Goal: Task Accomplishment & Management: Use online tool/utility

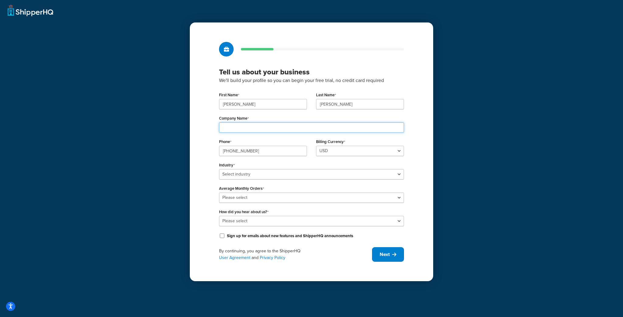
click at [286, 129] on input "Company Name" at bounding box center [311, 128] width 185 height 10
type input "The Net Return"
drag, startPoint x: 524, startPoint y: 190, endPoint x: 464, endPoint y: 197, distance: 60.0
click at [522, 192] on div "Tell us about your business We'll build your profile so you can begin your free…" at bounding box center [311, 158] width 623 height 317
click at [357, 187] on div "Average Monthly Orders Please select 0-500 501-1,000 1,001-10,000 10,001-20,000…" at bounding box center [311, 193] width 185 height 19
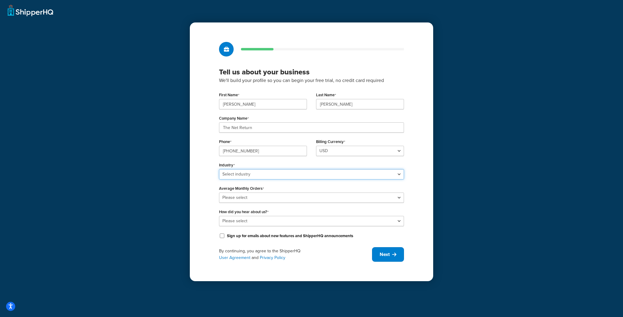
click at [357, 173] on select "Select industry Automotive Adult Agriculture Alcohol, Tobacco & CBD Arts & Craf…" at bounding box center [311, 174] width 185 height 10
select select "22"
click at [219, 169] on select "Select industry Automotive Adult Agriculture Alcohol, Tobacco & CBD Arts & Craf…" at bounding box center [311, 174] width 185 height 10
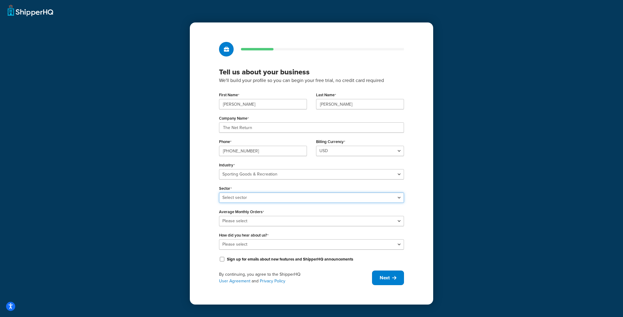
click at [297, 199] on select "Select sector Boating & Marine Equipment Camping & Outdoor Equipment Hunting & …" at bounding box center [311, 198] width 185 height 10
select select "56"
click at [219, 193] on select "Select sector Boating & Marine Equipment Camping & Outdoor Equipment Hunting & …" at bounding box center [311, 198] width 185 height 10
click at [245, 224] on select "Please select 0-500 501-1,000 1,001-10,000 10,001-20,000 Over 20,000" at bounding box center [311, 221] width 185 height 10
select select "2"
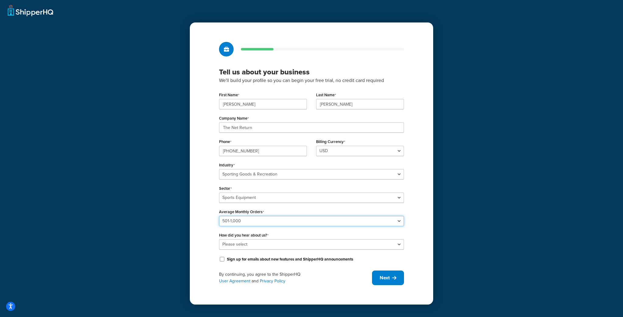
click at [219, 216] on select "Please select 0-500 501-1,000 1,001-10,000 10,001-20,000 Over 20,000" at bounding box center [311, 221] width 185 height 10
click at [240, 244] on select "Please select Online Search App Store or Marketplace Listing Referred by Agency…" at bounding box center [311, 245] width 185 height 10
click at [219, 240] on select "Please select Online Search App Store or Marketplace Listing Referred by Agency…" at bounding box center [311, 245] width 185 height 10
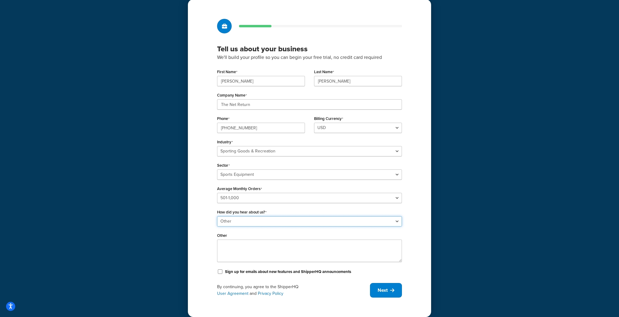
scroll to position [24, 0]
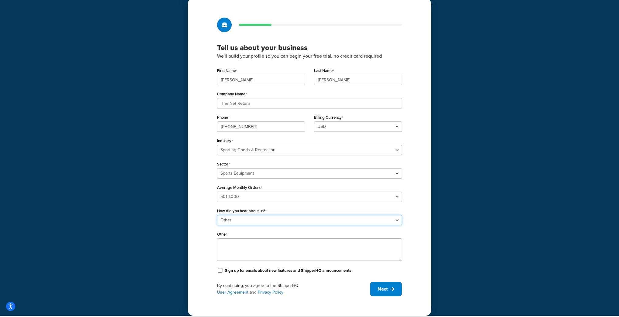
click at [235, 225] on select "Please select Online Search App Store or Marketplace Listing Referred by Agency…" at bounding box center [309, 220] width 185 height 10
click at [237, 221] on select "Please select Online Search App Store or Marketplace Listing Referred by Agency…" at bounding box center [309, 220] width 185 height 10
select select "5"
click at [219, 226] on select "Please select Online Search App Store or Marketplace Listing Referred by Agency…" at bounding box center [309, 220] width 185 height 10
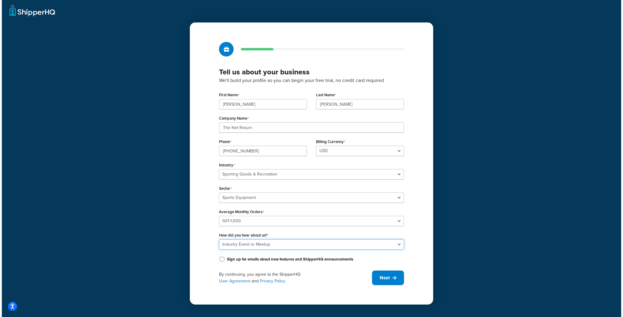
scroll to position [0, 0]
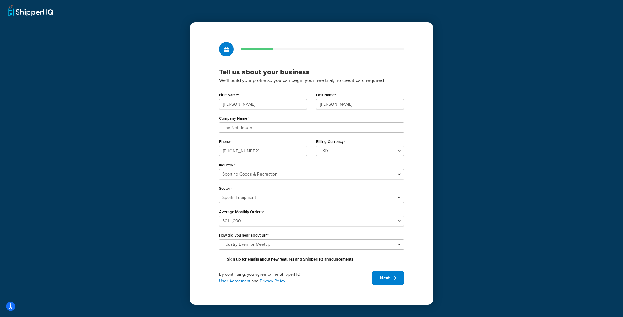
click at [206, 224] on div "Tell us about your business We'll build your profile so you can begin your free…" at bounding box center [311, 163] width 243 height 282
click at [388, 280] on span "Next" at bounding box center [384, 278] width 10 height 7
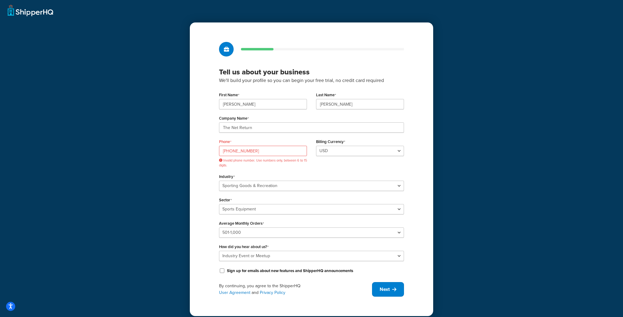
click at [281, 157] on div "973-636-7354 Invalid phone number. Use numbers only, between 6 to 15 digits." at bounding box center [263, 157] width 88 height 22
click at [281, 151] on input "973-636-7354" at bounding box center [263, 151] width 88 height 10
click at [274, 156] on input "973-636-7354" at bounding box center [263, 151] width 88 height 10
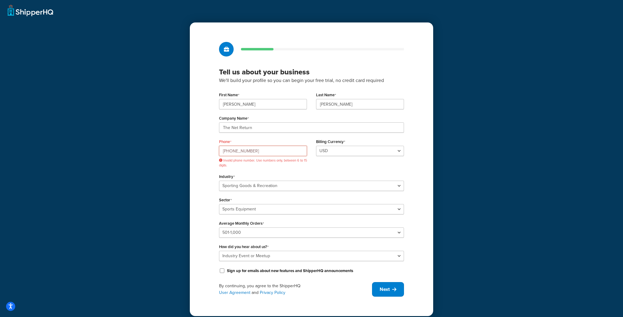
click at [274, 156] on input "973-636-7354" at bounding box center [263, 151] width 88 height 10
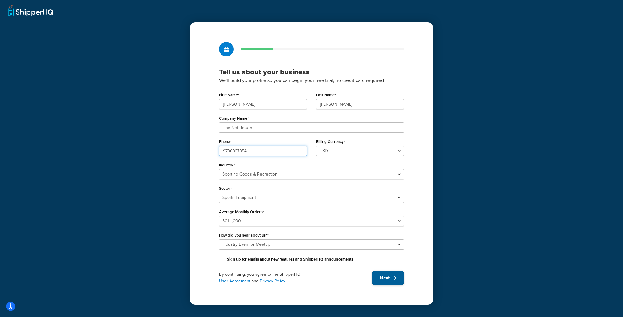
type input "9736367354"
click at [390, 277] on button "Next" at bounding box center [388, 278] width 32 height 15
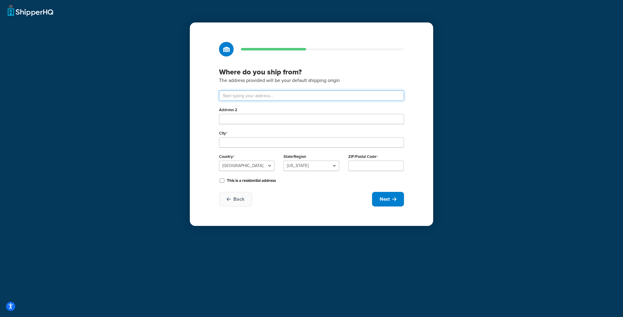
click at [264, 95] on input "text" at bounding box center [311, 96] width 185 height 10
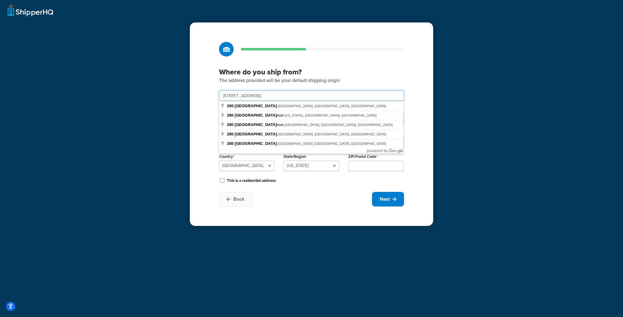
type input "280 9th ave"
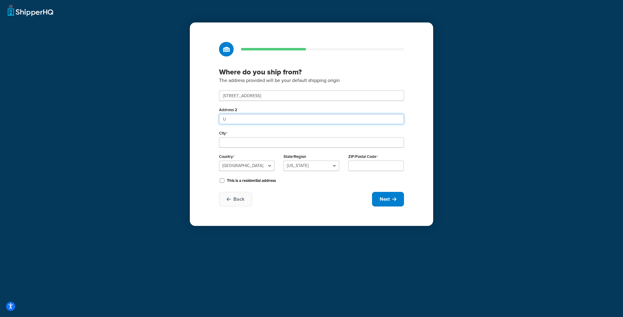
type input "U"
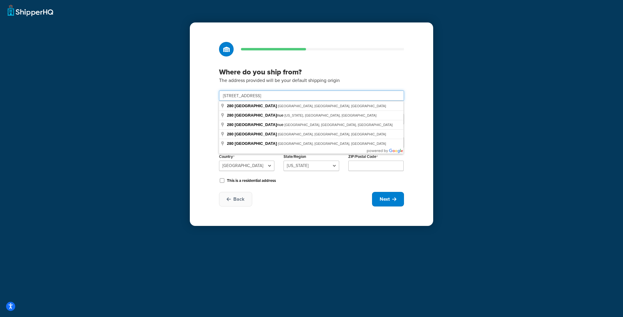
click at [242, 96] on input "280 9th ave" at bounding box center [311, 96] width 185 height 10
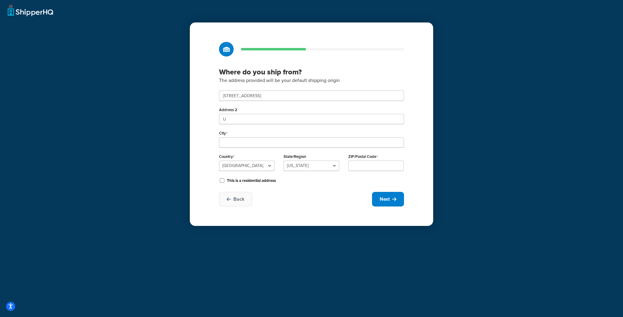
type input "280 9th Ave"
type input "Hawthorne"
select select "30"
type input "07506"
click at [237, 118] on input "U" at bounding box center [311, 119] width 185 height 10
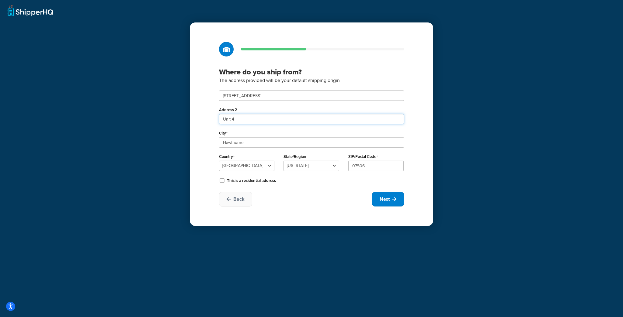
type input "Unit 4"
click at [318, 215] on div "Where do you ship from? The address provided will be your default shipping orig…" at bounding box center [311, 124] width 243 height 204
click at [379, 195] on button "Next" at bounding box center [388, 199] width 32 height 15
select select "1"
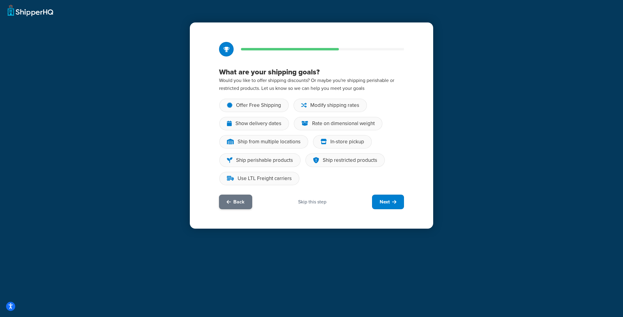
click at [240, 195] on button "Back" at bounding box center [235, 202] width 33 height 15
select select "30"
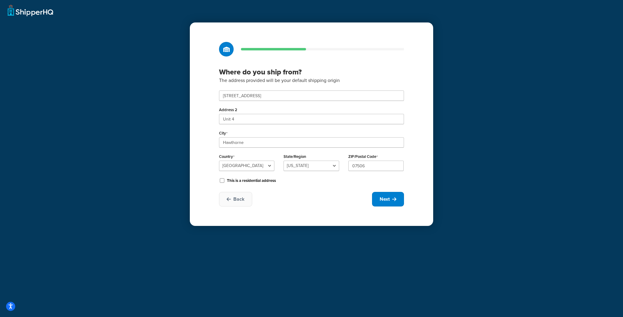
click at [318, 199] on div "Back Next" at bounding box center [311, 199] width 185 height 15
click at [380, 197] on span "Next" at bounding box center [384, 199] width 10 height 7
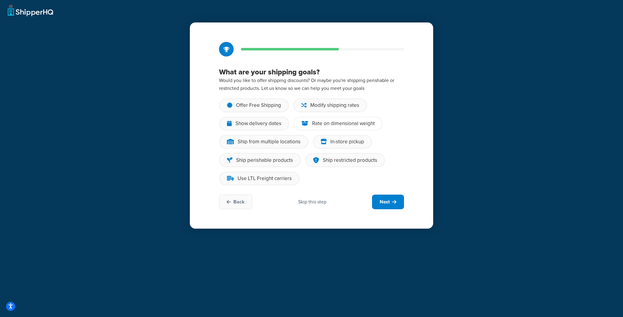
click at [333, 125] on div "Rate on dimensional weight" at bounding box center [343, 124] width 63 height 6
click at [0, 0] on input "Rate on dimensional weight" at bounding box center [0, 0] width 0 height 0
click at [391, 198] on button "Next" at bounding box center [388, 202] width 32 height 15
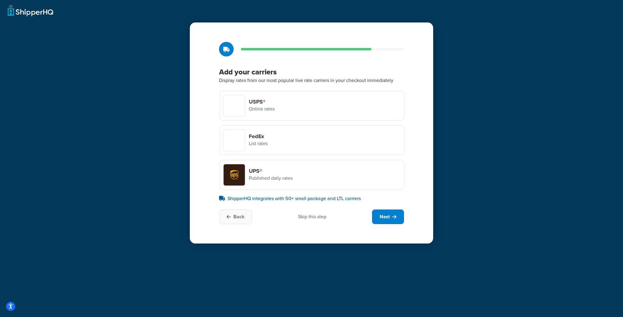
click at [235, 174] on div at bounding box center [233, 174] width 21 height 21
click at [0, 0] on input "UPS® Published daily rates" at bounding box center [0, 0] width 0 height 0
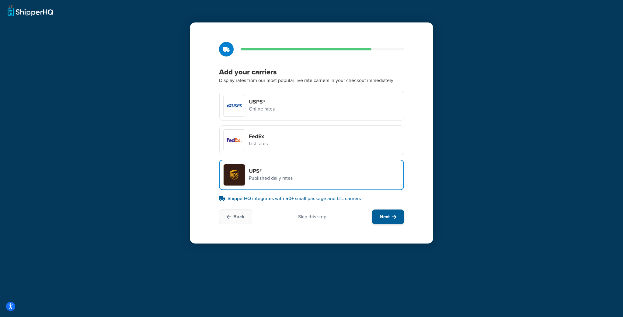
click at [388, 215] on span "Next" at bounding box center [384, 217] width 10 height 7
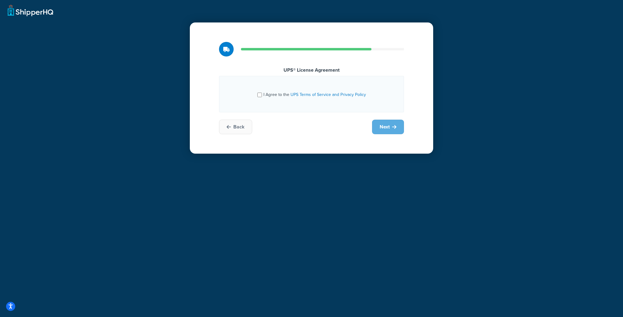
click at [260, 90] on div "I Agree to the UPS Terms of Service and Privacy Policy" at bounding box center [311, 94] width 109 height 10
click at [261, 93] on input "I Agree to the UPS Terms of Service and Privacy Policy" at bounding box center [259, 95] width 5 height 5
checkbox input "true"
click at [393, 125] on icon at bounding box center [394, 127] width 4 height 5
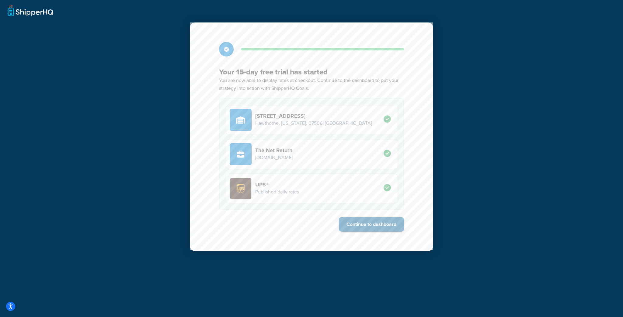
click at [371, 230] on button "Continue to dashboard" at bounding box center [371, 224] width 65 height 15
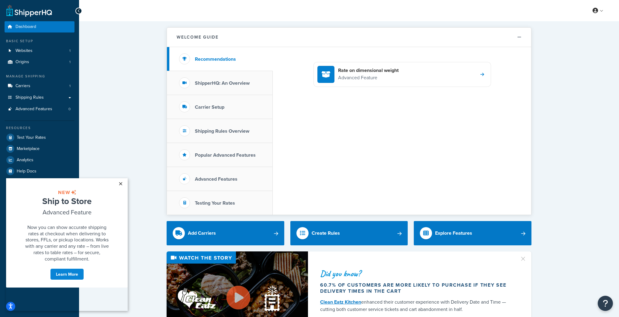
click at [118, 183] on link "×" at bounding box center [120, 183] width 11 height 11
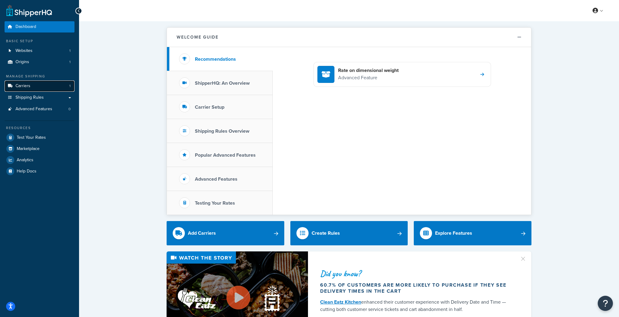
click at [45, 86] on link "Carriers 1" at bounding box center [40, 86] width 70 height 11
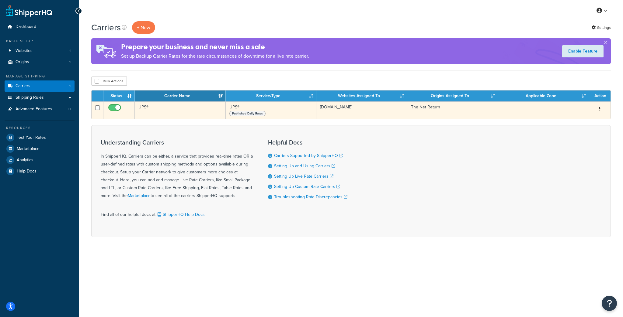
click at [603, 108] on button "button" at bounding box center [599, 109] width 9 height 10
click at [602, 109] on button "button" at bounding box center [599, 109] width 9 height 10
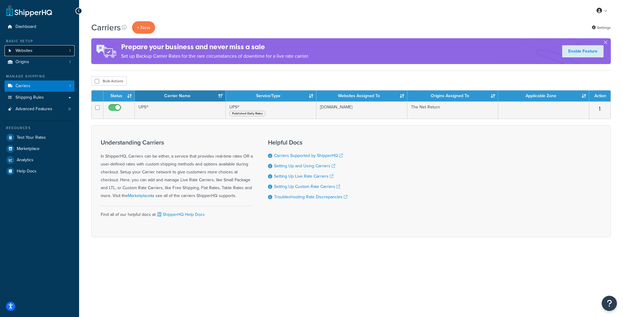
click at [37, 55] on link "Websites 1" at bounding box center [40, 50] width 70 height 11
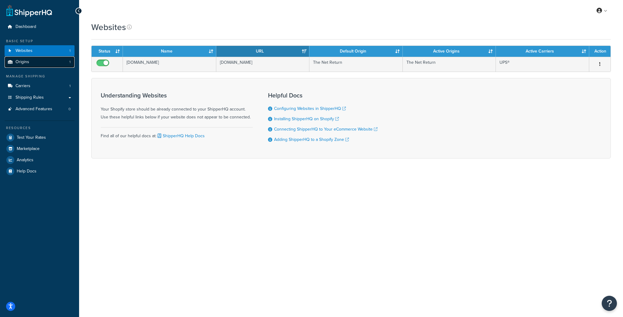
click at [44, 64] on link "Origins 1" at bounding box center [40, 62] width 70 height 11
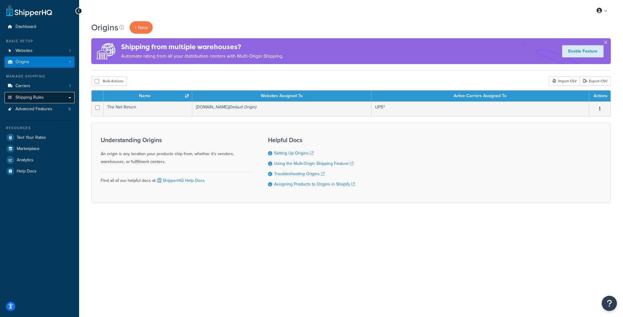
click at [38, 96] on span "Shipping Rules" at bounding box center [30, 97] width 28 height 5
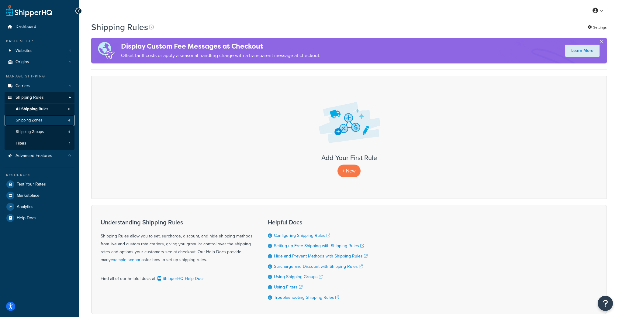
click at [46, 117] on link "Shipping Zones 4" at bounding box center [40, 120] width 70 height 11
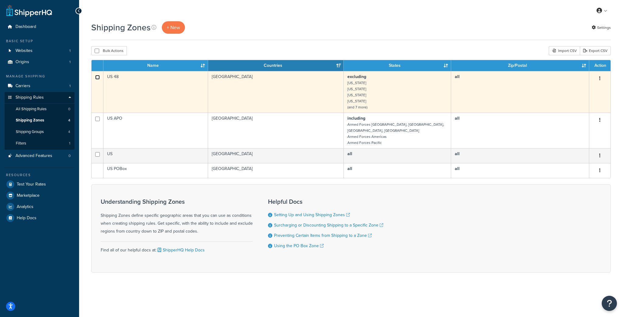
click at [95, 77] on input "checkbox" at bounding box center [97, 77] width 5 height 5
click at [96, 79] on input "checkbox" at bounding box center [97, 77] width 5 height 5
checkbox input "false"
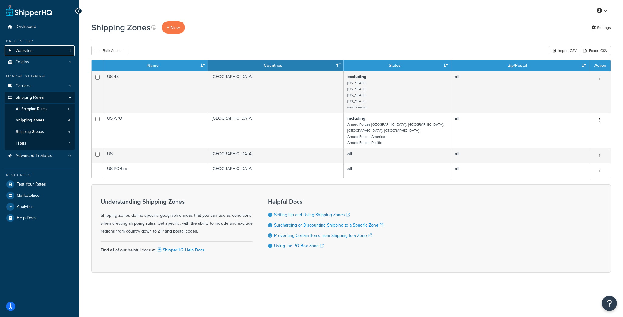
click at [44, 48] on link "Websites 1" at bounding box center [40, 50] width 70 height 11
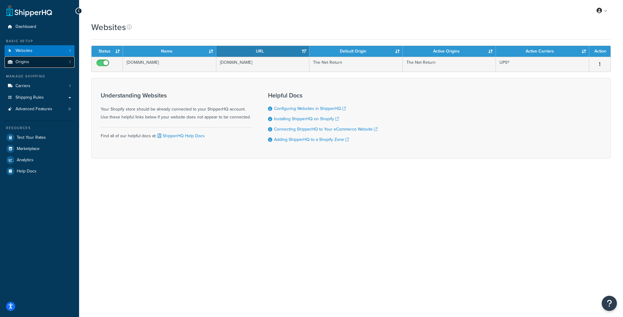
click at [46, 61] on link "Origins 1" at bounding box center [40, 62] width 70 height 11
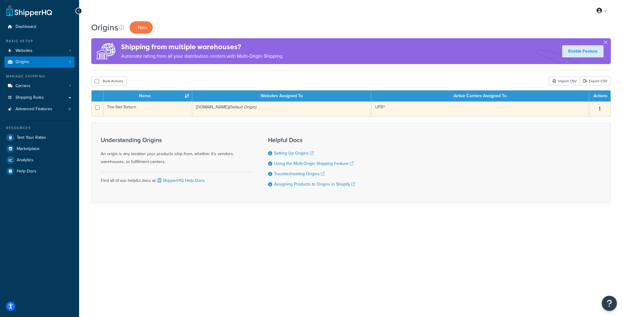
click at [101, 109] on td at bounding box center [97, 109] width 12 height 15
checkbox input "true"
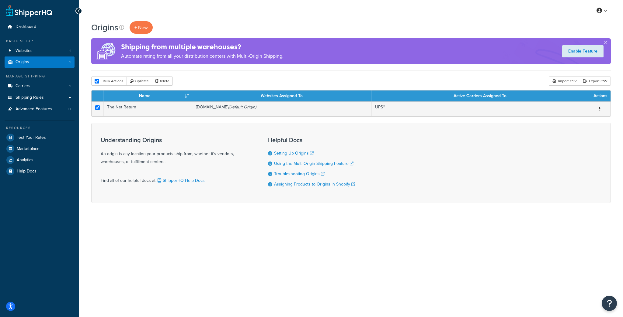
click at [77, 119] on div "Dashboard Basic Setup Websites 1 Origins 1 Manage Shipping Carriers 1 Shipping …" at bounding box center [39, 158] width 79 height 317
click at [28, 89] on span "Carriers" at bounding box center [23, 86] width 15 height 5
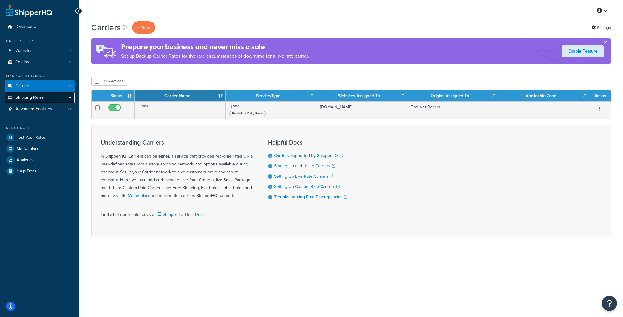
click at [36, 98] on span "Shipping Rules" at bounding box center [30, 97] width 28 height 5
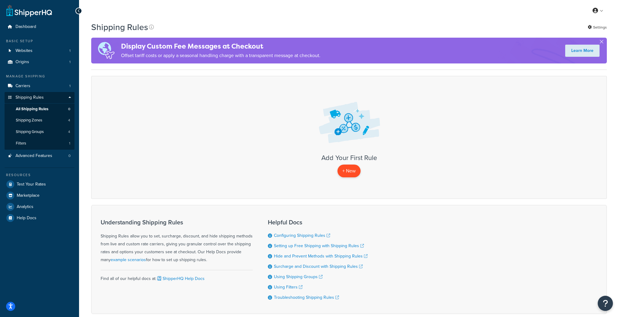
click at [351, 176] on p "+ New" at bounding box center [348, 171] width 23 height 12
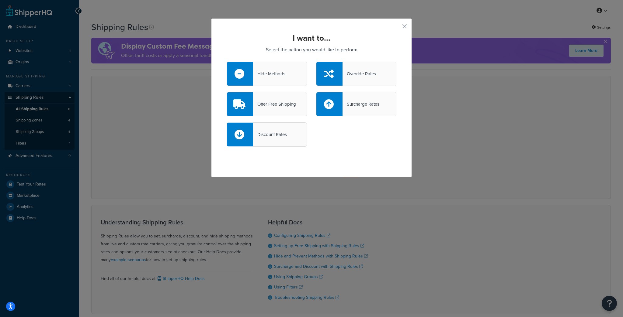
click at [402, 22] on div "I want to... Select the action you would like to perform Hide Methods Override …" at bounding box center [311, 97] width 201 height 159
click at [398, 26] on div "I want to... Select the action you would like to perform Hide Methods Override …" at bounding box center [311, 97] width 201 height 159
click at [396, 28] on button "button" at bounding box center [396, 29] width 2 height 2
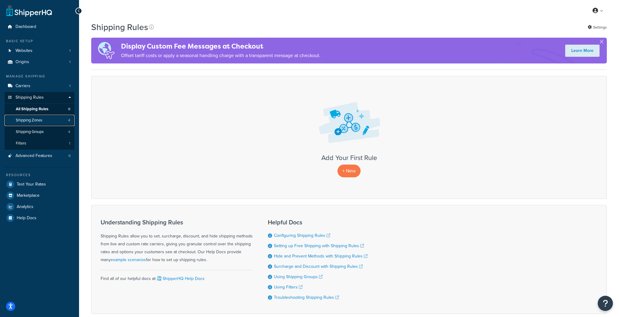
click at [33, 122] on span "Shipping Zones" at bounding box center [29, 120] width 26 height 5
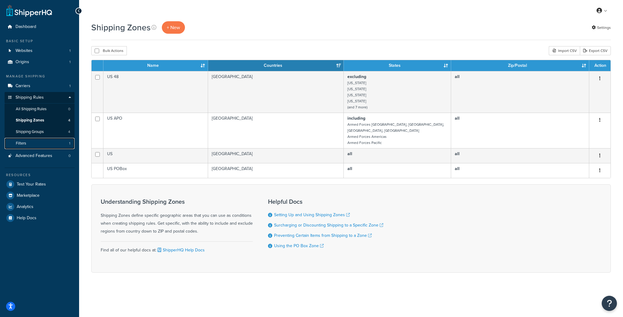
click at [33, 148] on link "Filters 1" at bounding box center [40, 143] width 70 height 11
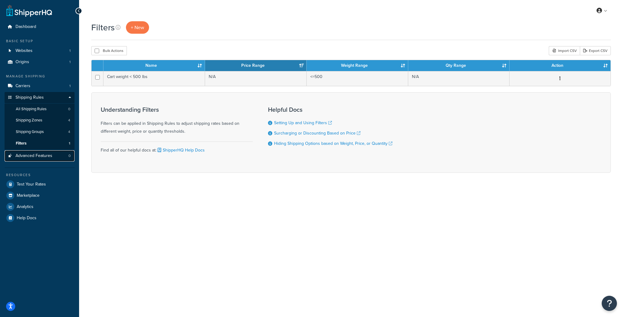
click at [27, 157] on span "Advanced Features" at bounding box center [34, 156] width 37 height 5
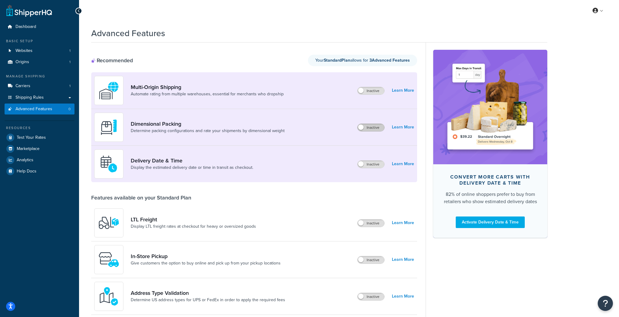
click at [368, 129] on label "Inactive" at bounding box center [370, 127] width 27 height 7
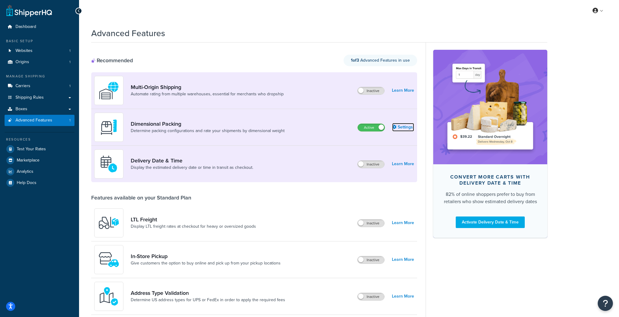
click at [406, 128] on link "Settings" at bounding box center [403, 127] width 22 height 9
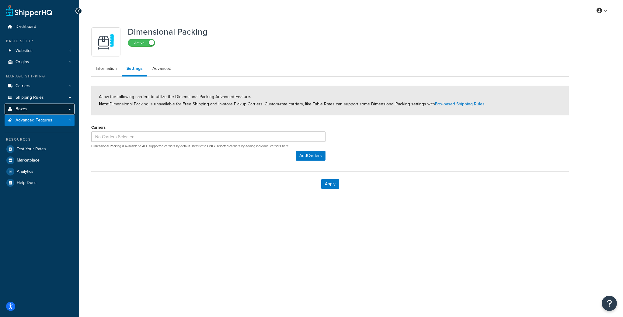
click at [39, 113] on link "Boxes" at bounding box center [40, 109] width 70 height 11
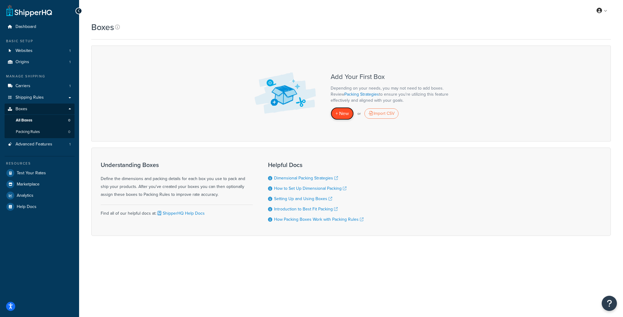
click at [338, 116] on span "+ New" at bounding box center [341, 113] width 13 height 7
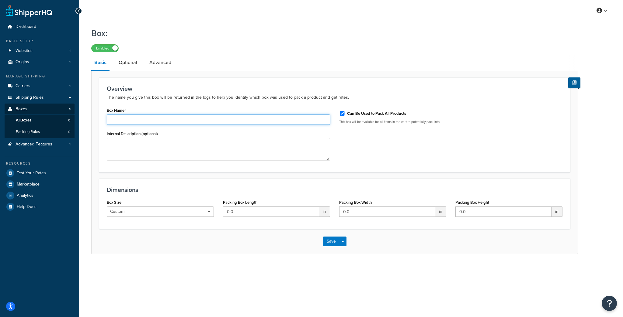
click at [122, 122] on input "Box Name" at bounding box center [218, 120] width 223 height 10
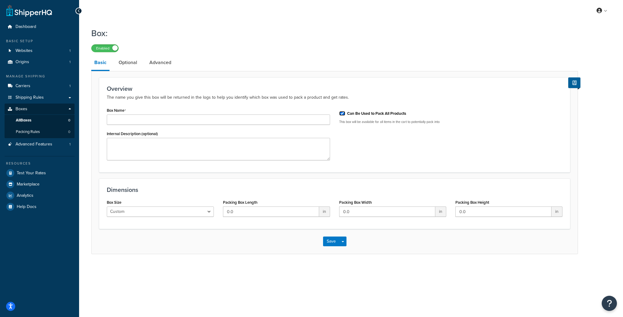
click at [344, 112] on input "Can Be Used to Pack All Products" at bounding box center [342, 113] width 6 height 5
checkbox input "false"
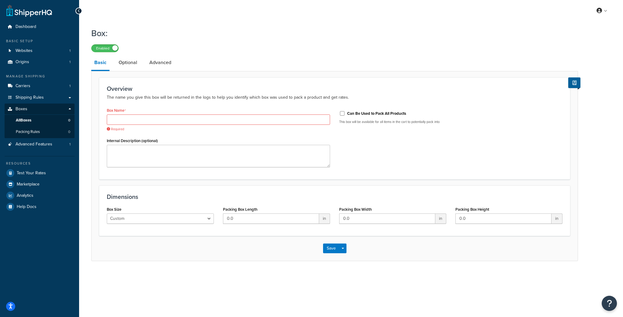
click at [178, 225] on div "Box Size Custom USPS Small Flat Box USPS Medium Flat Box USPS Large Flat Box US…" at bounding box center [160, 216] width 116 height 23
click at [180, 218] on select "Custom USPS Small Flat Box USPS Medium Flat Box USPS Large Flat Box USPS Flat E…" at bounding box center [160, 219] width 107 height 10
click at [107, 214] on select "Custom USPS Small Flat Box USPS Medium Flat Box USPS Large Flat Box USPS Flat E…" at bounding box center [160, 219] width 107 height 10
click at [253, 218] on input "0.0" at bounding box center [271, 219] width 96 height 10
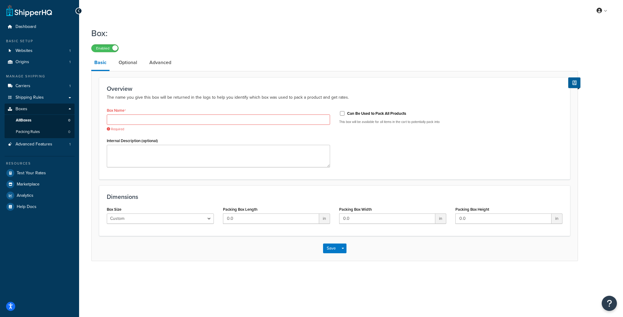
click at [143, 64] on li "Optional" at bounding box center [131, 62] width 31 height 15
click at [136, 63] on link "Optional" at bounding box center [128, 62] width 25 height 15
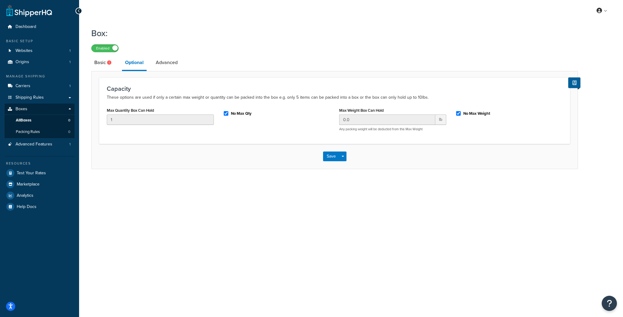
click at [369, 133] on div "Max Weight Box Can Hold 0.0 lb Any packing weight will be deducted from this Ma…" at bounding box center [392, 121] width 116 height 30
click at [364, 121] on input "0.0" at bounding box center [387, 120] width 96 height 10
click at [364, 120] on input "0.0" at bounding box center [387, 120] width 96 height 10
click at [364, 119] on input "0.0" at bounding box center [387, 120] width 96 height 10
click at [177, 63] on link "Advanced" at bounding box center [167, 62] width 28 height 15
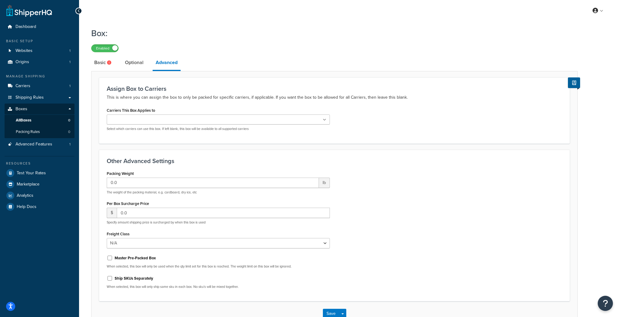
click at [141, 125] on div "UPS® Select which carriers can use this box. If left blank, this box will be av…" at bounding box center [218, 123] width 223 height 17
click at [143, 119] on input "Carriers This Box Applies to" at bounding box center [136, 120] width 54 height 7
click at [128, 105] on div "Assign Box to Carriers This is where you can assign the box to only be packed f…" at bounding box center [334, 111] width 471 height 67
click at [106, 63] on link "Basic" at bounding box center [103, 62] width 25 height 15
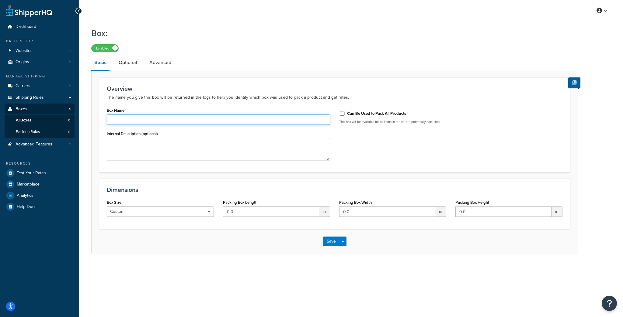
click at [157, 119] on input "Box Name" at bounding box center [218, 120] width 223 height 10
type input "Side Barrier Box"
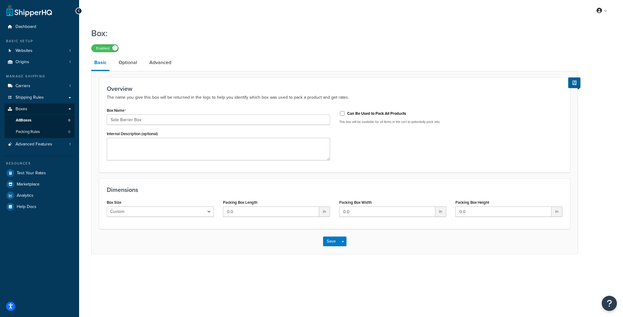
click at [166, 241] on div "Save Save Dropdown Save and Edit Save and Duplicate Save and Create New" at bounding box center [334, 241] width 486 height 25
click at [160, 213] on select "Custom USPS Small Flat Box USPS Medium Flat Box USPS Large Flat Box USPS Flat E…" at bounding box center [160, 212] width 107 height 10
drag, startPoint x: 160, startPoint y: 213, endPoint x: 236, endPoint y: 209, distance: 76.4
click at [168, 212] on select "Custom USPS Small Flat Box USPS Medium Flat Box USPS Large Flat Box USPS Flat E…" at bounding box center [160, 212] width 107 height 10
click at [253, 212] on input "0.0" at bounding box center [271, 212] width 96 height 10
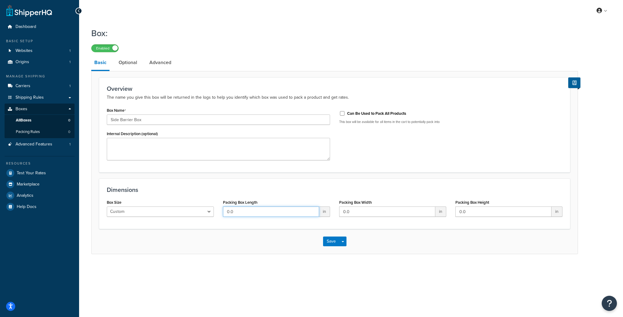
click at [253, 212] on input "0.0" at bounding box center [271, 212] width 96 height 10
type input "12"
type input "1"
click at [264, 215] on input "12" at bounding box center [271, 212] width 96 height 10
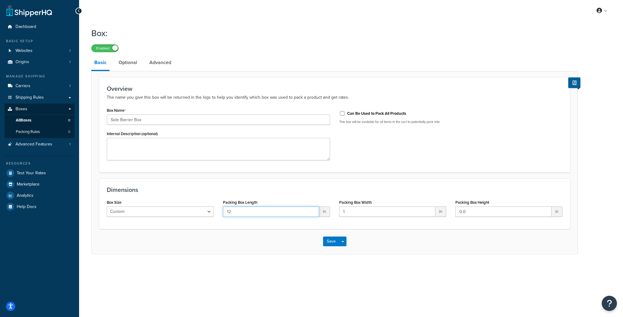
click at [264, 215] on input "12" at bounding box center [271, 212] width 96 height 10
type input "17"
type input "14"
type input "7"
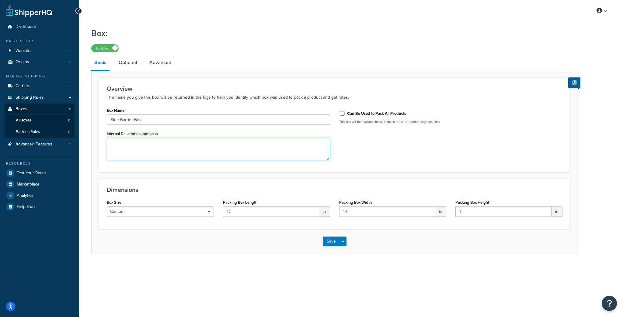
click at [182, 157] on textarea "Internal Description (optional)" at bounding box center [218, 149] width 223 height 22
click at [261, 267] on div "Box: Enabled Basic Optional Advanced Overview The name you give this box will b…" at bounding box center [351, 146] width 544 height 245
click at [340, 241] on button "Save Dropdown" at bounding box center [342, 242] width 7 height 10
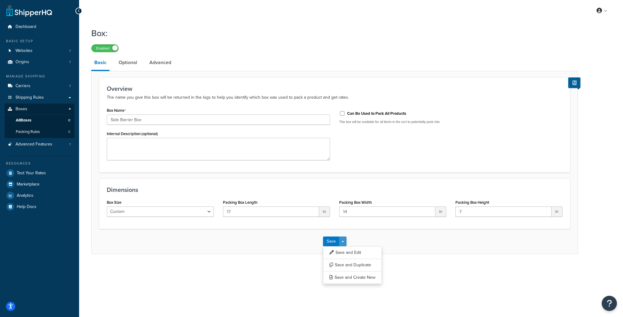
click at [340, 241] on button "Save Dropdown" at bounding box center [342, 242] width 7 height 10
click at [327, 239] on button "Save" at bounding box center [331, 242] width 16 height 10
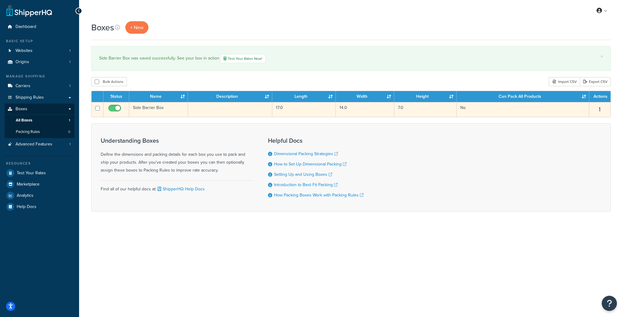
click at [603, 108] on button "button" at bounding box center [599, 110] width 9 height 10
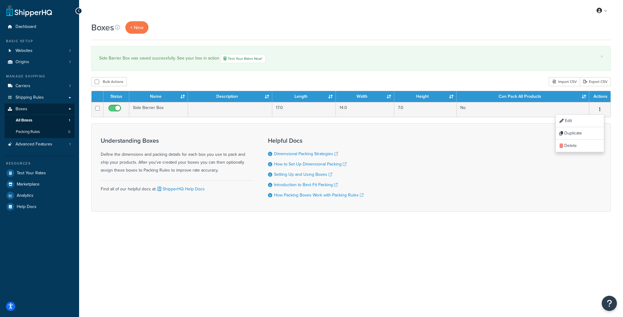
click at [409, 140] on div "Understanding Boxes Define the dimensions and packing details for each box you …" at bounding box center [350, 167] width 519 height 88
click at [53, 131] on link "Packing Rules 0" at bounding box center [40, 131] width 70 height 11
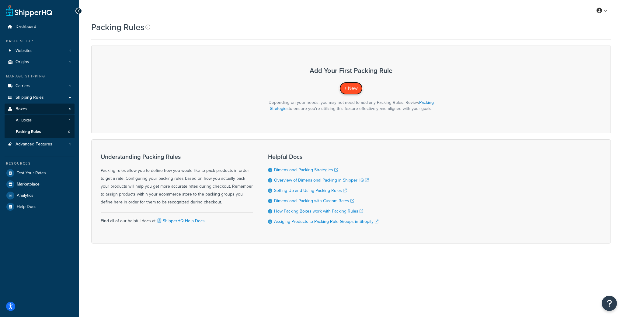
click at [351, 89] on span "+ New" at bounding box center [350, 88] width 13 height 7
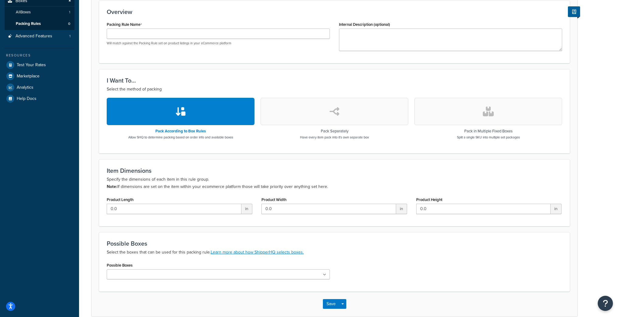
scroll to position [122, 0]
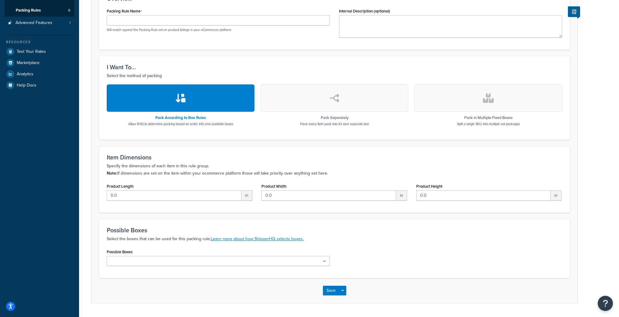
click at [163, 263] on ul at bounding box center [218, 261] width 223 height 10
click at [163, 261] on ul at bounding box center [218, 261] width 223 height 10
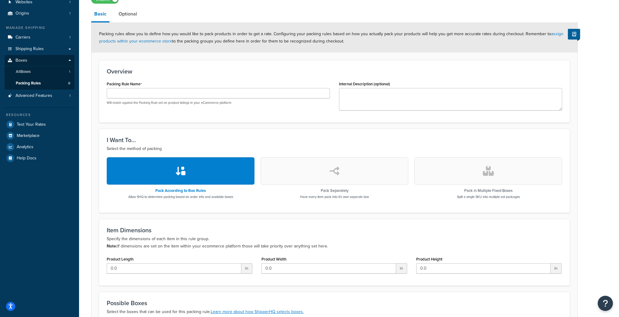
click at [188, 137] on h3 "I Want To..." at bounding box center [334, 140] width 455 height 7
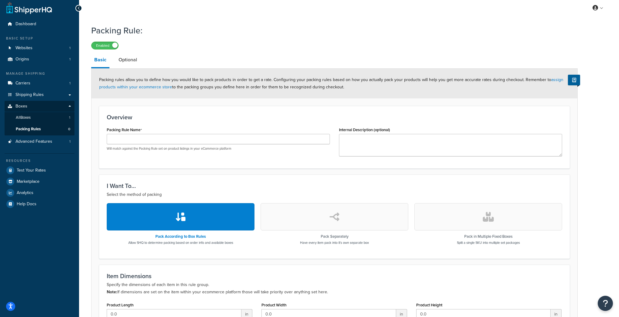
scroll to position [0, 0]
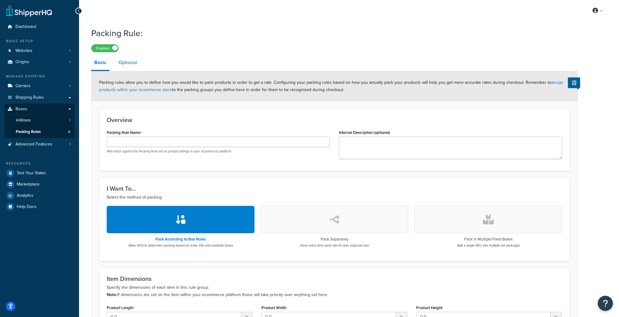
click at [127, 69] on link "Optional" at bounding box center [128, 62] width 25 height 15
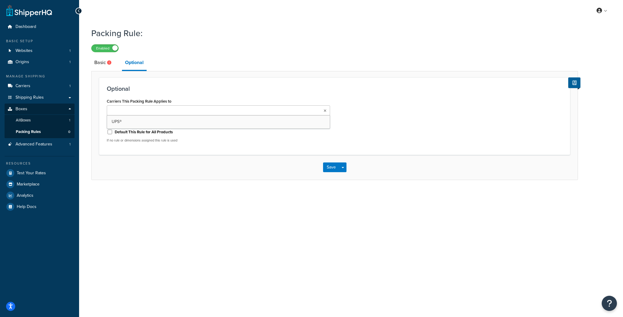
click at [142, 112] on input "Carriers This Packing Rule Applies to" at bounding box center [136, 111] width 54 height 7
click at [97, 59] on link "Basic" at bounding box center [103, 62] width 25 height 15
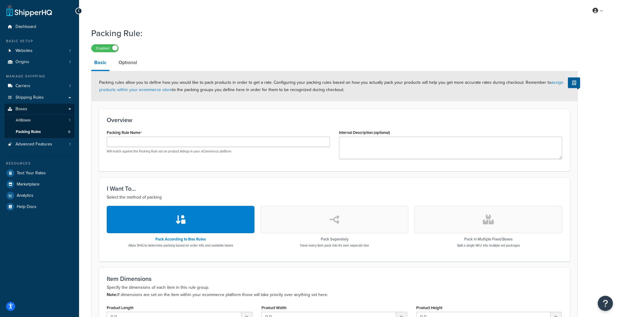
click at [236, 178] on div "I Want To... Select the method of packing Pack According to Box Rules Allow SHQ…" at bounding box center [334, 220] width 471 height 84
click at [348, 218] on button "button" at bounding box center [335, 219] width 148 height 27
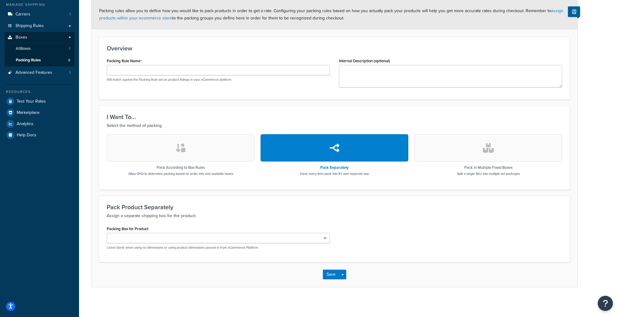
scroll to position [72, 0]
click at [278, 241] on select "Side Barrier Box" at bounding box center [218, 238] width 223 height 10
select select "743536"
click at [107, 233] on select "Side Barrier Box" at bounding box center [218, 238] width 223 height 10
click at [257, 214] on p "Assign a separate shipping box for the product." at bounding box center [334, 215] width 455 height 7
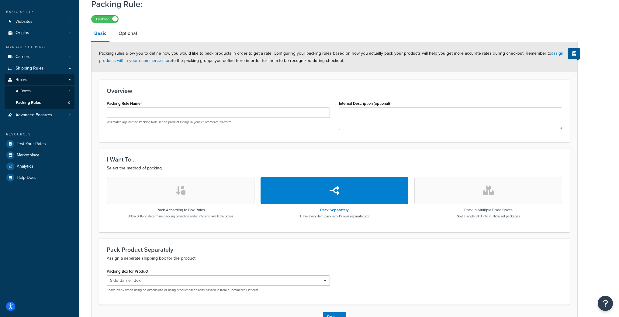
scroll to position [23, 0]
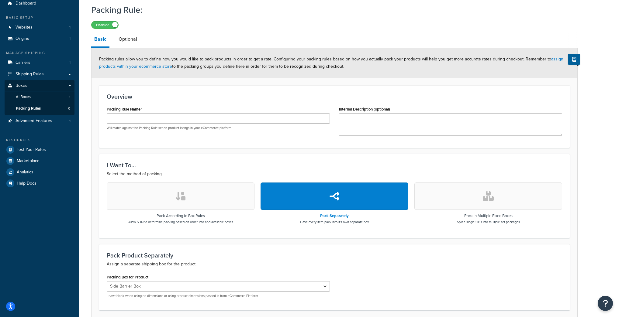
click at [499, 205] on button "button" at bounding box center [488, 196] width 148 height 27
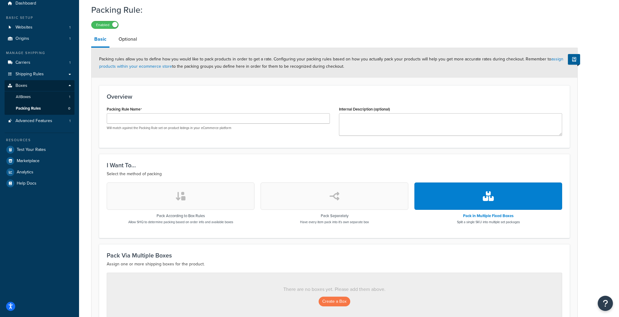
click at [321, 196] on button "button" at bounding box center [335, 196] width 148 height 27
select select "743536"
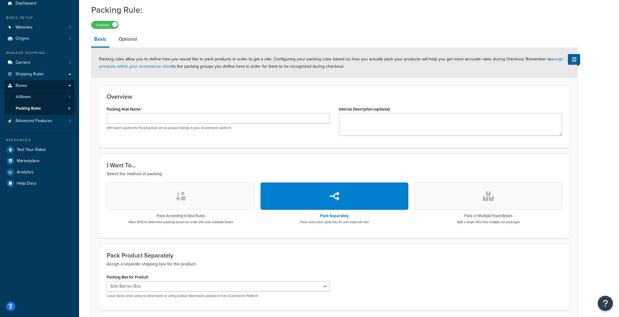
click at [212, 199] on button "button" at bounding box center [181, 196] width 148 height 27
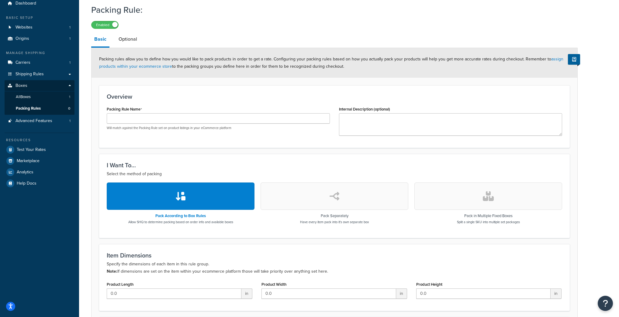
click at [308, 194] on button "button" at bounding box center [335, 196] width 148 height 27
select select "743536"
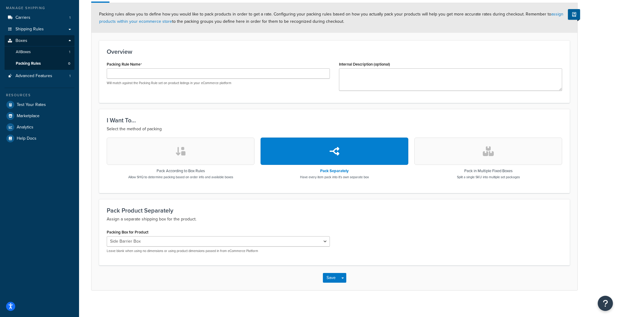
scroll to position [72, 0]
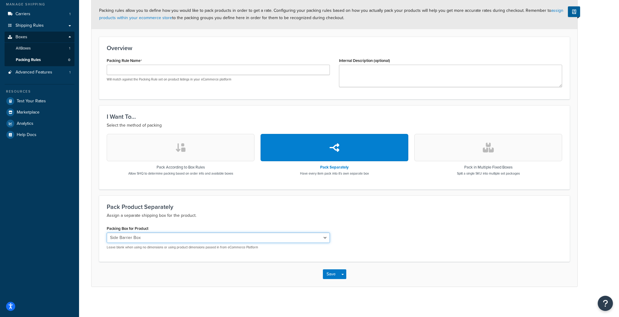
click at [202, 235] on select "Side Barrier Box" at bounding box center [218, 238] width 223 height 10
click at [107, 233] on select "Side Barrier Box" at bounding box center [218, 238] width 223 height 10
click at [195, 226] on div "Packing Box for Product Side Barrier Box Leave blank when using no dimensions o…" at bounding box center [218, 237] width 223 height 26
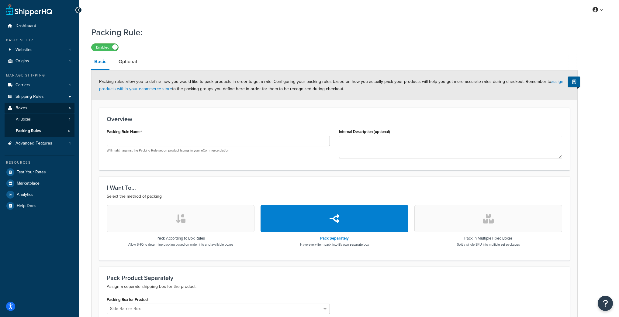
scroll to position [0, 0]
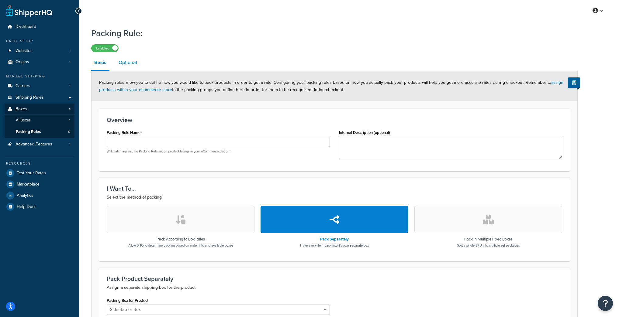
click at [128, 61] on link "Optional" at bounding box center [128, 62] width 25 height 15
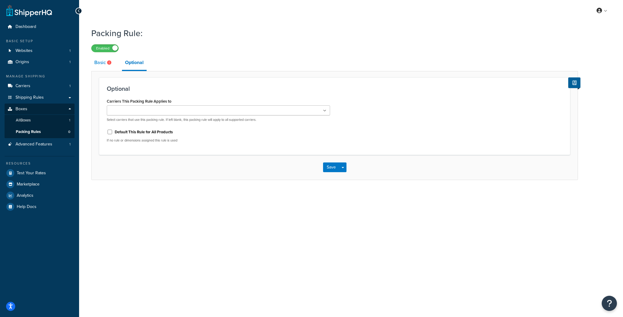
click at [109, 62] on icon at bounding box center [109, 62] width 4 height 4
select select "743536"
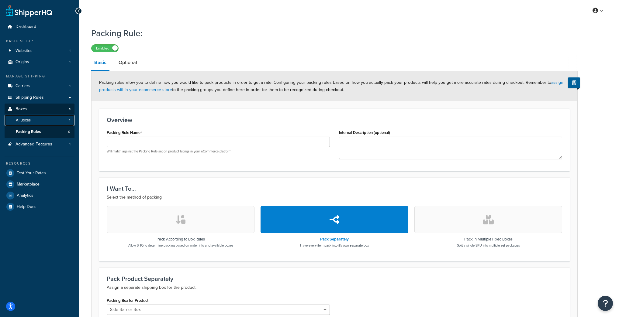
click at [43, 118] on link "All Boxes 1" at bounding box center [40, 120] width 70 height 11
click at [37, 95] on span "Shipping Rules" at bounding box center [30, 97] width 28 height 5
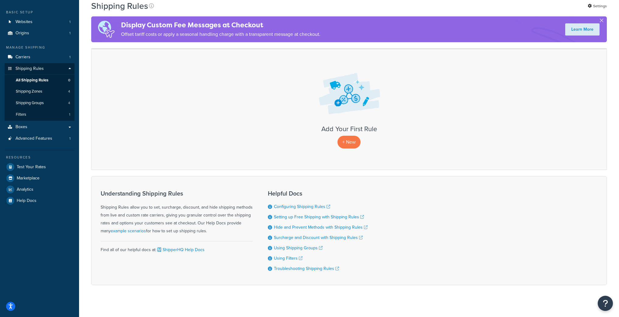
scroll to position [35, 0]
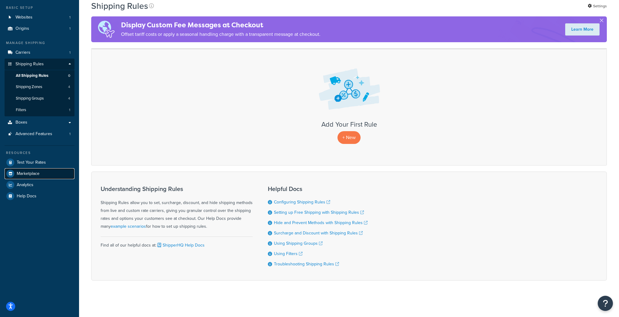
click at [25, 172] on span "Marketplace" at bounding box center [28, 173] width 23 height 5
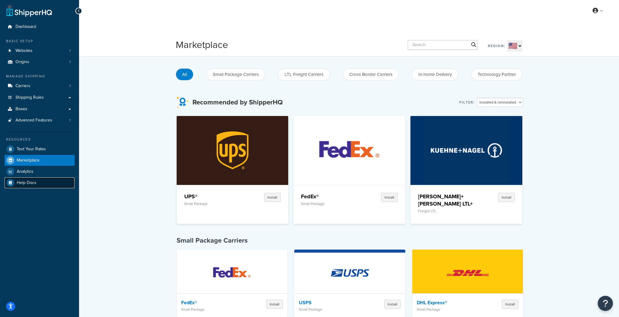
click at [25, 179] on link "Help Docs" at bounding box center [40, 183] width 70 height 11
click at [19, 182] on span "Help Docs" at bounding box center [27, 183] width 20 height 5
click at [26, 88] on span "Carriers" at bounding box center [23, 86] width 15 height 5
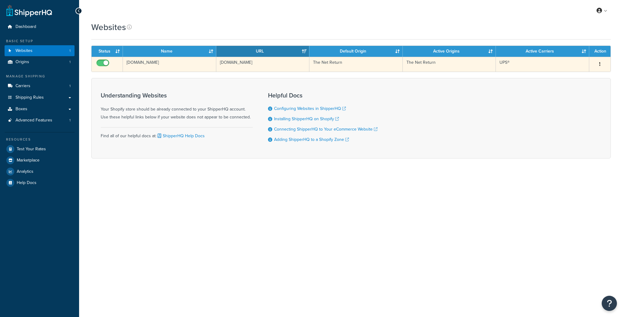
click at [102, 62] on input "checkbox" at bounding box center [103, 65] width 17 height 8
checkbox input "false"
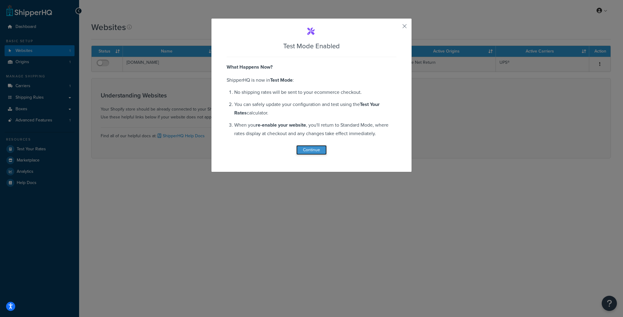
click at [317, 150] on button "Continue" at bounding box center [311, 150] width 30 height 10
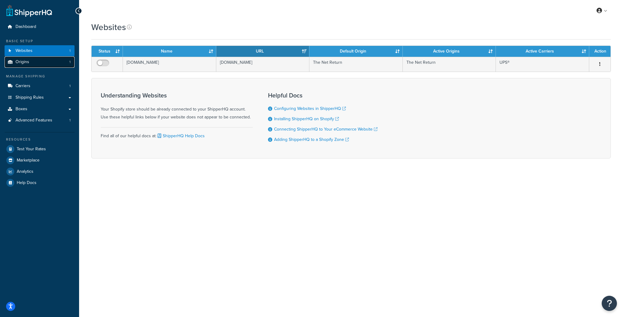
click at [41, 67] on link "Origins 1" at bounding box center [40, 62] width 70 height 11
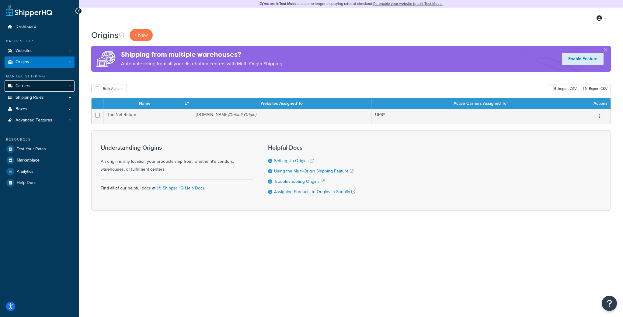
click at [29, 84] on span "Carriers" at bounding box center [23, 86] width 15 height 5
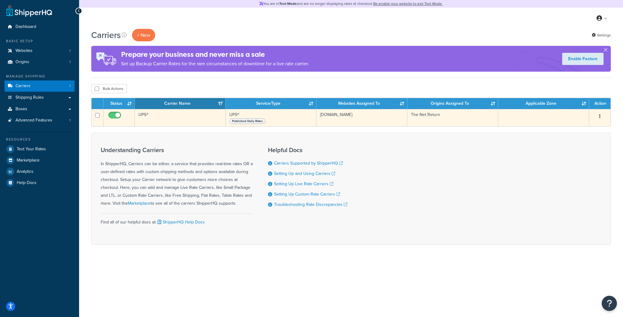
click at [248, 120] on span "Published Daily Rates" at bounding box center [247, 121] width 36 height 5
click at [235, 114] on td "UPS® Published Daily Rates" at bounding box center [271, 117] width 91 height 17
drag, startPoint x: 541, startPoint y: 115, endPoint x: 582, endPoint y: 124, distance: 41.8
click at [542, 116] on td at bounding box center [543, 117] width 91 height 17
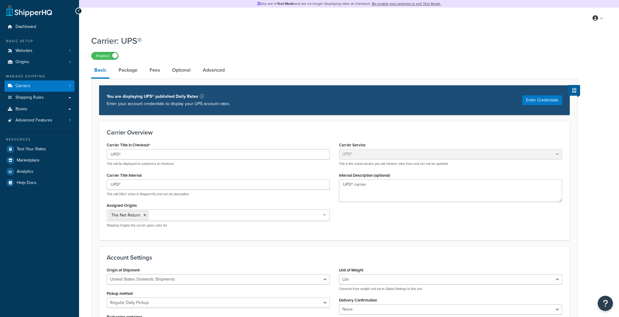
select select "ups"
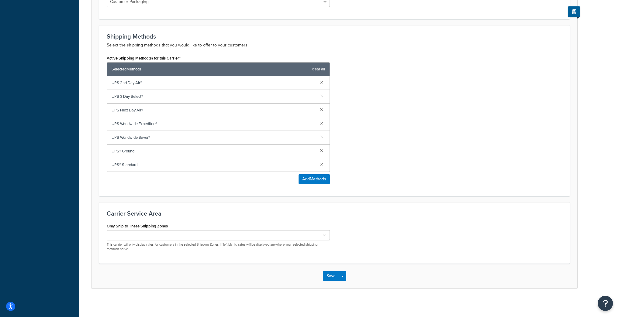
scroll to position [326, 0]
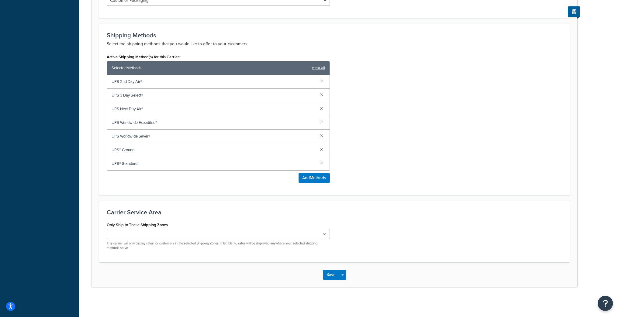
click at [222, 227] on div "Only Ship to These Shipping Zones US 48 US APO [GEOGRAPHIC_DATA] [GEOGRAPHIC_DA…" at bounding box center [218, 236] width 223 height 30
click at [222, 232] on ul at bounding box center [218, 234] width 223 height 10
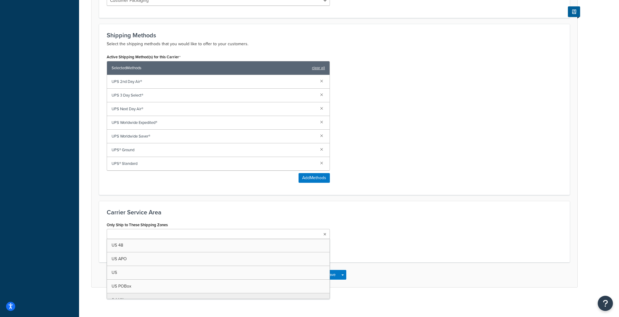
click at [222, 232] on ul at bounding box center [218, 234] width 223 height 10
click at [405, 195] on form "Carrier Overview Carrier Title in Checkout UPS® This will be displayed to custo…" at bounding box center [334, 41] width 486 height 492
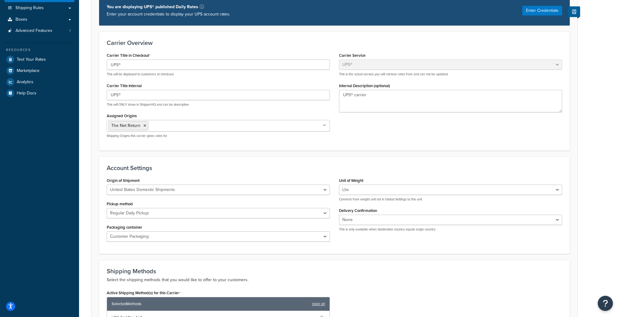
scroll to position [10, 0]
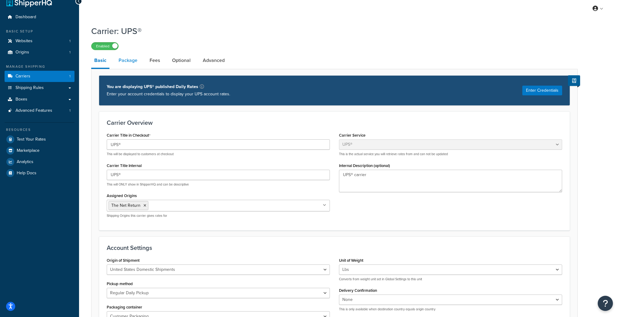
click at [129, 62] on link "Package" at bounding box center [128, 60] width 25 height 15
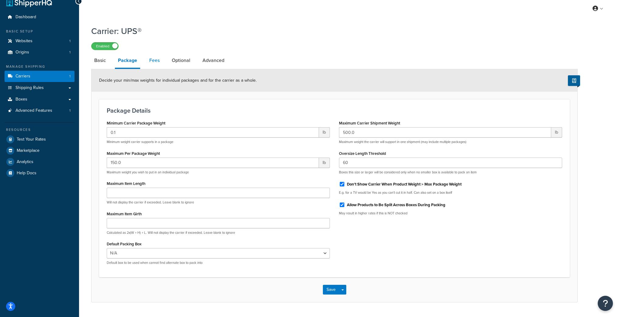
click at [152, 64] on link "Fees" at bounding box center [154, 60] width 16 height 15
select select "AFTER"
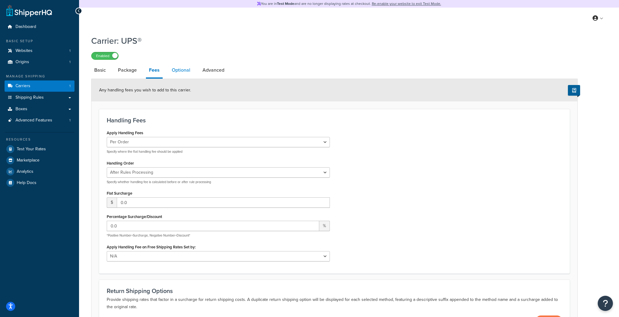
click at [181, 69] on link "Optional" at bounding box center [181, 70] width 25 height 15
select select "business"
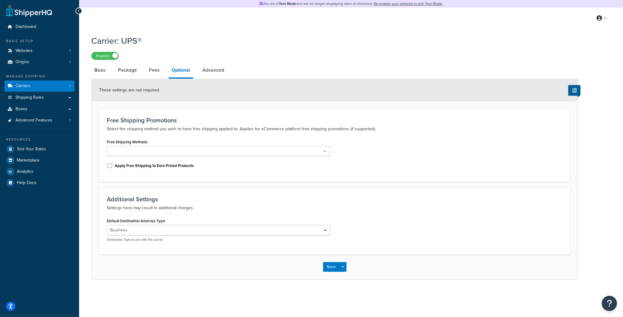
click at [190, 151] on ul at bounding box center [218, 151] width 223 height 10
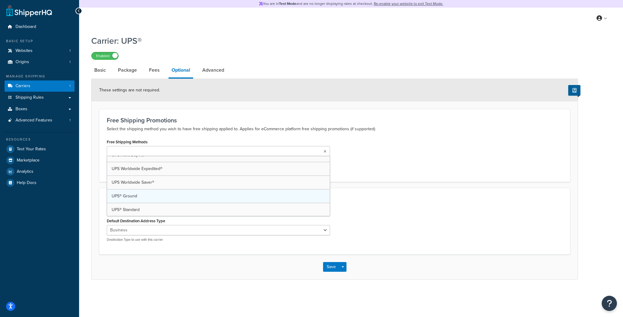
scroll to position [21, 0]
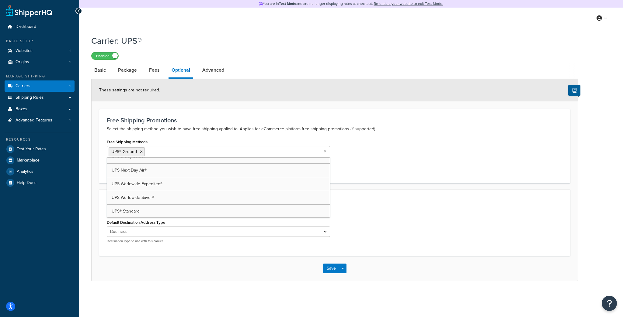
click at [264, 142] on div "Free Shipping Methods UPS® Ground UPS 2nd Day Air® UPS 3 Day Select® UPS Next D…" at bounding box center [218, 148] width 223 height 20
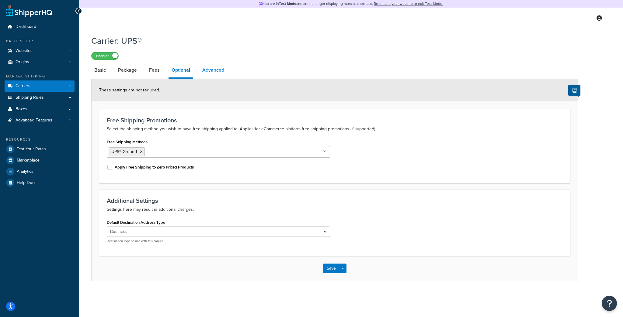
click at [216, 77] on link "Advanced" at bounding box center [213, 70] width 28 height 15
select select "false"
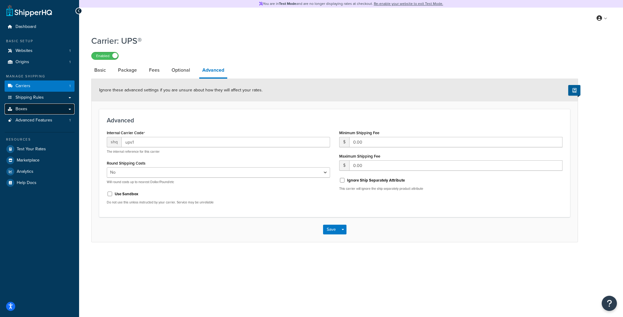
click at [42, 108] on link "Boxes" at bounding box center [40, 109] width 70 height 11
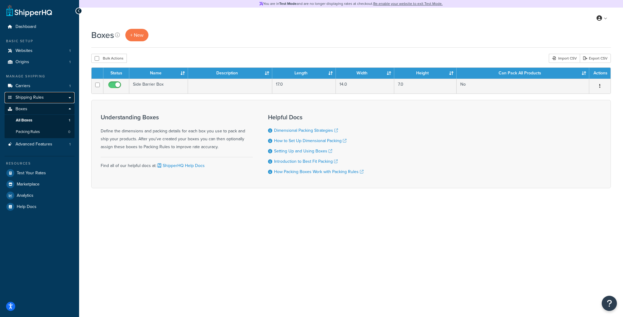
click at [42, 96] on span "Shipping Rules" at bounding box center [30, 97] width 28 height 5
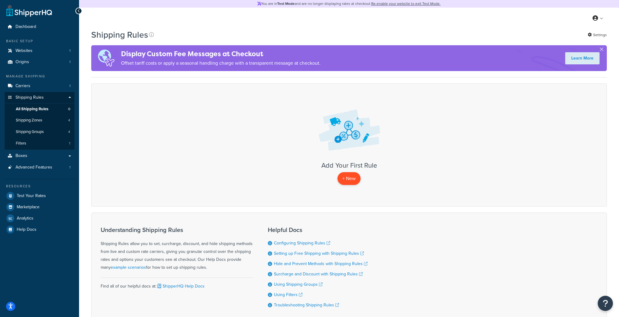
click at [353, 179] on p "+ New" at bounding box center [348, 178] width 23 height 12
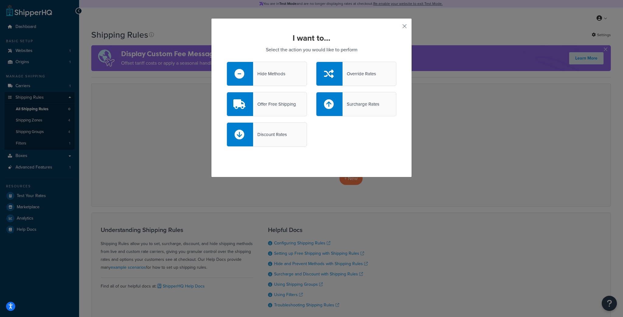
click at [268, 106] on div "Offer Free Shipping" at bounding box center [274, 104] width 43 height 9
click at [0, 0] on input "Offer Free Shipping" at bounding box center [0, 0] width 0 height 0
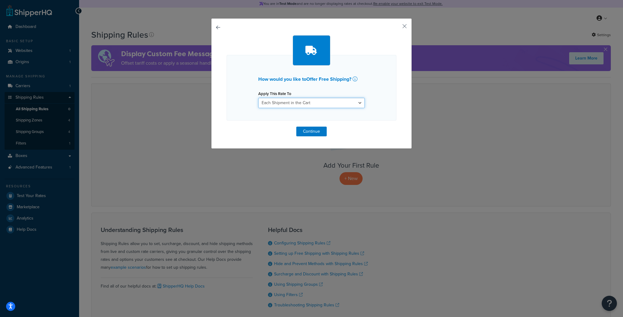
click at [285, 98] on select "Each Shipment in the Cart Each Shipping Group in the Cart Each Item within a Sh…" at bounding box center [311, 103] width 106 height 10
click at [258, 98] on select "Each Shipment in the Cart Each Shipping Group in the Cart Each Item within a Sh…" at bounding box center [311, 103] width 106 height 10
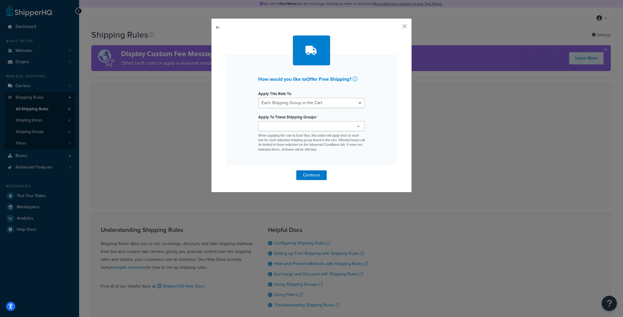
click at [307, 134] on p "When applying the rate to Each Box, this action will apply once to each box for…" at bounding box center [311, 142] width 106 height 19
click at [312, 127] on ul at bounding box center [311, 126] width 106 height 10
click at [237, 118] on div "How would you like to Offer Free Shipping ? Apply This Rate To Each Shipment in…" at bounding box center [311, 109] width 170 height 109
click at [294, 103] on select "Each Shipment in the Cart Each Shipping Group in the Cart Each Item within a Sh…" at bounding box center [311, 103] width 106 height 10
select select "CART"
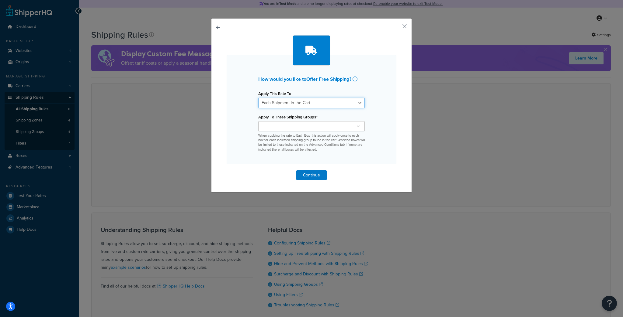
click at [258, 98] on select "Each Shipment in the Cart Each Shipping Group in the Cart Each Item within a Sh…" at bounding box center [311, 103] width 106 height 10
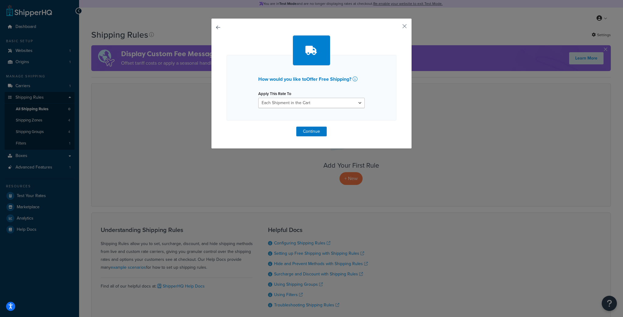
click at [241, 103] on div "How would you like to Offer Free Shipping ? Apply This Rate To Each Shipment in…" at bounding box center [311, 88] width 170 height 66
click at [315, 129] on button "Continue" at bounding box center [311, 132] width 30 height 10
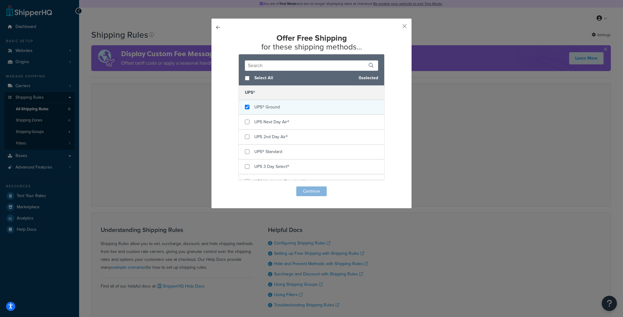
checkbox input "true"
click at [279, 105] on div "UPS® Ground" at bounding box center [311, 107] width 145 height 15
click at [308, 191] on button "Continue" at bounding box center [311, 192] width 30 height 10
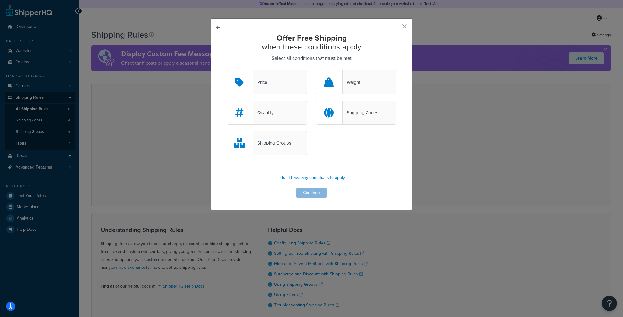
click at [276, 81] on div "Price" at bounding box center [266, 82] width 80 height 24
click at [0, 0] on input "Price" at bounding box center [0, 0] width 0 height 0
click at [309, 196] on button "Continue" at bounding box center [311, 193] width 30 height 10
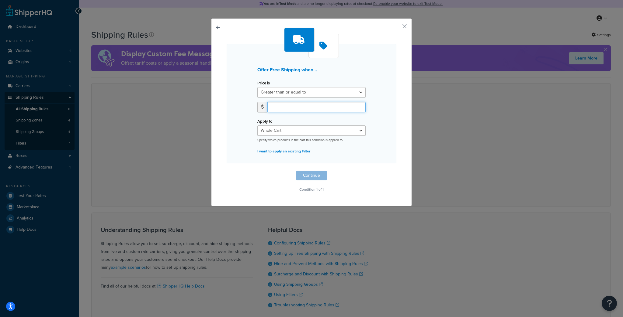
click at [288, 104] on input "number" at bounding box center [316, 107] width 98 height 10
type input "750"
click at [322, 179] on button "Continue" at bounding box center [311, 176] width 30 height 10
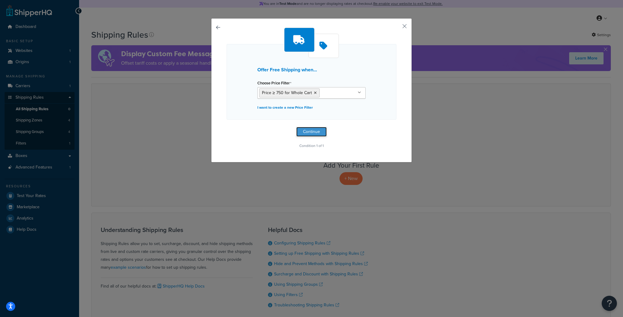
click at [322, 130] on button "Continue" at bounding box center [311, 132] width 30 height 10
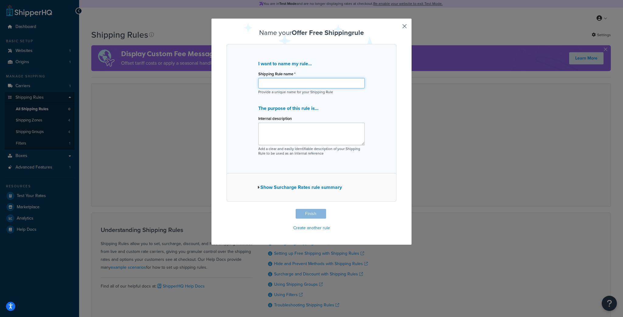
click at [313, 82] on input "Shipping Rule name *" at bounding box center [311, 83] width 106 height 10
click at [261, 82] on input "750+ Free Shipping" at bounding box center [311, 83] width 106 height 10
type input "$750+ Free Shipping"
click at [240, 147] on div "I want to name my rule... Shipping Rule name * $750+ Free Shipping Provide a un…" at bounding box center [311, 108] width 170 height 129
click at [281, 186] on button "Show Surcharge Rates rule summary" at bounding box center [299, 187] width 85 height 9
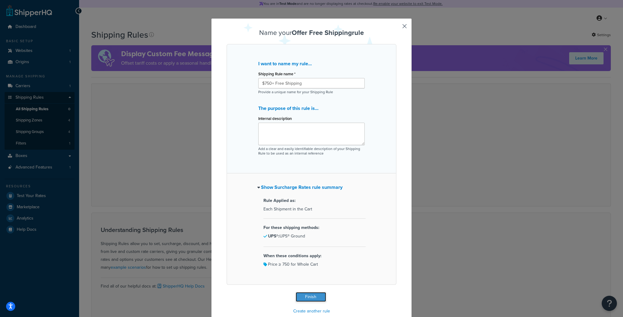
click at [304, 295] on button "Finish" at bounding box center [310, 297] width 30 height 10
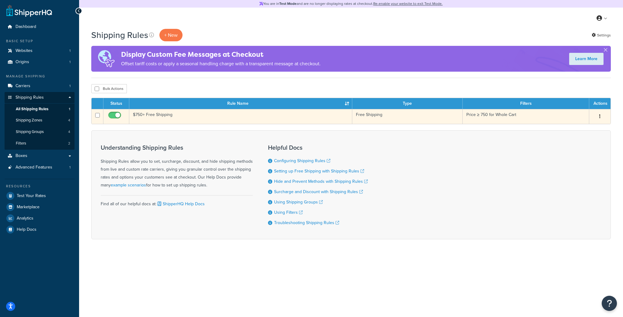
click at [285, 122] on td "$750+ Free Shipping" at bounding box center [240, 116] width 223 height 15
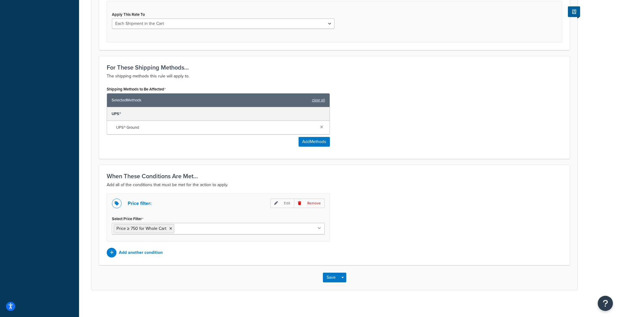
scroll to position [241, 0]
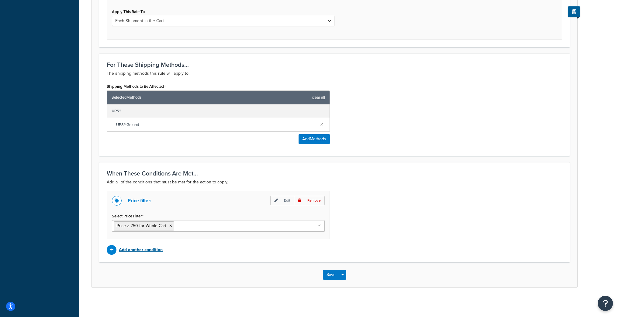
click at [137, 248] on p "Add another condition" at bounding box center [141, 250] width 44 height 9
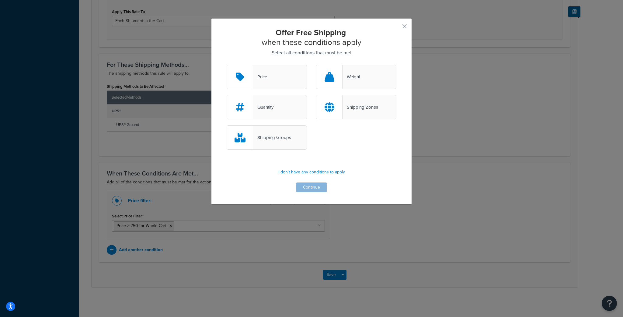
click at [343, 98] on div "Shipping Zones" at bounding box center [356, 107] width 80 height 24
click at [0, 0] on input "Shipping Zones" at bounding box center [0, 0] width 0 height 0
click at [312, 186] on button "Continue" at bounding box center [311, 188] width 30 height 10
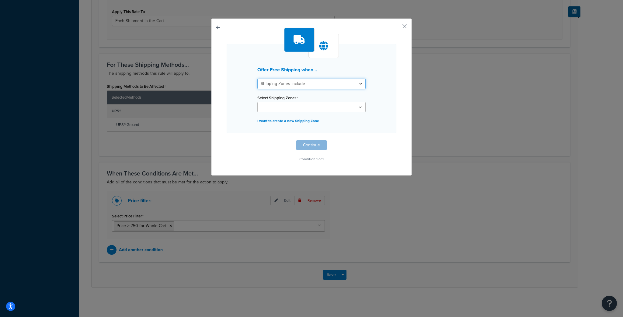
click at [297, 81] on select "Shipping Zones Include Shipping Zones Do Not Include" at bounding box center [311, 84] width 108 height 10
click at [297, 83] on select "Shipping Zones Include Shipping Zones Do Not Include" at bounding box center [311, 84] width 108 height 10
drag, startPoint x: 298, startPoint y: 81, endPoint x: 295, endPoint y: 88, distance: 6.4
click at [298, 81] on select "Shipping Zones Include Shipping Zones Do Not Include" at bounding box center [311, 84] width 108 height 10
click at [257, 79] on select "Shipping Zones Include Shipping Zones Do Not Include" at bounding box center [311, 84] width 108 height 10
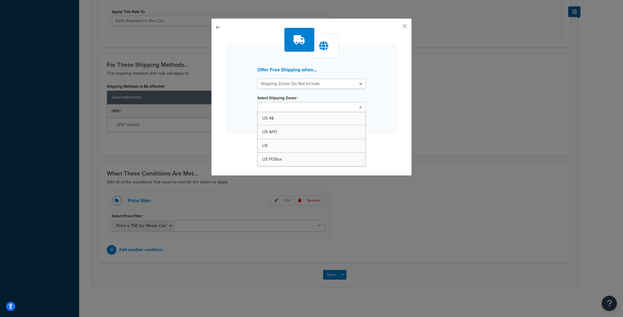
click at [292, 105] on input "Select Shipping Zones" at bounding box center [286, 107] width 54 height 7
click at [294, 92] on div "Offer Free Shipping when... Shipping Zones Include Shipping Zones Do Not Includ…" at bounding box center [311, 88] width 170 height 89
click at [299, 87] on select "Shipping Zones Include Shipping Zones Do Not Include" at bounding box center [311, 84] width 108 height 10
select select "include"
click at [257, 79] on select "Shipping Zones Include Shipping Zones Do Not Include" at bounding box center [311, 84] width 108 height 10
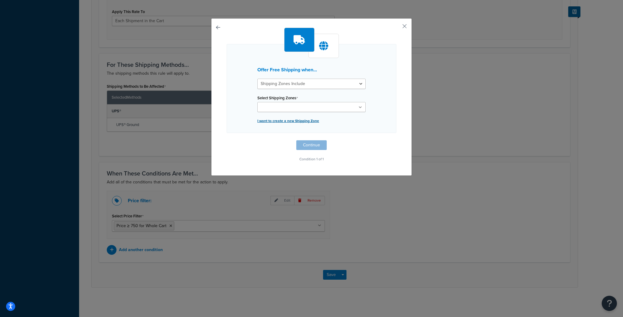
drag, startPoint x: 347, startPoint y: 131, endPoint x: 350, endPoint y: 124, distance: 7.8
click at [347, 130] on div "Offer Free Shipping when... Shipping Zones Include Shipping Zones Do Not Includ…" at bounding box center [311, 88] width 170 height 89
click at [403, 29] on div "Offer Free Shipping when... Shipping Zones Include Shipping Zones Do Not Includ…" at bounding box center [311, 97] width 201 height 158
click at [396, 28] on button "button" at bounding box center [396, 29] width 2 height 2
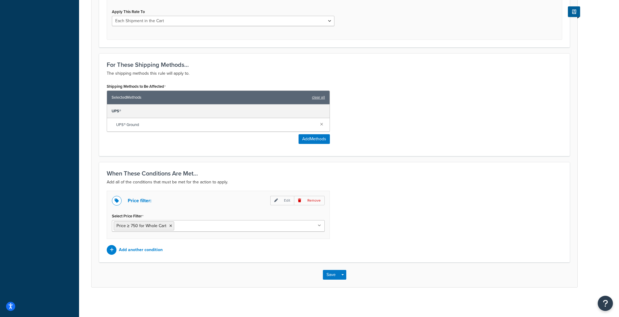
drag, startPoint x: 368, startPoint y: 177, endPoint x: 359, endPoint y: 195, distance: 20.5
click at [367, 178] on div "When These Conditions Are Met... Add all of the conditions that must be met for…" at bounding box center [334, 178] width 455 height 16
click at [360, 226] on div "Price filter: Edit Remove Select Price Filter Price ≥ 750 for Whole Cart No res…" at bounding box center [334, 223] width 464 height 64
click at [132, 246] on p "Add another condition" at bounding box center [141, 250] width 44 height 9
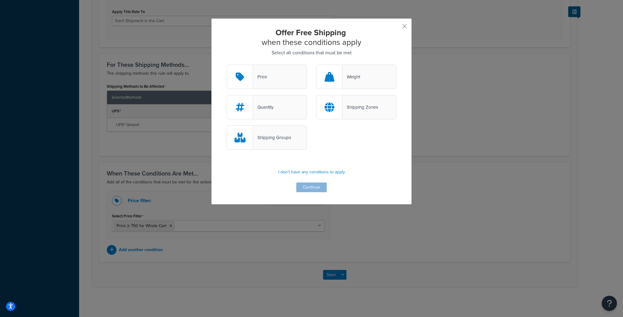
click at [372, 102] on div "Shipping Zones" at bounding box center [356, 107] width 80 height 24
click at [0, 0] on input "Shipping Zones" at bounding box center [0, 0] width 0 height 0
click at [307, 188] on button "Continue" at bounding box center [311, 188] width 30 height 10
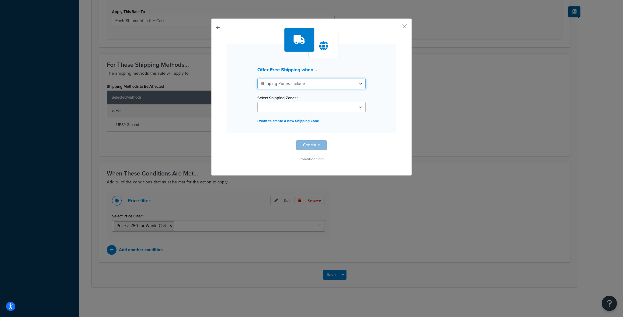
click at [304, 80] on select "Shipping Zones Include Shipping Zones Do Not Include" at bounding box center [311, 84] width 108 height 10
click at [257, 79] on select "Shipping Zones Include Shipping Zones Do Not Include" at bounding box center [311, 84] width 108 height 10
click at [300, 101] on div "Select Shipping Zones US 48 US APO US US POBox" at bounding box center [311, 103] width 108 height 19
click at [300, 105] on input "Select Shipping Zones" at bounding box center [286, 107] width 54 height 7
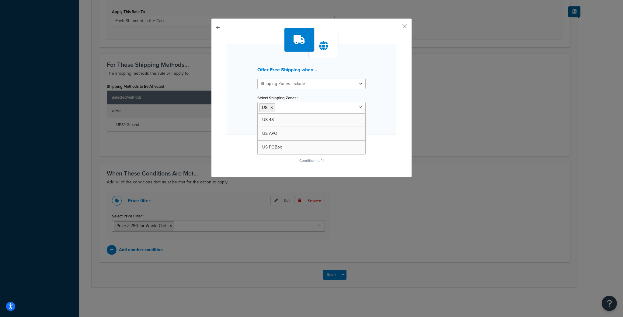
click at [237, 149] on div "Offer Free Shipping when... Shipping Zones Include Shipping Zones Do Not Includ…" at bounding box center [311, 96] width 170 height 137
click at [312, 145] on button "Continue" at bounding box center [311, 147] width 30 height 10
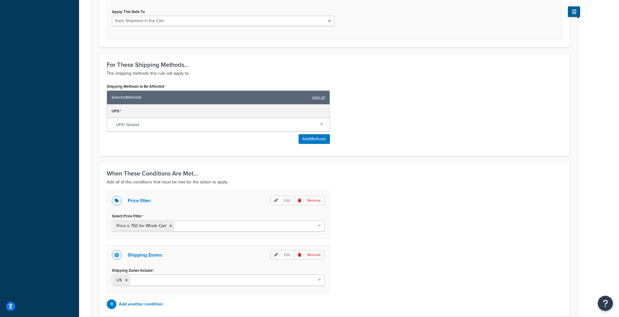
click at [136, 277] on input "Shipping Zones Include" at bounding box center [158, 280] width 54 height 7
drag, startPoint x: 89, startPoint y: 271, endPoint x: 125, endPoint y: 271, distance: 36.5
click at [89, 271] on div "Rule: $750+ Free Shipping Enabled Basic Setup Advanced Specify the action you w…" at bounding box center [349, 74] width 540 height 567
click at [150, 281] on li "US" at bounding box center [145, 280] width 16 height 9
click at [150, 279] on icon at bounding box center [150, 281] width 3 height 4
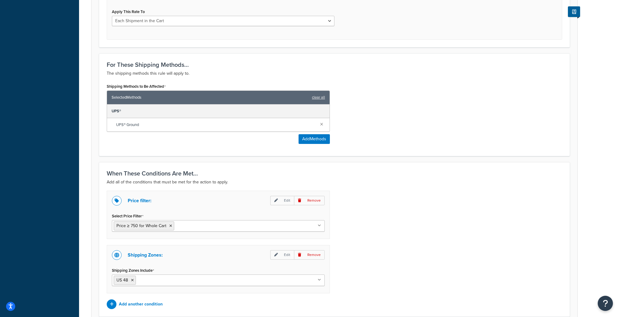
click at [410, 274] on div "Price filter: Edit Remove Select Price Filter Price ≥ 750 for Whole Cart No res…" at bounding box center [334, 250] width 464 height 119
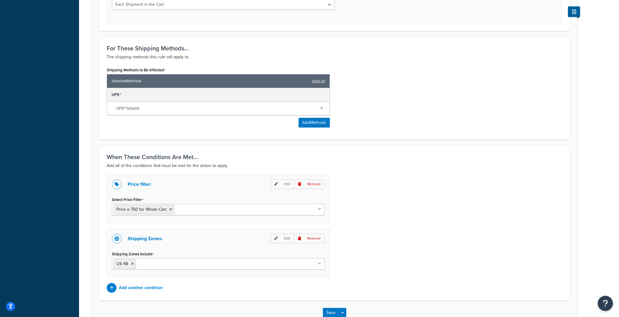
scroll to position [295, 0]
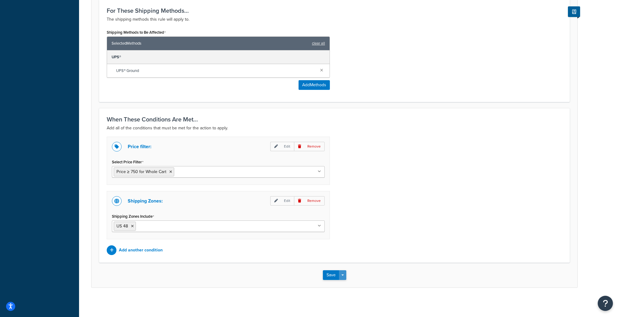
click at [341, 271] on button "Save Dropdown" at bounding box center [342, 276] width 7 height 10
click at [330, 271] on button "Save" at bounding box center [331, 276] width 16 height 10
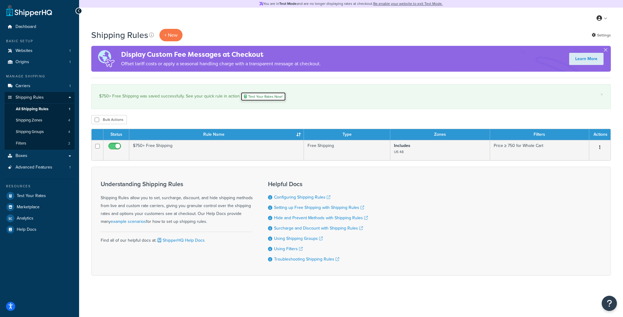
click at [279, 95] on link "Test Your Rates Now!" at bounding box center [262, 96] width 45 height 9
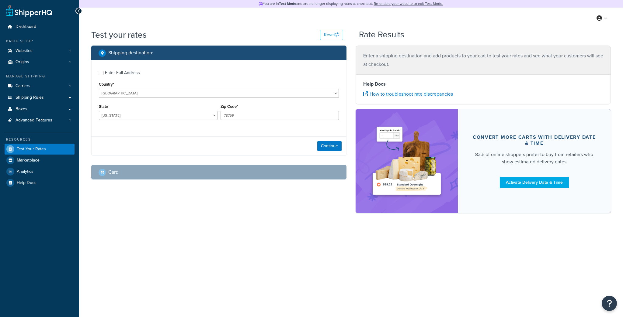
select select "[GEOGRAPHIC_DATA]"
click at [121, 72] on div "Enter Full Address" at bounding box center [122, 73] width 35 height 9
click at [103, 72] on input "Enter Full Address" at bounding box center [101, 73] width 5 height 5
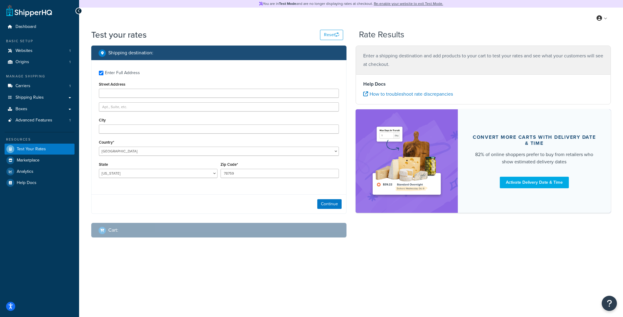
click at [122, 71] on div "Enter Full Address" at bounding box center [122, 73] width 35 height 9
click at [103, 71] on input "Enter Full Address" at bounding box center [101, 73] width 5 height 5
checkbox input "false"
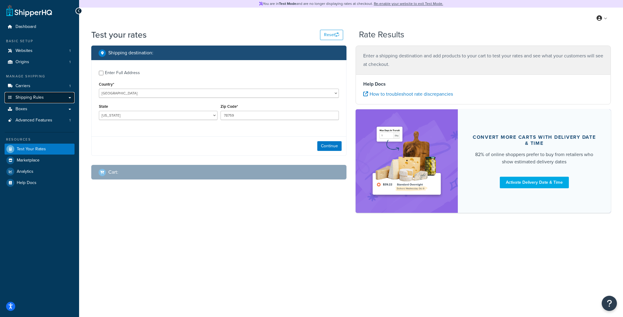
click at [45, 98] on link "Shipping Rules" at bounding box center [40, 97] width 70 height 11
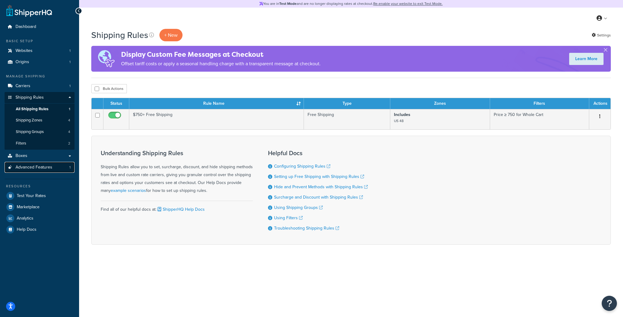
click at [27, 168] on span "Advanced Features" at bounding box center [34, 167] width 37 height 5
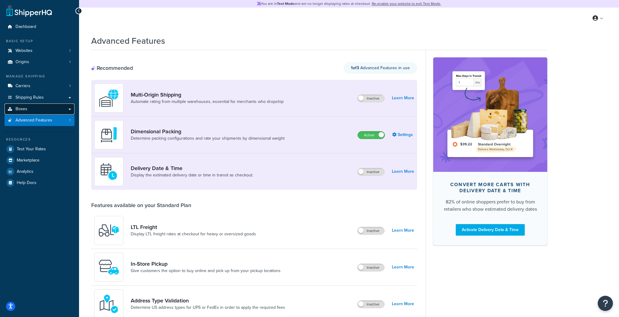
click at [29, 108] on link "Boxes" at bounding box center [40, 109] width 70 height 11
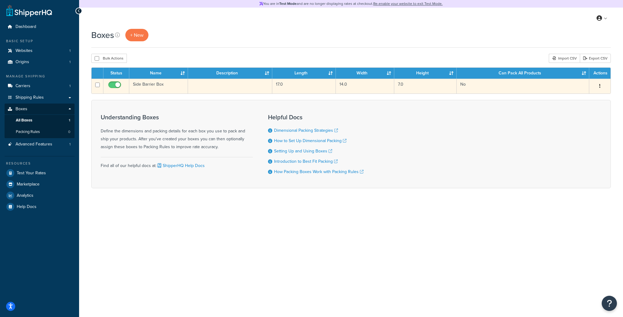
click at [599, 85] on icon "button" at bounding box center [599, 86] width 1 height 4
click at [365, 84] on td "14.0" at bounding box center [365, 86] width 58 height 15
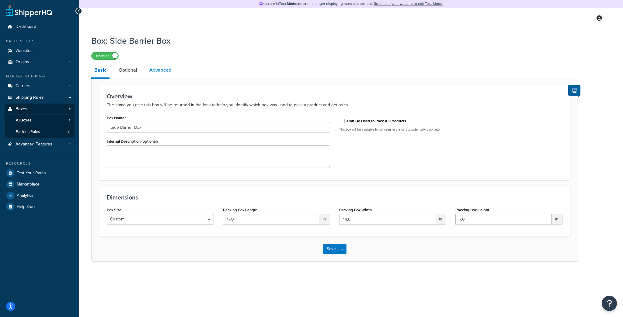
click at [170, 68] on link "Advanced" at bounding box center [160, 70] width 28 height 15
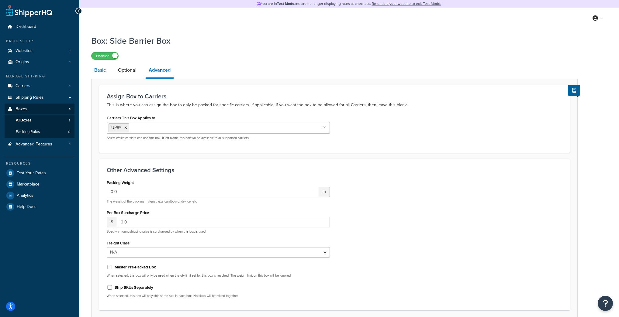
click at [105, 75] on link "Basic" at bounding box center [100, 70] width 18 height 15
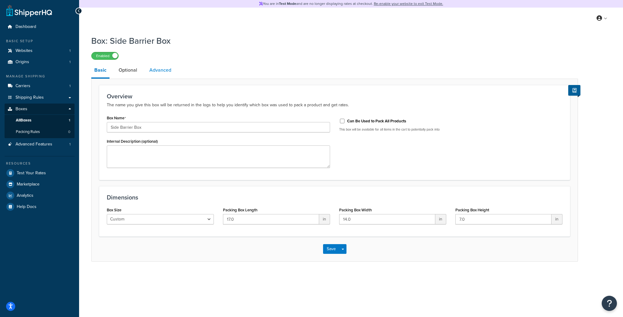
click at [156, 74] on link "Advanced" at bounding box center [160, 70] width 28 height 15
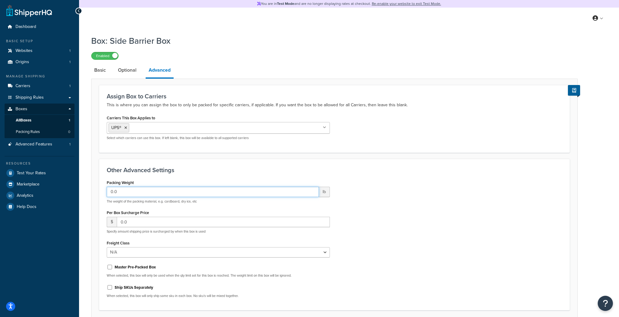
click at [130, 192] on input "0.0" at bounding box center [213, 192] width 212 height 10
type input "8"
click at [187, 210] on div "Per Box Surcharge Price $ 0.0 Specify amount shipping price is surcharged by wh…" at bounding box center [218, 222] width 223 height 26
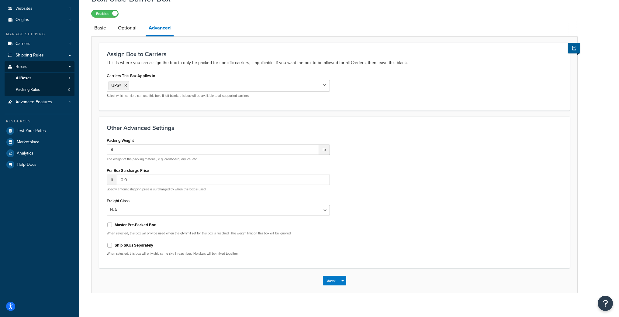
scroll to position [49, 0]
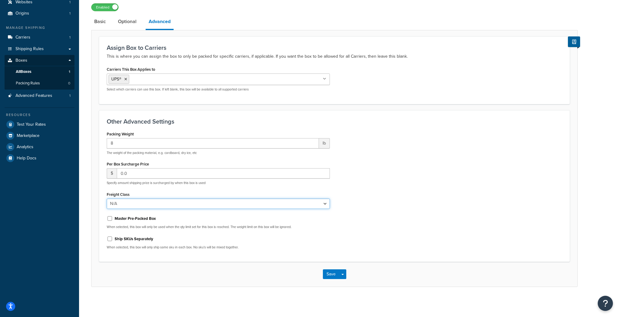
click at [133, 205] on select "N/A 50 55 60 65 70 77.5 85 92.5 100 110 125 150 175 200 250 300 400 500" at bounding box center [218, 204] width 223 height 10
click at [131, 204] on select "N/A 50 55 60 65 70 77.5 85 92.5 100 110 125 150 175 200 250 300 400 500" at bounding box center [218, 204] width 223 height 10
click at [97, 219] on form "Assign Box to Carriers This is where you can assign the box to only be packed f…" at bounding box center [334, 161] width 486 height 250
click at [103, 209] on div "Packing Weight 8 lb The weight of the packing material, e.g. cardboard, dry ice…" at bounding box center [218, 192] width 232 height 125
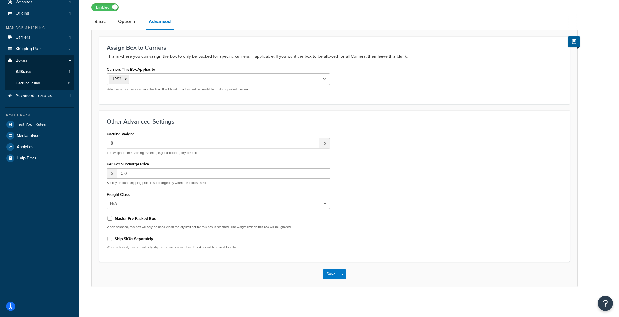
click at [118, 265] on div "Save Save Dropdown Save and Edit Save and Duplicate Save and Create New" at bounding box center [334, 274] width 486 height 25
click at [110, 276] on div "Save Save Dropdown Save and Edit Save and Duplicate Save and Create New" at bounding box center [334, 274] width 486 height 25
click at [203, 192] on div "Freight Class N/A 50 55 60 65 70 77.5 85 92.5 100 110 125 150 175 200 250 300 4…" at bounding box center [218, 199] width 223 height 19
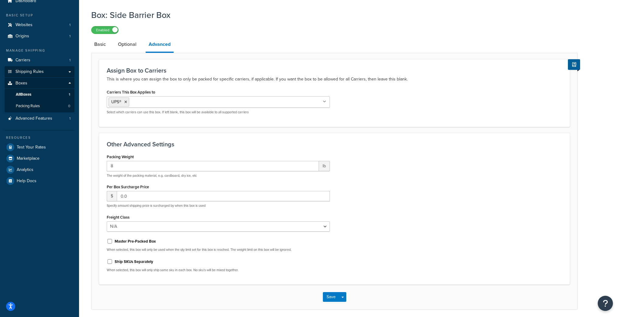
scroll to position [24, 0]
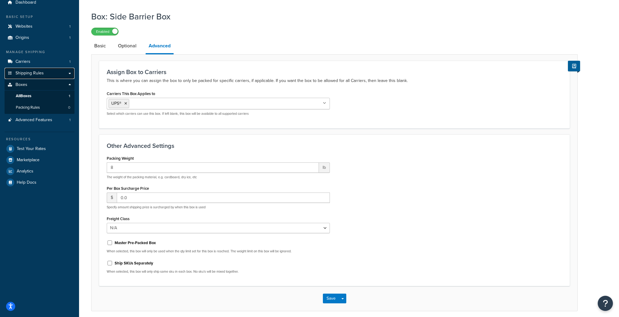
click at [44, 74] on link "Shipping Rules" at bounding box center [40, 73] width 70 height 11
click at [333, 298] on button "Save" at bounding box center [331, 299] width 16 height 10
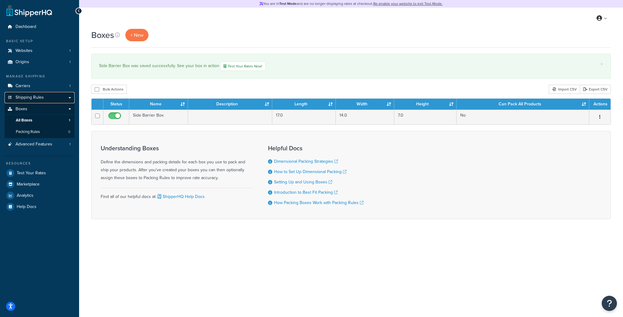
click at [35, 95] on span "Shipping Rules" at bounding box center [30, 97] width 28 height 5
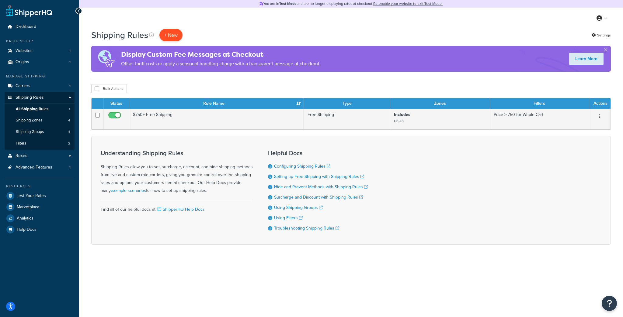
click at [168, 34] on p "+ New" at bounding box center [170, 35] width 23 height 12
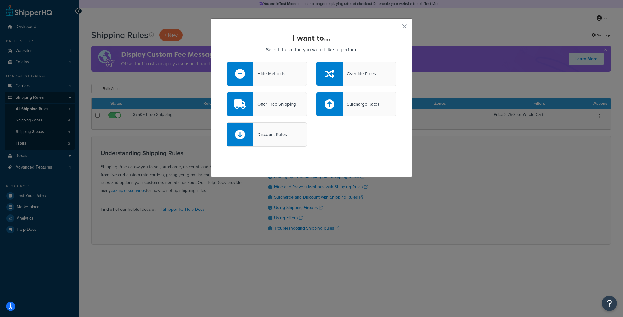
click at [396, 28] on button "button" at bounding box center [396, 29] width 2 height 2
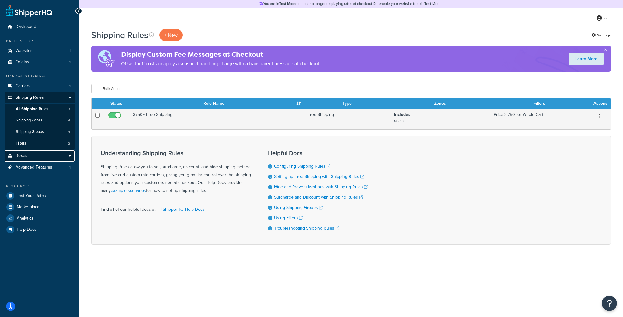
click at [41, 158] on link "Boxes" at bounding box center [40, 155] width 70 height 11
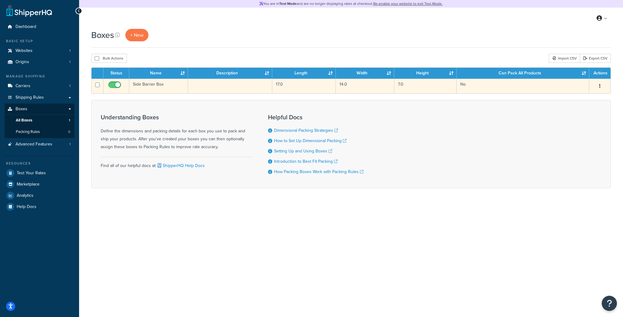
click at [185, 89] on td "Side Barrier Box" at bounding box center [158, 86] width 59 height 15
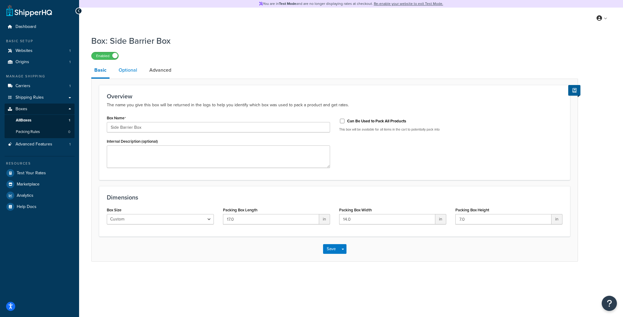
click at [130, 71] on link "Optional" at bounding box center [128, 70] width 25 height 15
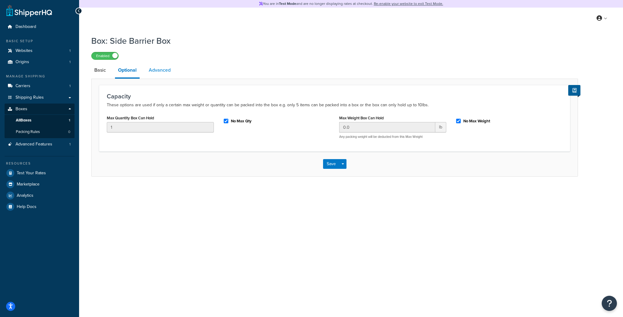
click at [147, 66] on link "Advanced" at bounding box center [160, 70] width 28 height 15
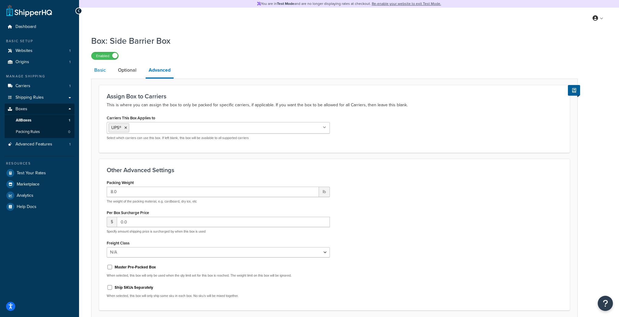
click at [106, 72] on link "Basic" at bounding box center [100, 70] width 18 height 15
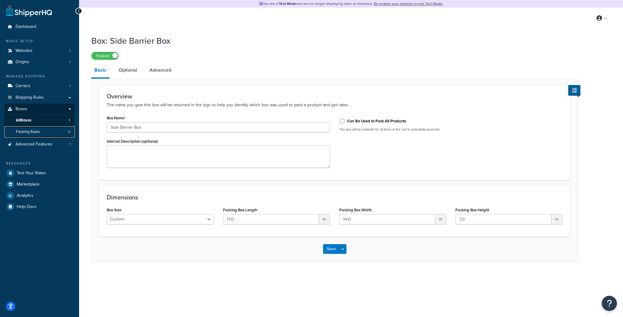
click at [43, 129] on link "Packing Rules 0" at bounding box center [40, 131] width 70 height 11
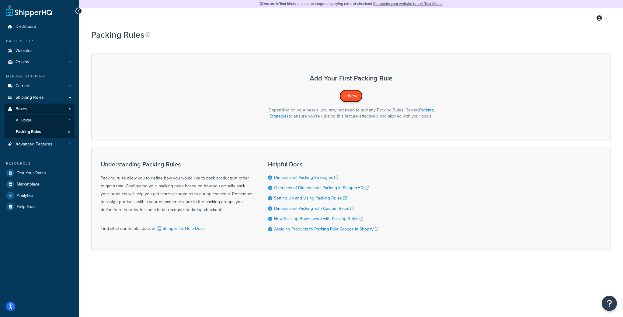
click at [348, 100] on link "+ New" at bounding box center [350, 96] width 23 height 12
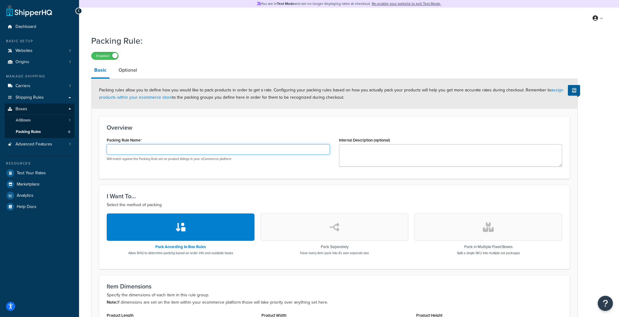
click at [163, 145] on input "Packing Rule Name" at bounding box center [218, 149] width 223 height 10
type input "Side Barriers"
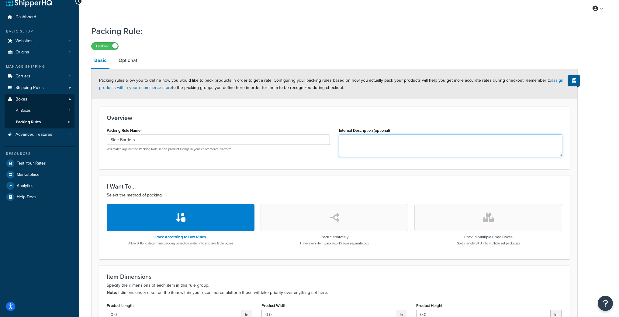
scroll to position [24, 0]
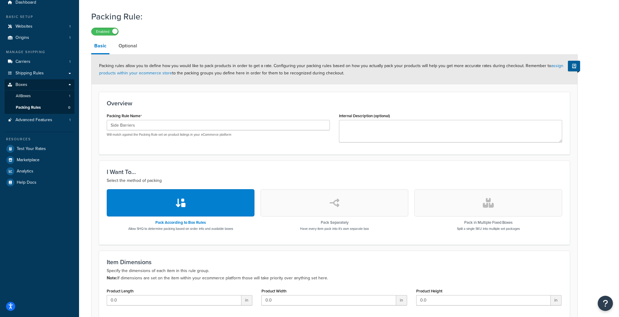
click at [325, 206] on button "button" at bounding box center [335, 202] width 148 height 27
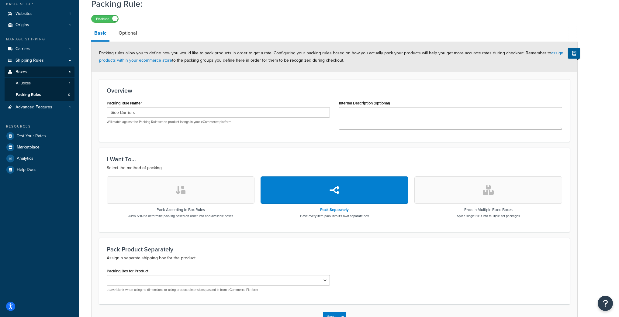
scroll to position [80, 0]
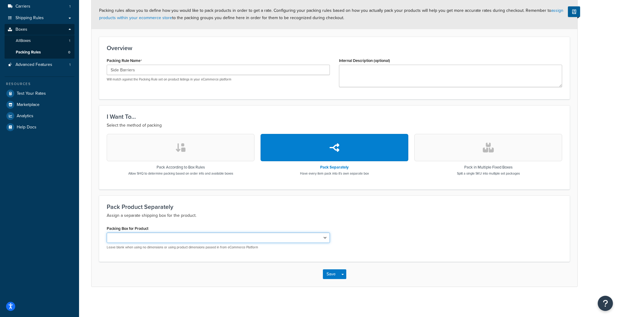
click at [219, 236] on select "Side Barrier Box" at bounding box center [218, 238] width 223 height 10
select select "743536"
click at [107, 233] on select "Side Barrier Box" at bounding box center [218, 238] width 223 height 10
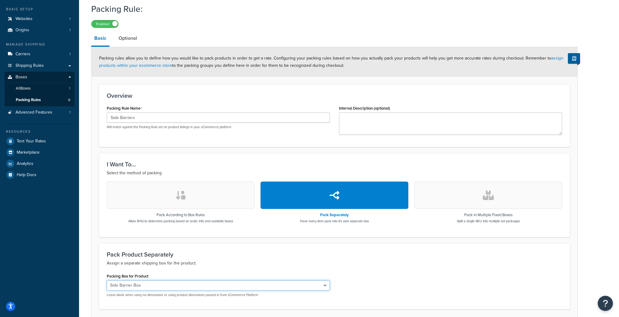
scroll to position [31, 0]
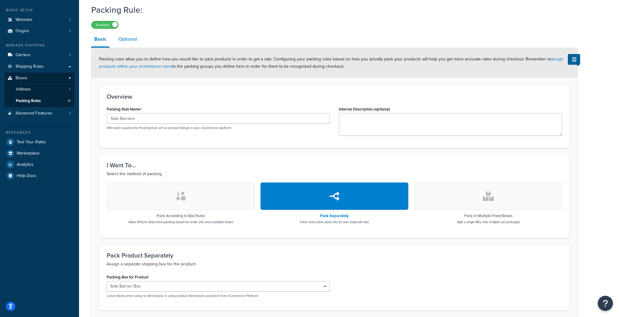
click at [129, 41] on link "Optional" at bounding box center [128, 39] width 25 height 15
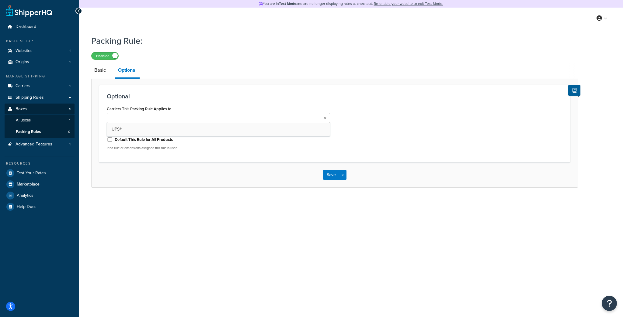
click at [171, 122] on ul at bounding box center [218, 118] width 223 height 10
click at [88, 70] on div "Packing Rule: Enabled Basic Optional Optional Carriers This Packing Rule Applie…" at bounding box center [351, 118] width 544 height 173
click at [90, 71] on div "Packing Rule: Enabled Basic Optional Optional Carriers This Packing Rule Applie…" at bounding box center [351, 118] width 544 height 173
click at [94, 73] on link "Basic" at bounding box center [100, 70] width 18 height 15
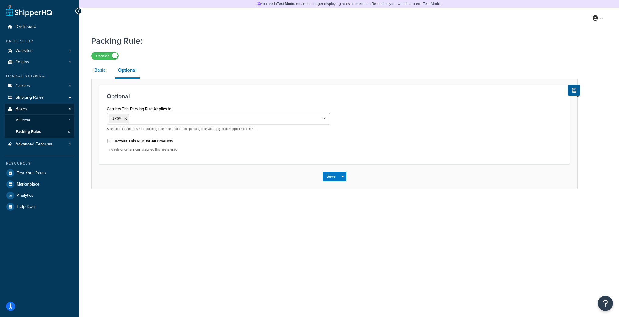
select select "743536"
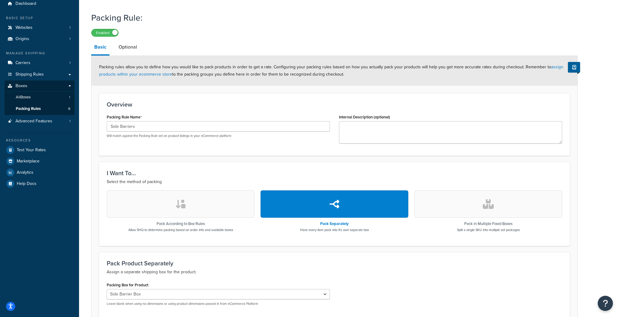
scroll to position [24, 0]
click at [320, 255] on div "Pack Product Separately Assign a separate shipping box for the product. Packing…" at bounding box center [334, 284] width 471 height 66
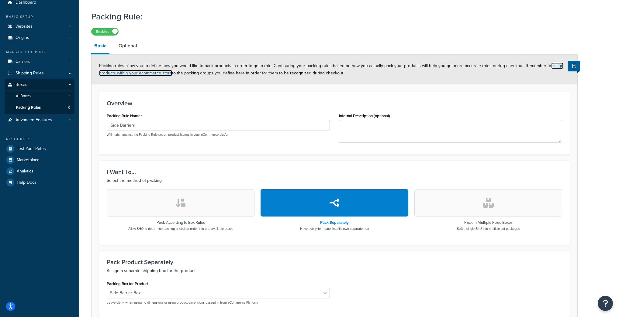
click at [553, 66] on link "assign products within your ecommerce store" at bounding box center [331, 70] width 464 height 14
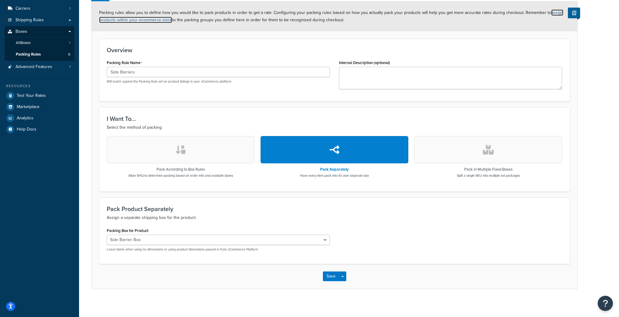
scroll to position [80, 0]
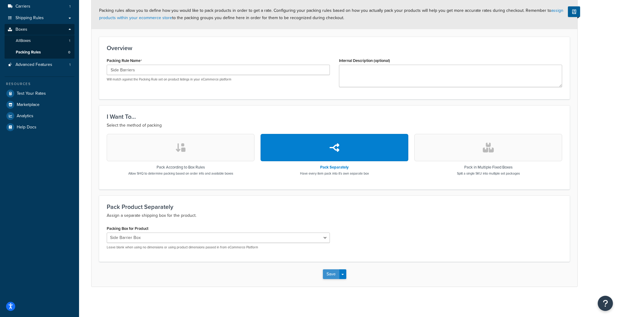
click at [328, 276] on button "Save" at bounding box center [331, 275] width 16 height 10
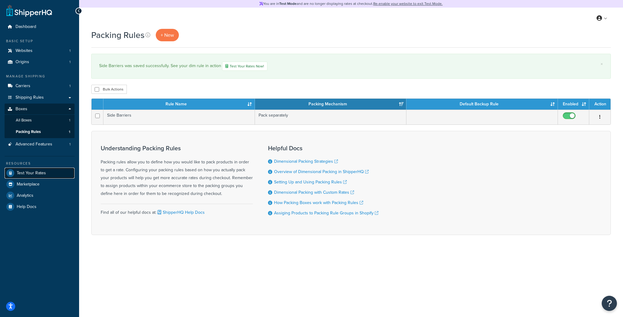
click at [40, 174] on span "Test Your Rates" at bounding box center [31, 173] width 29 height 5
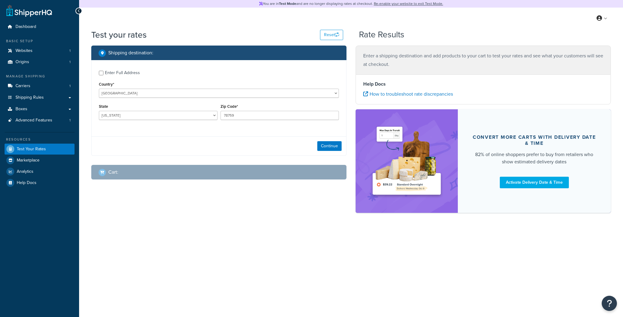
select select "[GEOGRAPHIC_DATA]"
click at [190, 91] on select "[GEOGRAPHIC_DATA] [GEOGRAPHIC_DATA] [GEOGRAPHIC_DATA] [GEOGRAPHIC_DATA] [GEOGRA…" at bounding box center [219, 93] width 240 height 9
click at [126, 74] on div "Enter Full Address" at bounding box center [122, 73] width 35 height 9
click at [103, 74] on input "Enter Full Address" at bounding box center [101, 73] width 5 height 5
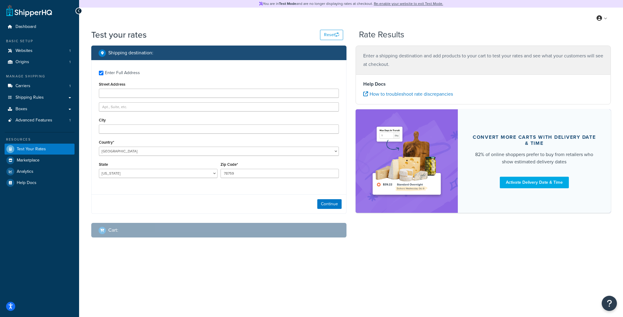
click at [123, 73] on div "Enter Full Address" at bounding box center [122, 73] width 35 height 9
click at [103, 73] on input "Enter Full Address" at bounding box center [101, 73] width 5 height 5
checkbox input "false"
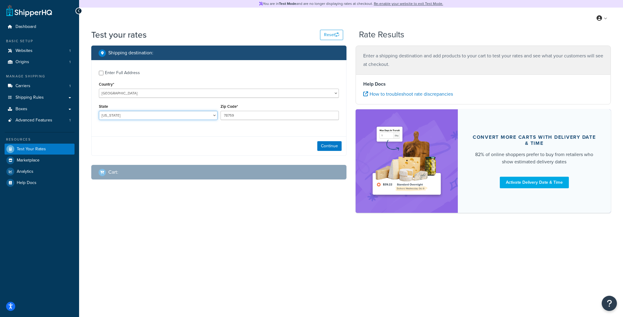
click at [138, 115] on select "[US_STATE] [US_STATE] [US_STATE] [US_STATE] [US_STATE] Armed Forces Americas Ar…" at bounding box center [158, 115] width 119 height 9
select select "NJ"
click at [99, 111] on select "[US_STATE] [US_STATE] [US_STATE] [US_STATE] [US_STATE] Armed Forces Americas Ar…" at bounding box center [158, 115] width 119 height 9
type input "07506"
click at [312, 142] on div "Continue" at bounding box center [218, 145] width 254 height 19
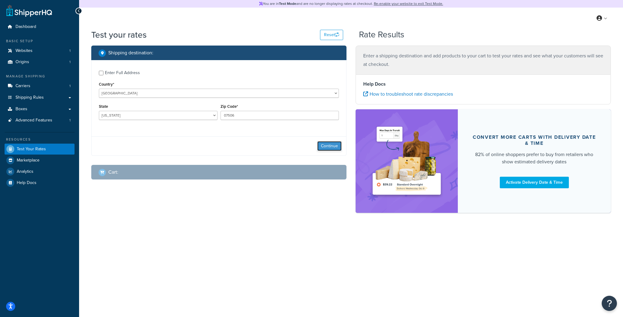
click at [339, 143] on button "Continue" at bounding box center [329, 146] width 24 height 10
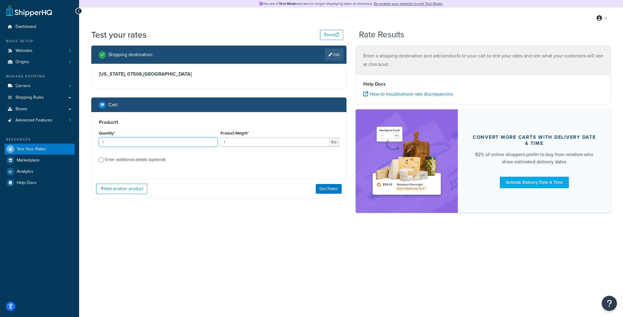
click at [158, 142] on input "1" at bounding box center [158, 142] width 119 height 9
click at [236, 163] on label "Enter additional details (optional)" at bounding box center [222, 159] width 234 height 10
click at [103, 162] on input "Enter additional details (optional)" at bounding box center [101, 160] width 5 height 5
checkbox input "true"
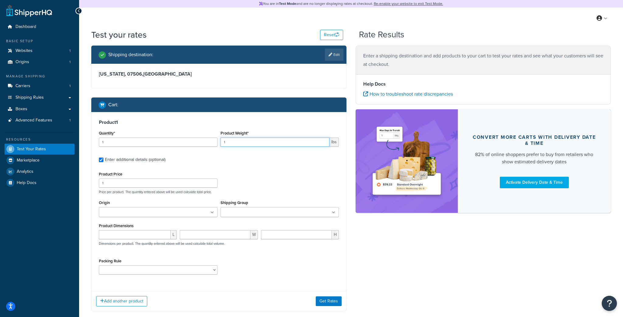
click at [248, 146] on input "1" at bounding box center [274, 142] width 109 height 9
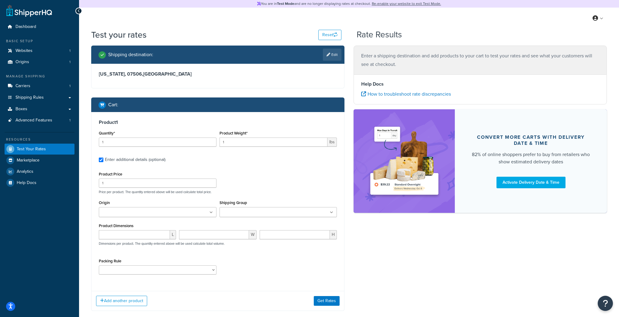
click at [153, 204] on div "Origin The Net Return" at bounding box center [158, 208] width 118 height 19
click at [213, 213] on ul at bounding box center [158, 212] width 118 height 10
click at [306, 214] on ul at bounding box center [278, 212] width 118 height 10
click at [275, 199] on div "Shipping Group Large Medium Small" at bounding box center [278, 208] width 118 height 19
click at [209, 272] on select "Side Barriers" at bounding box center [158, 271] width 118 height 9
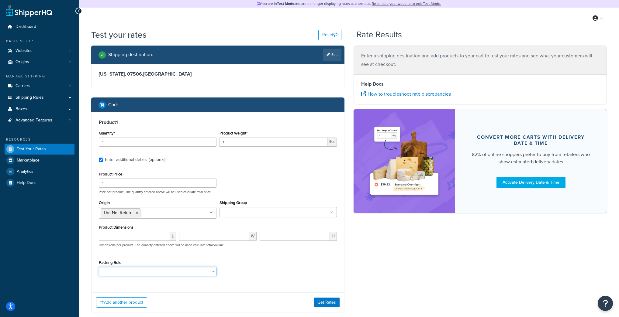
select select "88490"
click at [99, 268] on select "Side Barriers" at bounding box center [158, 271] width 118 height 9
click at [271, 143] on input "1" at bounding box center [273, 142] width 108 height 9
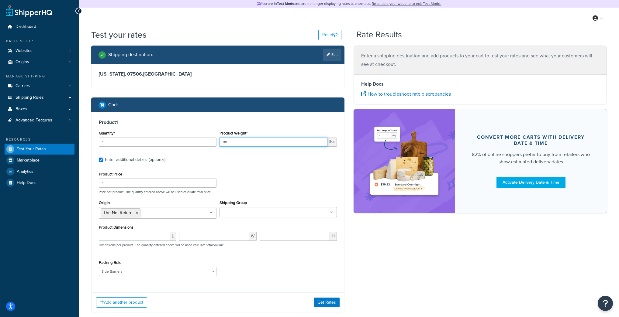
type input "8"
click at [265, 163] on label "Enter additional details (optional)" at bounding box center [221, 159] width 232 height 10
click at [103, 162] on input "Enter additional details (optional)" at bounding box center [101, 160] width 5 height 5
checkbox input "false"
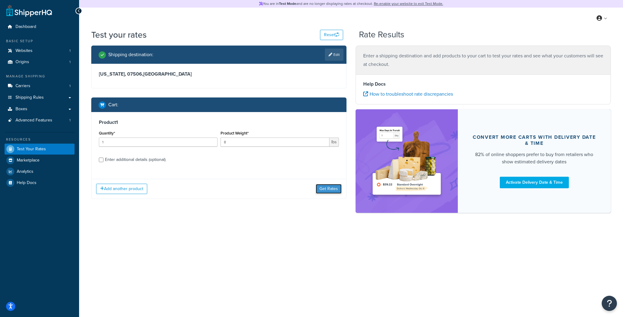
click at [326, 189] on button "Get Rates" at bounding box center [329, 189] width 26 height 10
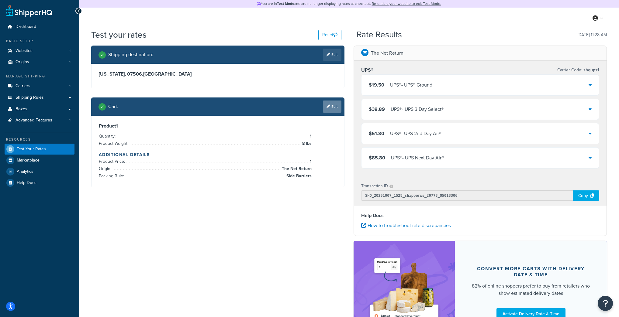
click at [334, 107] on link "Edit" at bounding box center [332, 107] width 19 height 12
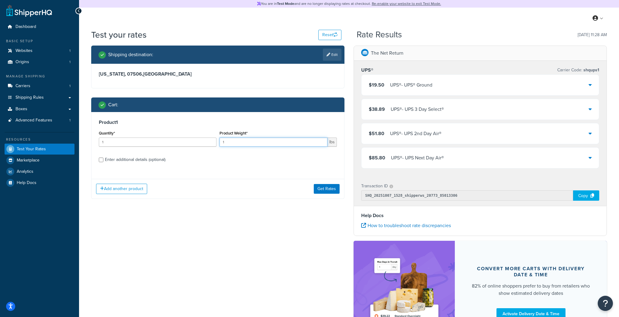
click at [240, 143] on input "1" at bounding box center [273, 142] width 108 height 9
drag, startPoint x: 240, startPoint y: 143, endPoint x: 164, endPoint y: 142, distance: 75.7
click at [164, 142] on div "Quantity* 1 Product Weight* 1 lbs" at bounding box center [217, 140] width 241 height 22
click at [116, 161] on div "Enter additional details (optional)" at bounding box center [135, 160] width 60 height 9
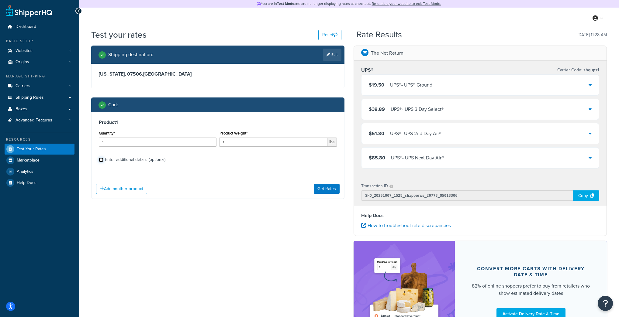
click at [103, 161] on input "Enter additional details (optional)" at bounding box center [101, 160] width 5 height 5
checkbox input "true"
select select "88490"
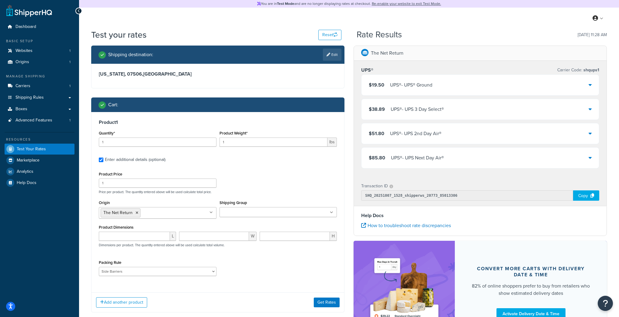
click at [253, 207] on div "Shipping Group Large Medium Small" at bounding box center [278, 208] width 118 height 19
click at [253, 211] on input "Shipping Group" at bounding box center [248, 212] width 54 height 7
click at [49, 96] on link "Shipping Rules" at bounding box center [40, 97] width 70 height 11
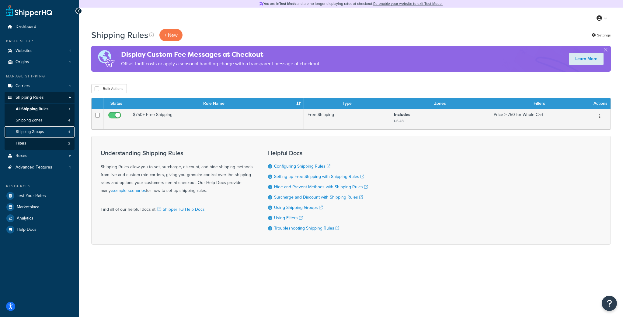
click at [52, 132] on link "Shipping Groups 4" at bounding box center [40, 131] width 70 height 11
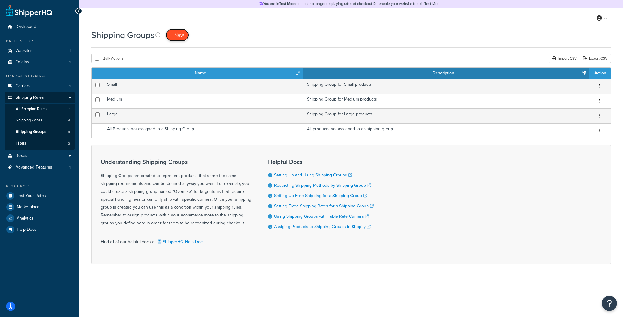
click at [183, 32] on span "+ New" at bounding box center [177, 35] width 13 height 7
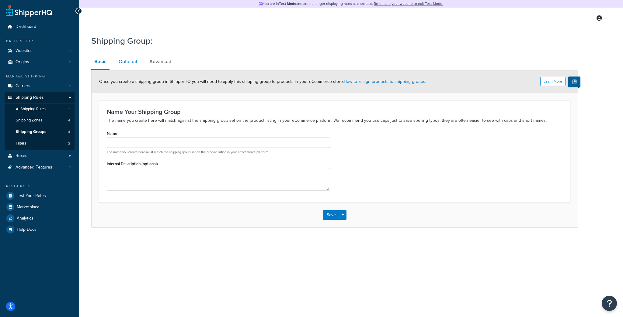
click at [136, 60] on link "Optional" at bounding box center [128, 61] width 25 height 15
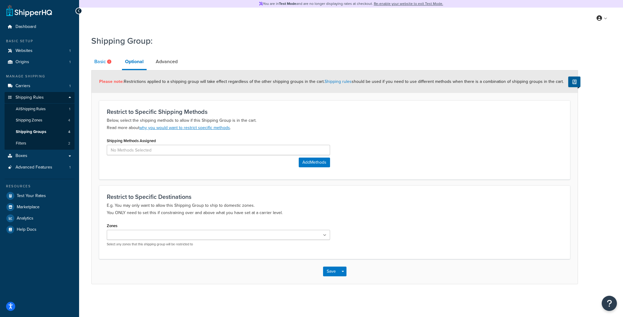
click at [103, 65] on link "Basic" at bounding box center [103, 61] width 25 height 15
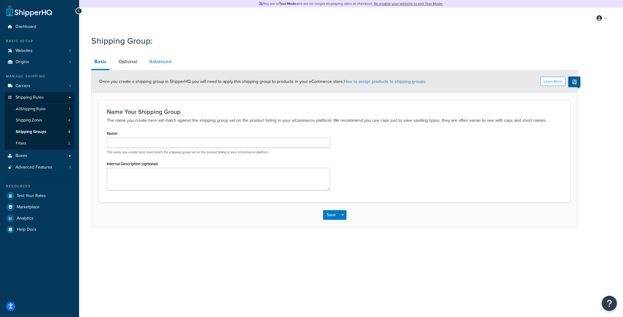
click at [148, 61] on link "Advanced" at bounding box center [160, 61] width 28 height 15
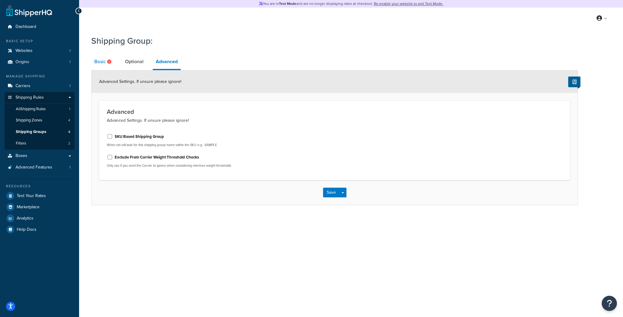
click at [101, 63] on link "Basic" at bounding box center [103, 61] width 25 height 15
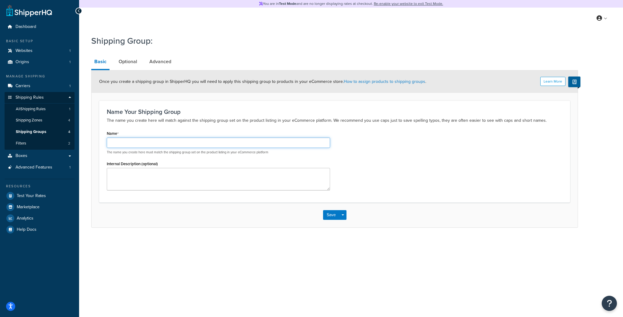
click at [119, 143] on input "Name" at bounding box center [218, 143] width 223 height 10
type input "S"
type input "Side Barriers"
click at [264, 106] on div "Name Your Shipping Group The name you create here will match against the shippi…" at bounding box center [334, 152] width 471 height 102
click at [136, 55] on link "Optional" at bounding box center [128, 61] width 25 height 15
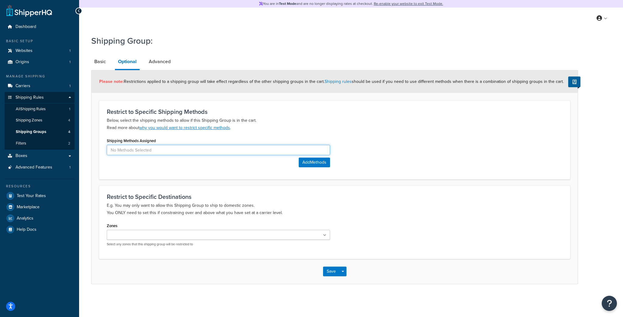
click at [149, 153] on input at bounding box center [218, 150] width 223 height 10
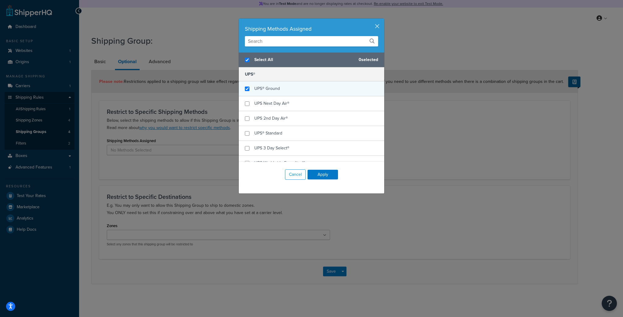
checkbox input "true"
click at [265, 87] on span "UPS® Ground" at bounding box center [267, 88] width 26 height 6
checkbox input "false"
checkbox input "true"
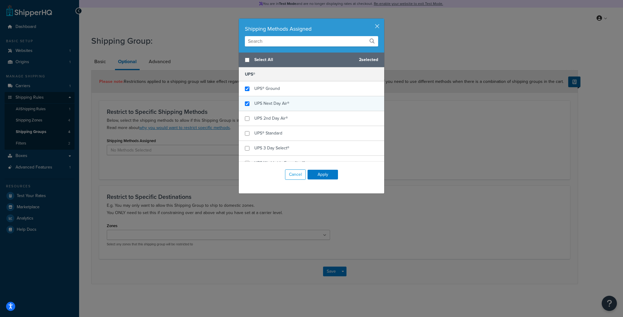
click at [258, 100] on div "UPS Next Day Air®" at bounding box center [271, 103] width 35 height 9
checkbox input "true"
click at [252, 115] on div "UPS 2nd Day Air®" at bounding box center [311, 118] width 145 height 15
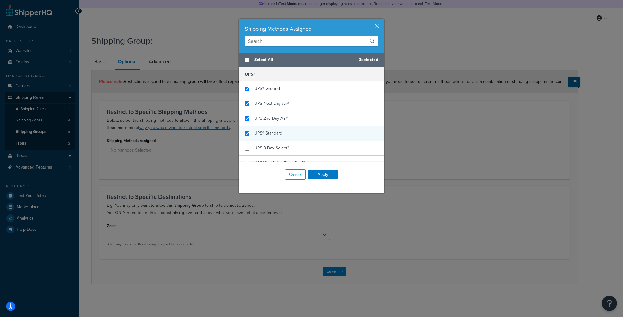
checkbox input "true"
click at [249, 134] on div "UPS® Standard" at bounding box center [311, 133] width 145 height 15
checkbox input "true"
click at [248, 149] on div "UPS 3 Day Select®" at bounding box center [311, 148] width 145 height 15
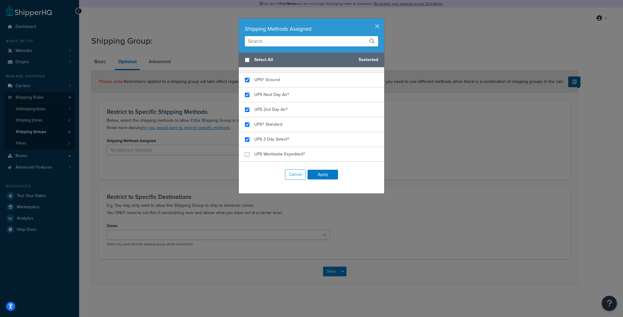
scroll to position [23, 0]
checkbox input "true"
drag, startPoint x: 255, startPoint y: 140, endPoint x: 252, endPoint y: 152, distance: 12.4
click at [255, 141] on span "UPS Worldwide Expedited®" at bounding box center [279, 140] width 51 height 6
checkbox input "true"
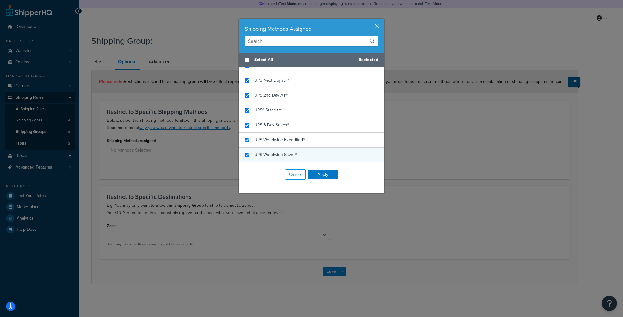
click at [252, 155] on div "UPS Worldwide Saver®" at bounding box center [311, 155] width 145 height 15
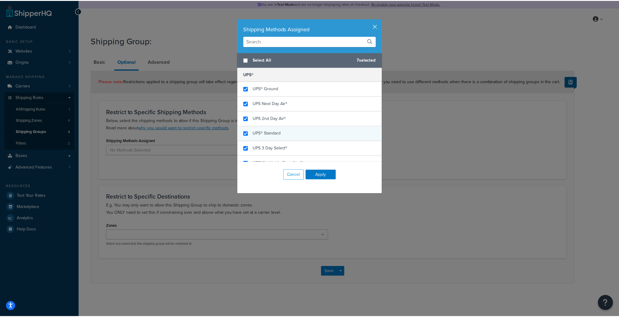
scroll to position [0, 0]
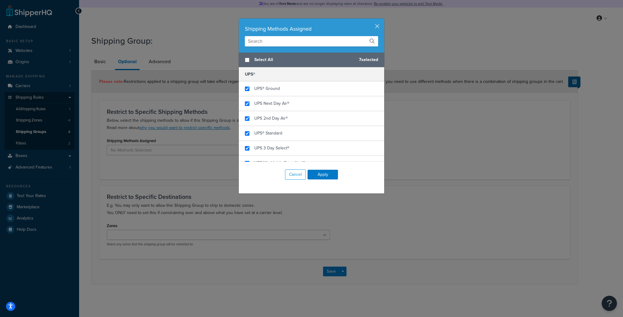
click at [245, 62] on div "Select All 7 selected" at bounding box center [311, 60] width 145 height 15
checkbox input "true"
click at [312, 174] on button "Apply" at bounding box center [322, 175] width 30 height 10
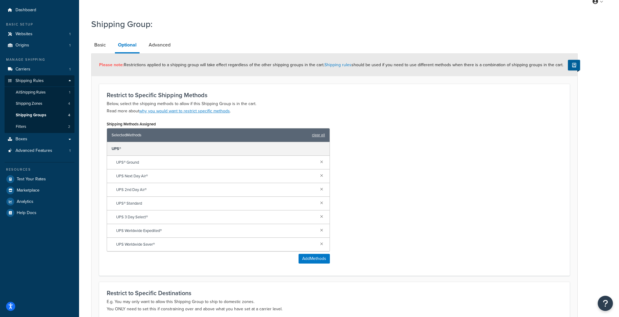
scroll to position [73, 0]
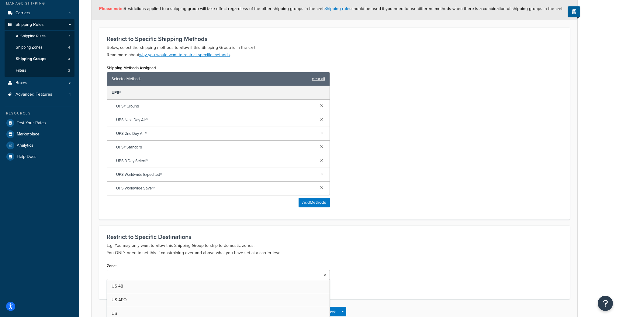
click at [184, 273] on ul at bounding box center [218, 275] width 223 height 10
click at [184, 274] on ul at bounding box center [218, 275] width 223 height 10
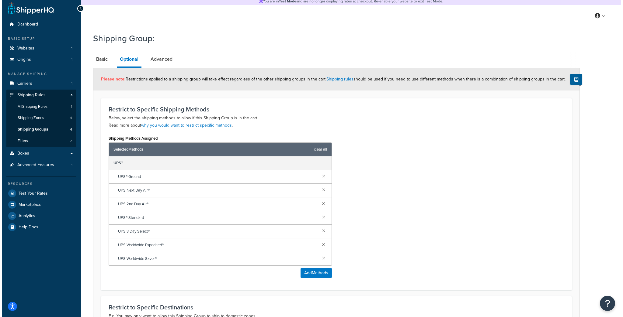
scroll to position [0, 0]
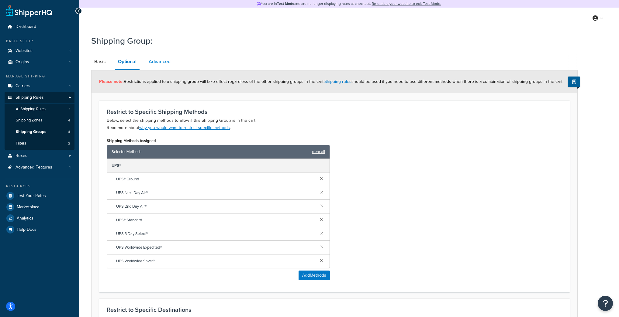
click at [168, 63] on link "Advanced" at bounding box center [160, 61] width 28 height 15
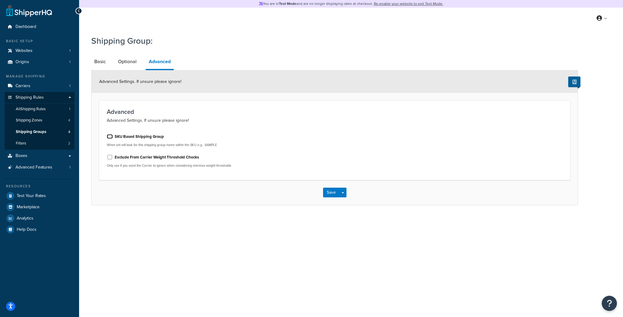
click at [111, 136] on input "SKU Based Shipping Group" at bounding box center [110, 136] width 6 height 5
checkbox input "true"
click at [329, 192] on button "Save" at bounding box center [331, 193] width 16 height 10
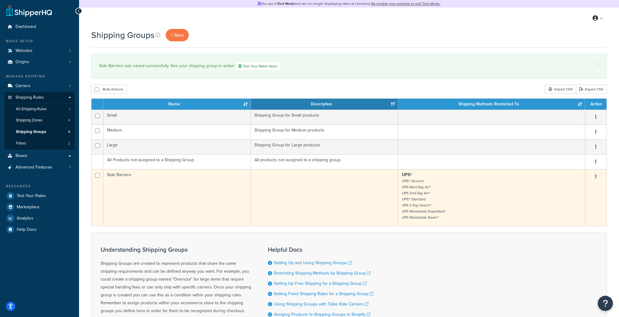
click at [117, 194] on td "Side Barriers" at bounding box center [176, 197] width 147 height 57
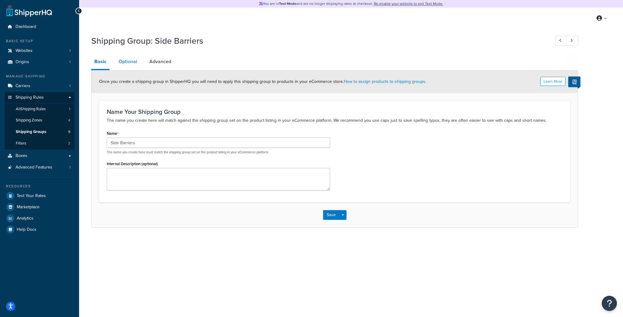
click at [132, 60] on link "Optional" at bounding box center [128, 61] width 25 height 15
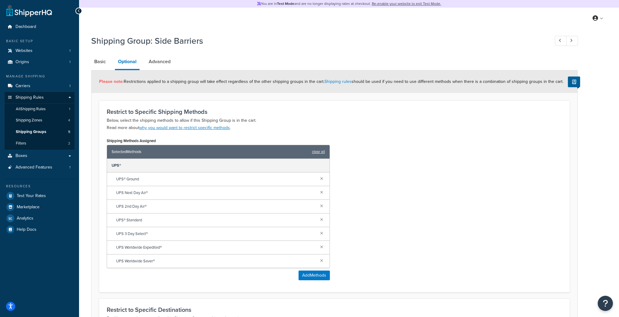
click at [185, 45] on h1 "Shipping Group: Side Barriers" at bounding box center [317, 41] width 452 height 12
click at [170, 56] on link "Advanced" at bounding box center [160, 61] width 28 height 15
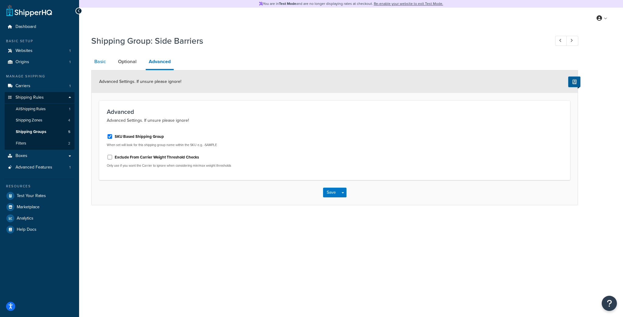
click at [104, 66] on link "Basic" at bounding box center [100, 61] width 18 height 15
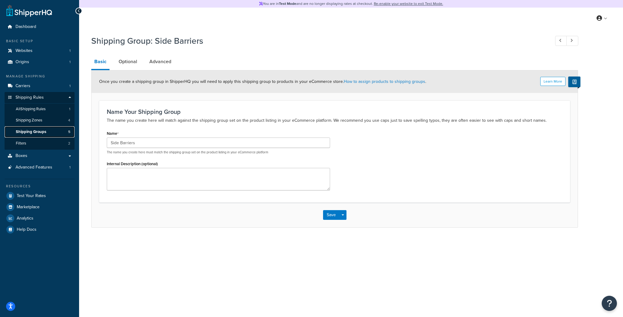
click at [57, 131] on link "Shipping Groups 5" at bounding box center [40, 131] width 70 height 11
click at [332, 214] on button "Save" at bounding box center [331, 215] width 16 height 10
click at [49, 110] on link "All Shipping Rules 1" at bounding box center [40, 109] width 70 height 11
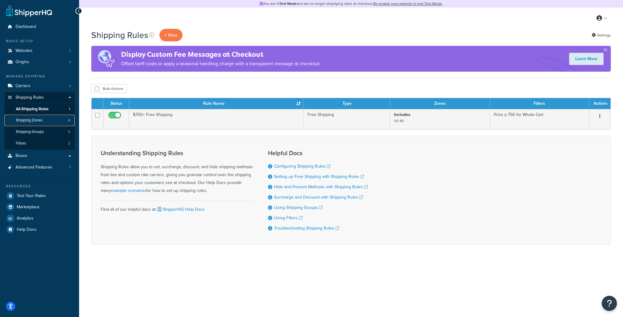
click at [35, 122] on span "Shipping Zones" at bounding box center [29, 120] width 26 height 5
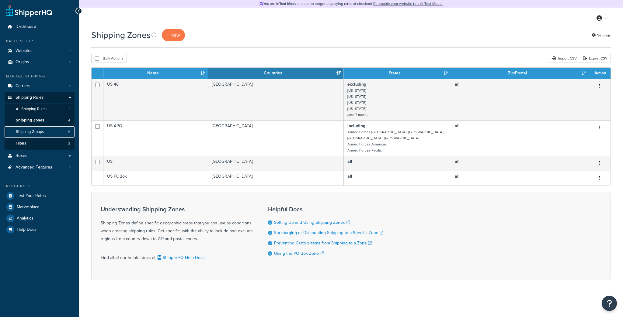
drag, startPoint x: 0, startPoint y: 0, endPoint x: 37, endPoint y: 133, distance: 137.6
click at [37, 133] on span "Shipping Groups" at bounding box center [30, 131] width 28 height 5
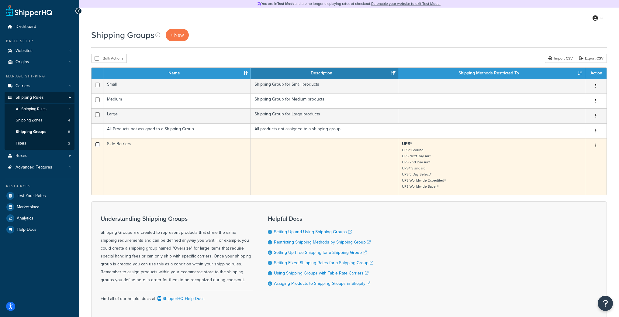
click at [96, 144] on input "checkbox" at bounding box center [97, 144] width 5 height 5
checkbox input "false"
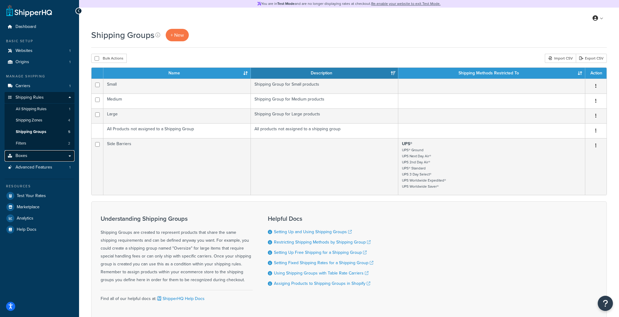
click at [25, 156] on span "Boxes" at bounding box center [22, 156] width 12 height 5
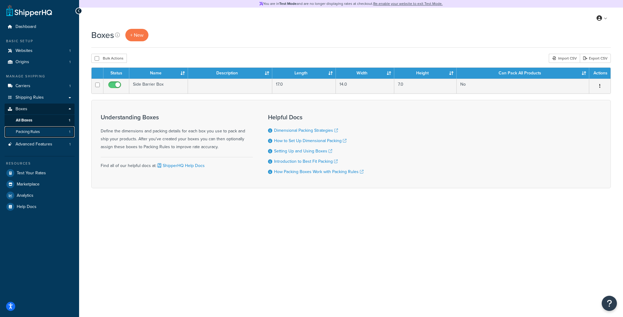
click at [29, 131] on span "Packing Rules" at bounding box center [28, 131] width 24 height 5
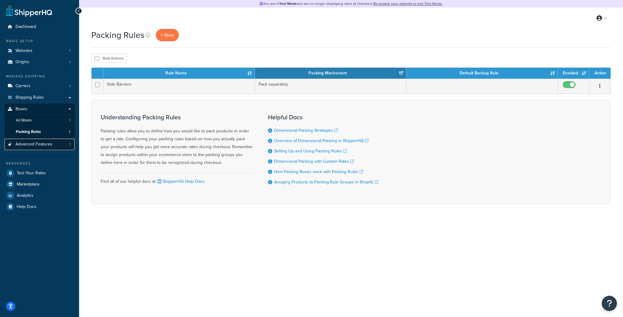
click at [28, 145] on span "Advanced Features" at bounding box center [34, 144] width 37 height 5
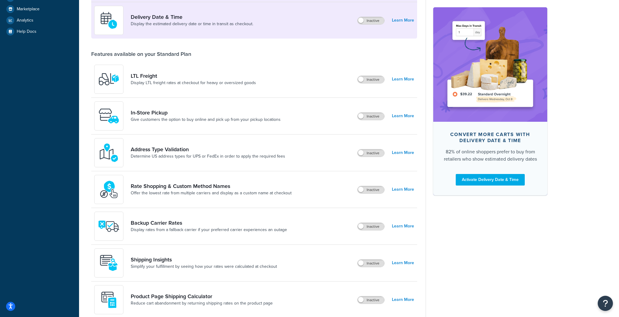
scroll to position [170, 0]
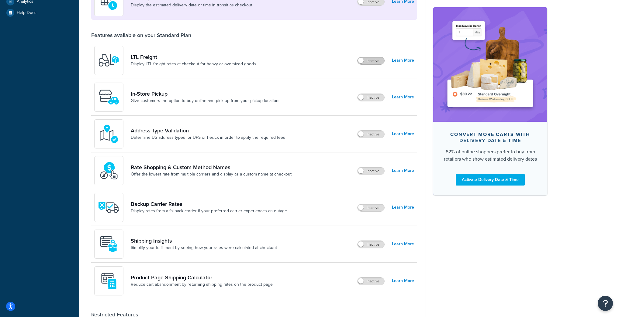
click at [375, 62] on label "Inactive" at bounding box center [370, 60] width 27 height 7
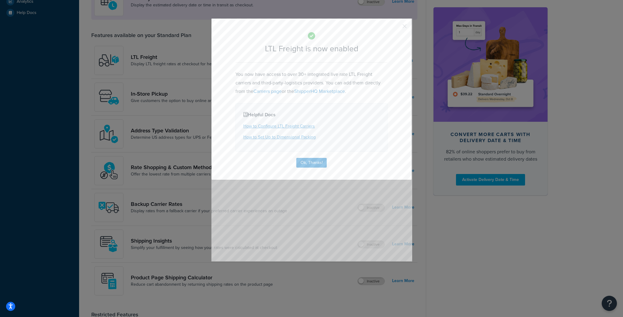
click at [405, 26] on div "LTL Freight is now enabled You now have access to over 30+ integrated live rate…" at bounding box center [311, 99] width 201 height 162
click at [396, 28] on button "button" at bounding box center [396, 29] width 2 height 2
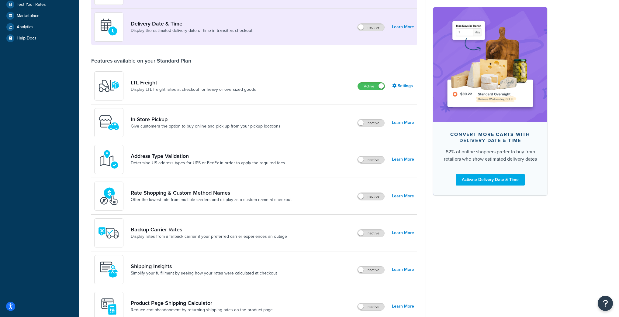
scroll to position [49, 0]
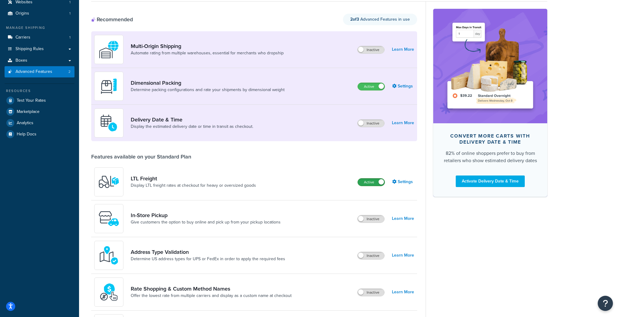
click at [376, 183] on label "Active" at bounding box center [371, 182] width 27 height 7
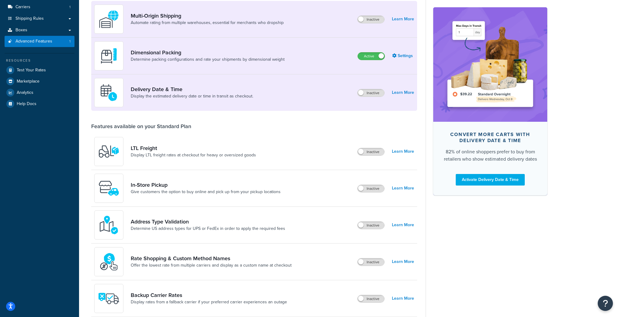
scroll to position [122, 0]
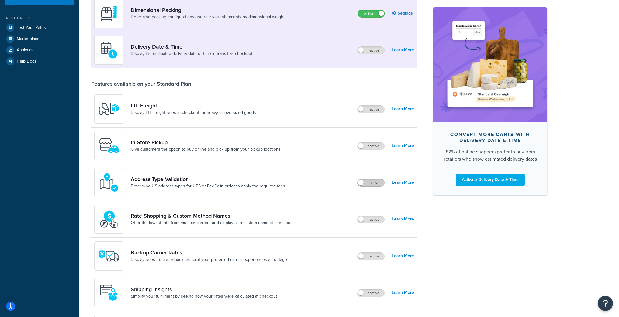
click at [369, 182] on label "Inactive" at bounding box center [370, 182] width 27 height 7
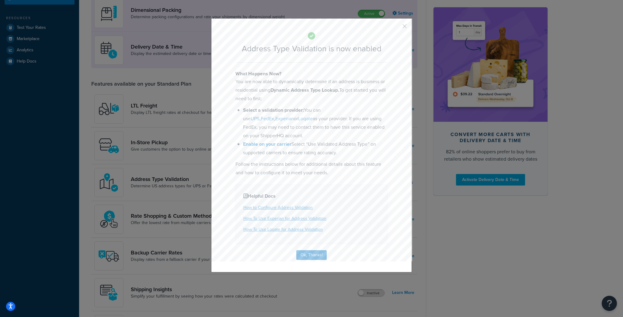
click at [396, 28] on button "button" at bounding box center [396, 29] width 2 height 2
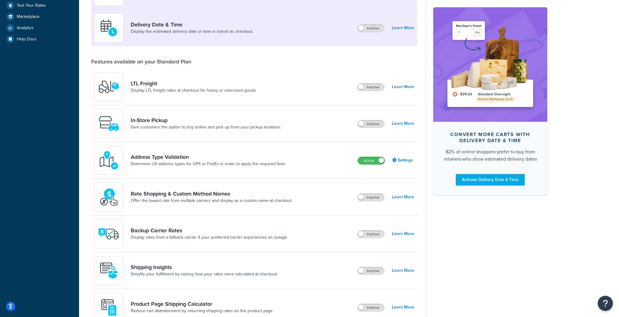
scroll to position [195, 0]
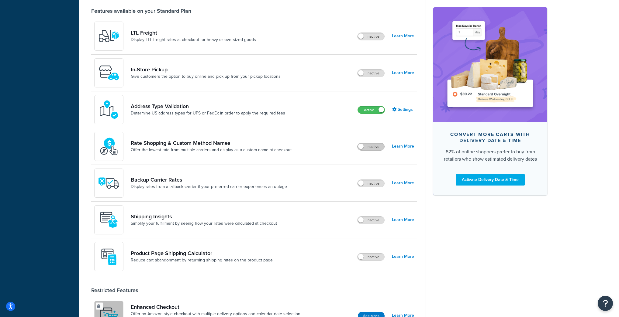
click at [364, 147] on label "Inactive" at bounding box center [370, 146] width 27 height 7
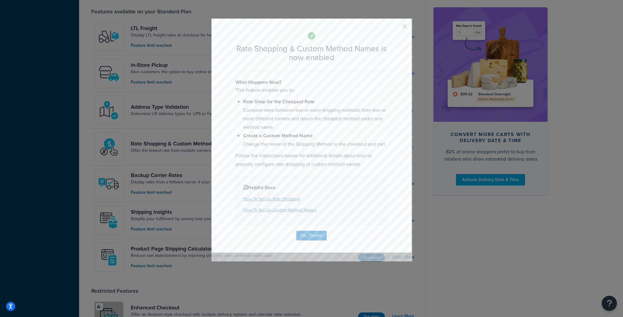
click at [396, 28] on button "button" at bounding box center [396, 29] width 2 height 2
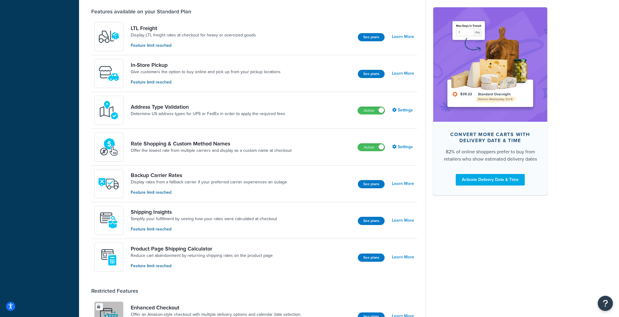
click at [364, 152] on div "Rate Shopping & Custom Method Names Offer the lowest rate from multiple carrier…" at bounding box center [254, 147] width 326 height 37
click at [365, 148] on label "Active" at bounding box center [371, 147] width 27 height 7
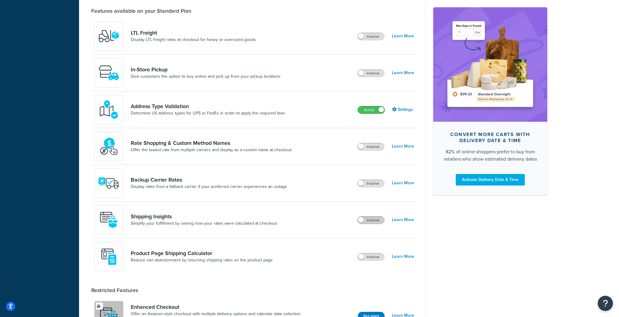
click at [367, 220] on label "Inactive" at bounding box center [370, 220] width 27 height 7
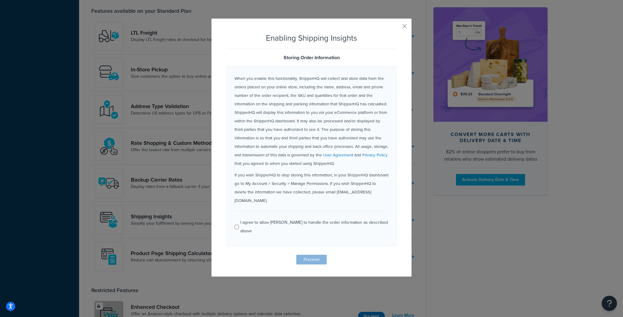
click at [243, 219] on div "I agree to allow ShipperHQ to handle the order information as described above" at bounding box center [314, 227] width 148 height 17
click at [239, 225] on input "I agree to allow ShipperHQ to handle the order information as described above" at bounding box center [236, 227] width 4 height 5
checkbox input "true"
click at [306, 255] on button "Proceed" at bounding box center [311, 260] width 30 height 10
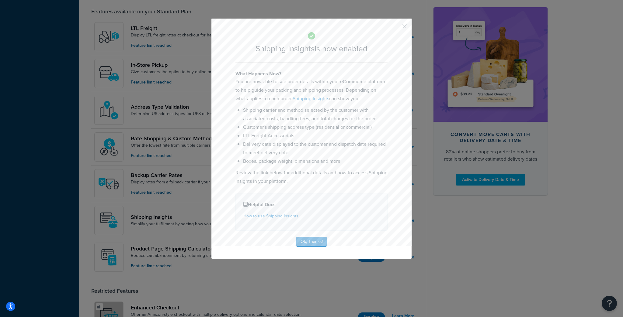
click at [396, 28] on button "button" at bounding box center [396, 29] width 2 height 2
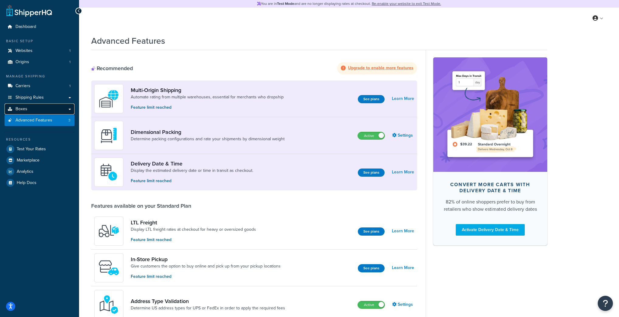
click at [41, 108] on link "Boxes" at bounding box center [40, 109] width 70 height 11
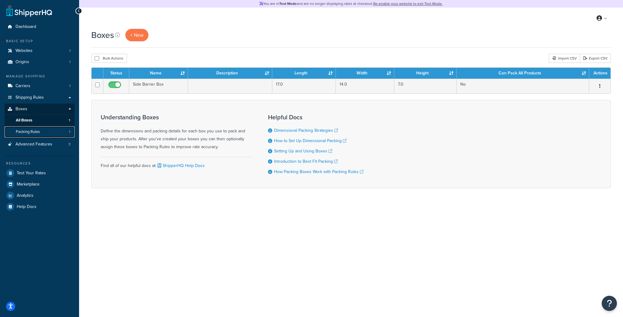
drag, startPoint x: 27, startPoint y: 131, endPoint x: 29, endPoint y: 130, distance: 3.1
click at [27, 131] on span "Packing Rules" at bounding box center [28, 131] width 24 height 5
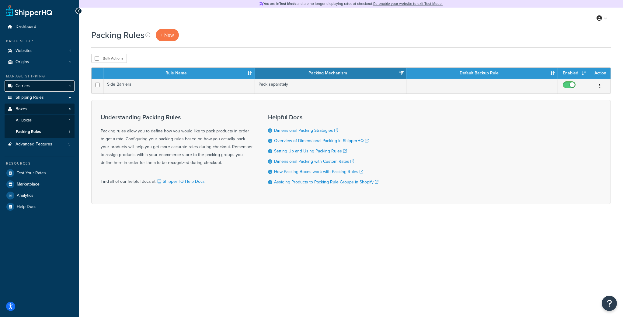
click at [36, 85] on link "Carriers 1" at bounding box center [40, 86] width 70 height 11
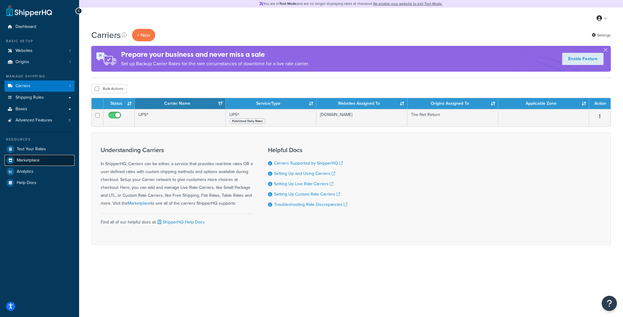
click at [38, 158] on span "Marketplace" at bounding box center [28, 160] width 23 height 5
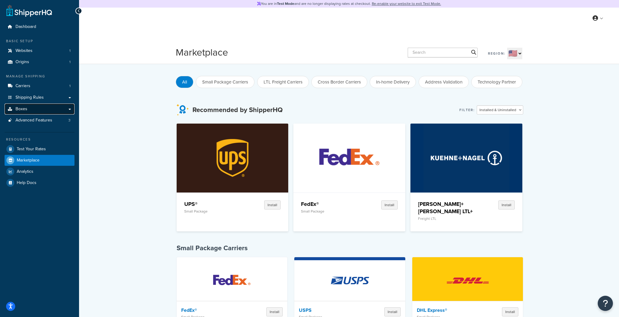
click at [24, 108] on span "Boxes" at bounding box center [22, 109] width 12 height 5
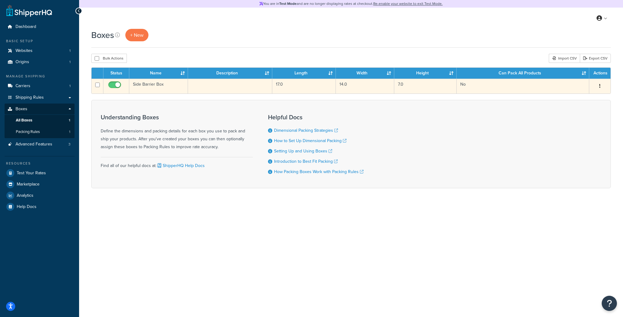
click at [535, 83] on td "No" at bounding box center [522, 86] width 133 height 15
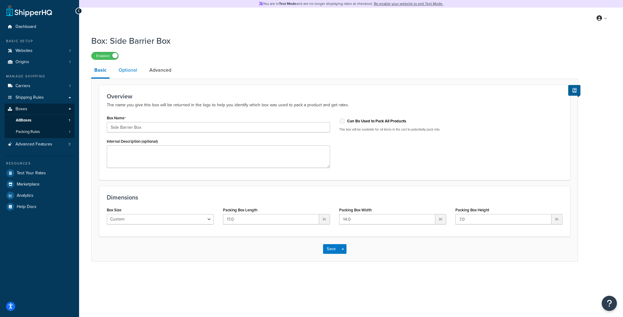
click at [129, 77] on link "Optional" at bounding box center [128, 70] width 25 height 15
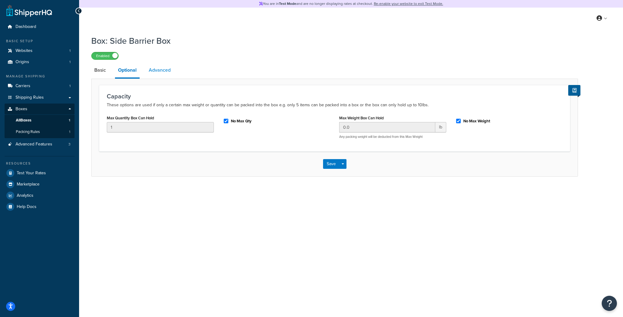
click at [157, 69] on link "Advanced" at bounding box center [160, 70] width 28 height 15
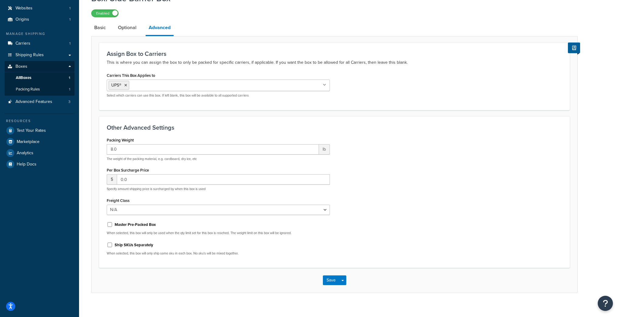
scroll to position [49, 0]
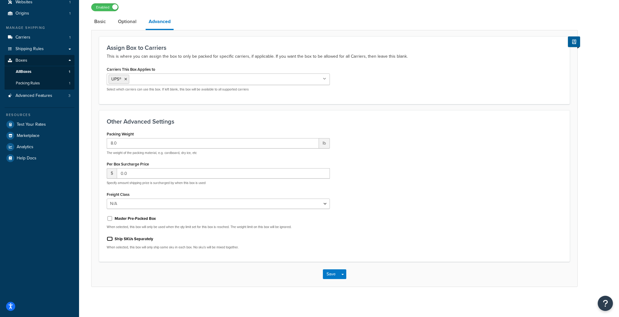
click at [109, 237] on input "Ship SKUs Separately" at bounding box center [110, 239] width 6 height 5
click at [115, 237] on label "Ship SKUs Separately" at bounding box center [134, 238] width 39 height 5
click at [113, 237] on input "Ship SKUs Separately" at bounding box center [110, 239] width 6 height 5
checkbox input "false"
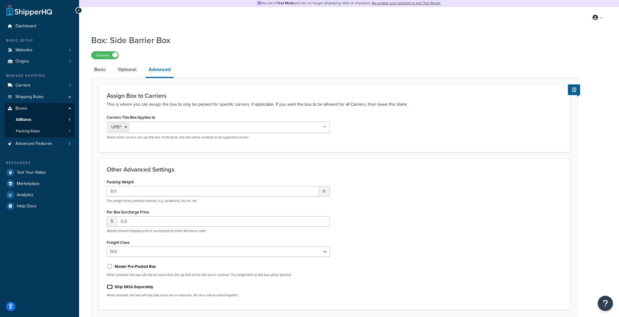
scroll to position [0, 0]
drag, startPoint x: 92, startPoint y: 174, endPoint x: 92, endPoint y: 169, distance: 4.9
click at [92, 174] on form "Assign Box to Carriers This is where you can assign the box to only be packed f…" at bounding box center [334, 210] width 486 height 250
click at [124, 69] on link "Optional" at bounding box center [127, 70] width 25 height 15
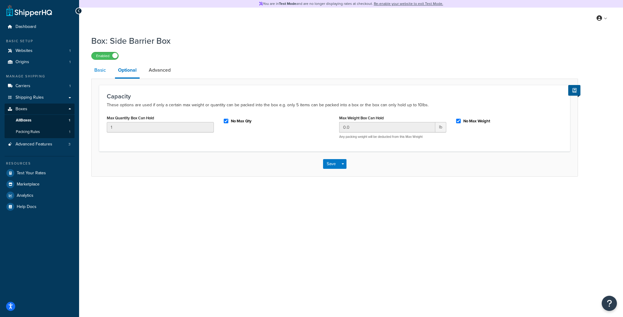
click at [102, 75] on link "Basic" at bounding box center [100, 70] width 18 height 15
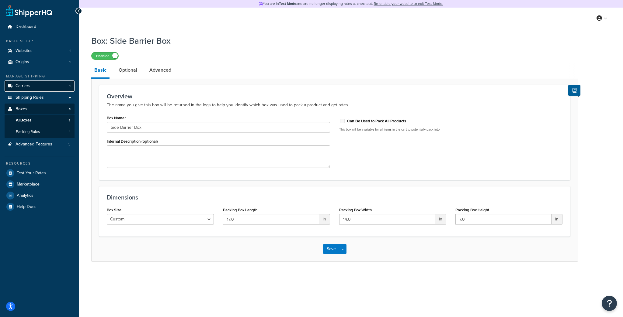
click at [26, 84] on span "Carriers" at bounding box center [23, 86] width 15 height 5
click at [123, 69] on link "Optional" at bounding box center [128, 70] width 25 height 15
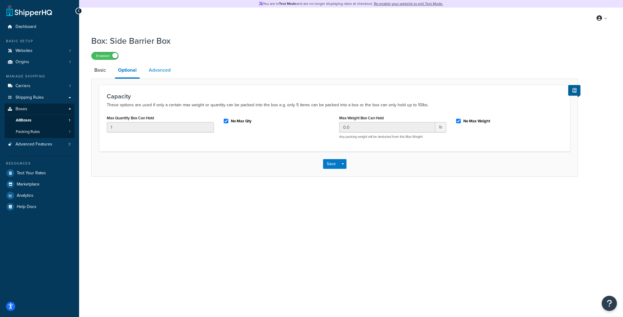
click at [160, 70] on link "Advanced" at bounding box center [160, 70] width 28 height 15
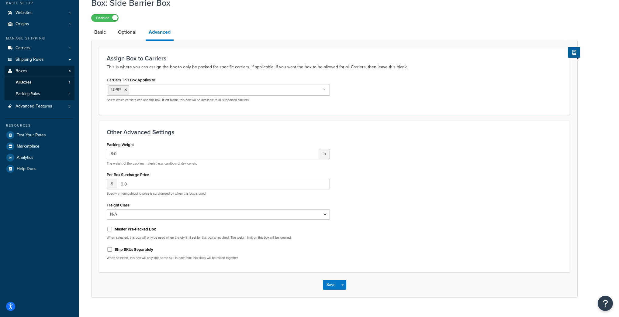
scroll to position [49, 0]
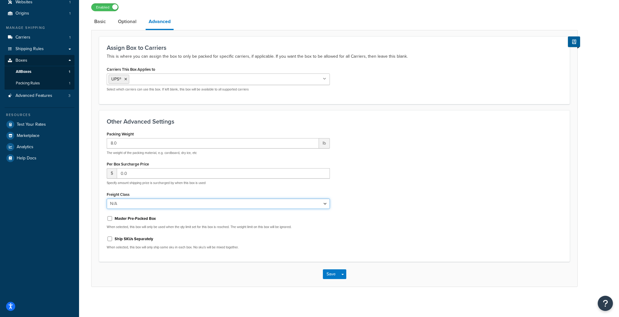
click at [160, 200] on select "N/A 50 55 60 65 70 77.5 85 92.5 100 110 125 150 175 200 250 300 400 500" at bounding box center [218, 204] width 223 height 10
drag, startPoint x: 156, startPoint y: 202, endPoint x: 150, endPoint y: 202, distance: 5.8
click at [156, 202] on select "N/A 50 55 60 65 70 77.5 85 92.5 100 110 125 150 175 200 250 300 400 500" at bounding box center [218, 204] width 223 height 10
drag, startPoint x: 61, startPoint y: 97, endPoint x: 354, endPoint y: 26, distance: 301.9
click at [61, 98] on link "Advanced Features 3" at bounding box center [40, 95] width 70 height 11
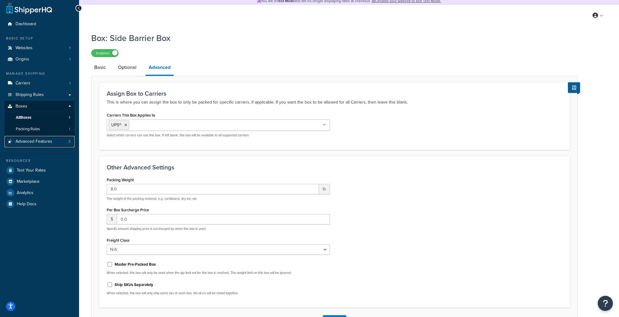
scroll to position [0, 0]
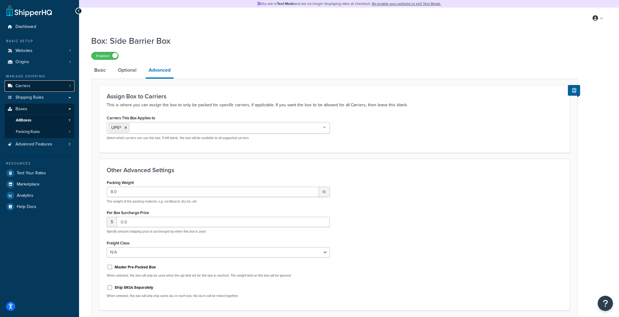
click at [22, 89] on link "Carriers 1" at bounding box center [40, 86] width 70 height 11
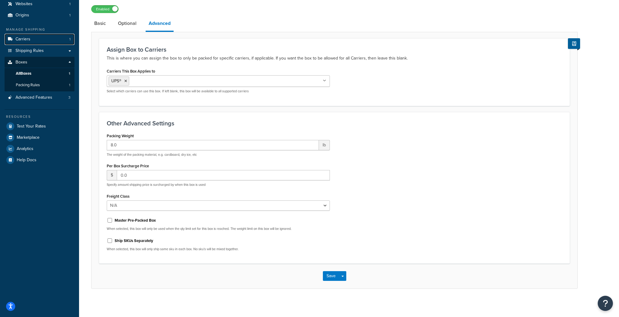
scroll to position [49, 0]
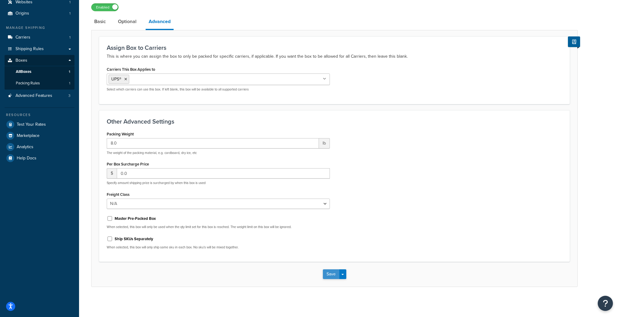
click at [334, 276] on button "Save" at bounding box center [331, 275] width 16 height 10
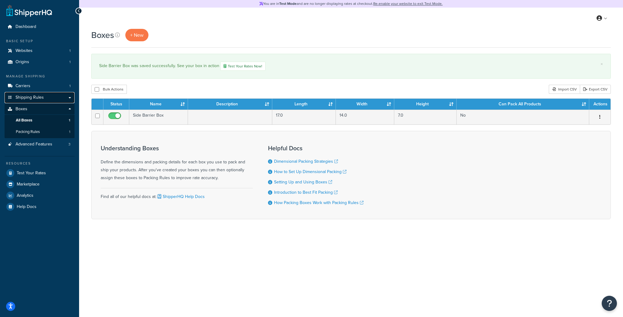
click at [39, 99] on span "Shipping Rules" at bounding box center [30, 97] width 28 height 5
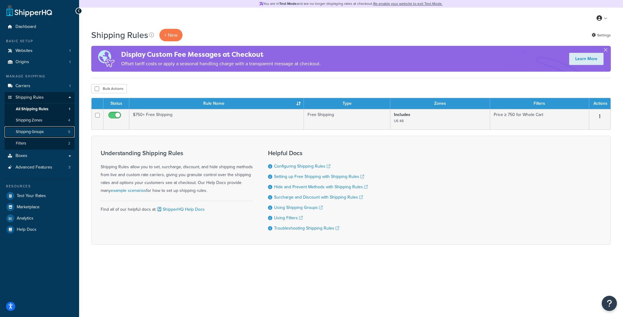
click at [32, 131] on span "Shipping Groups" at bounding box center [30, 131] width 28 height 5
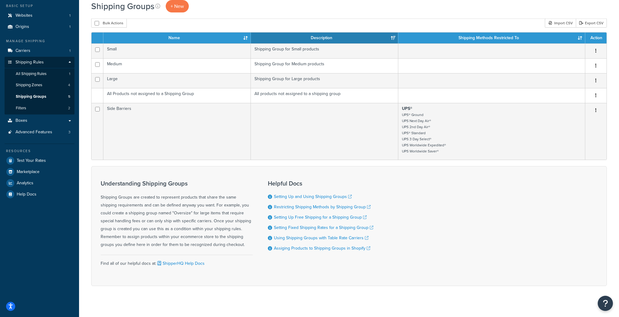
scroll to position [40, 0]
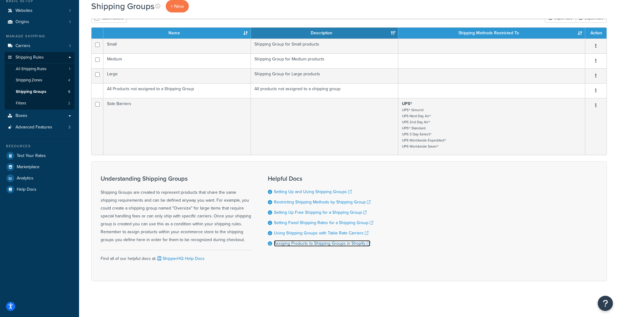
click at [286, 245] on link "Assiging Products to Shipping Groups in Shopify" at bounding box center [322, 243] width 96 height 6
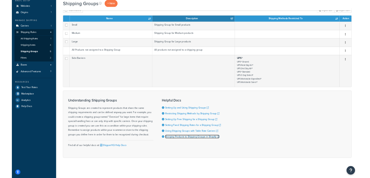
scroll to position [40, 0]
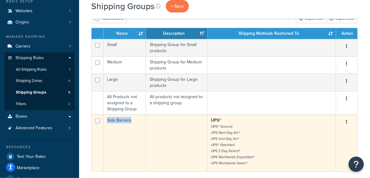
drag, startPoint x: 132, startPoint y: 119, endPoint x: 101, endPoint y: 120, distance: 31.6
click at [101, 120] on tr "Side Barriers UPS® UPS® Ground UPS Next Day Air® UPS 2nd Day Air® UPS® Standard…" at bounding box center [224, 142] width 266 height 57
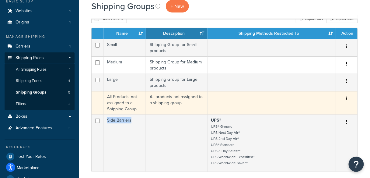
copy tr "Side Barriers"
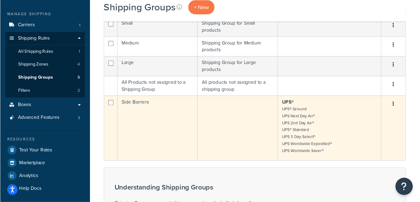
scroll to position [64, 0]
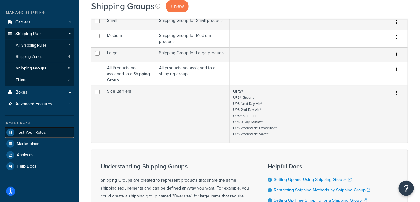
click at [29, 136] on link "Test Your Rates" at bounding box center [40, 132] width 70 height 11
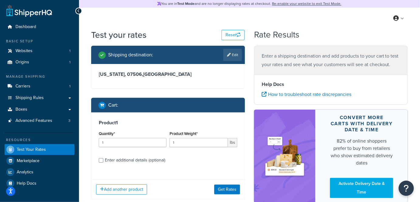
click at [142, 129] on div "Product 1 Quantity* 1 Product Weight* 1 lbs Enter additional details (optional)" at bounding box center [167, 143] width 153 height 62
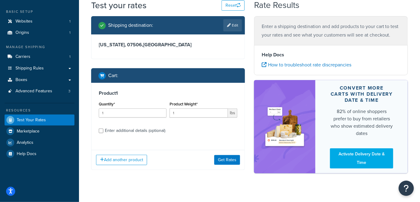
scroll to position [37, 0]
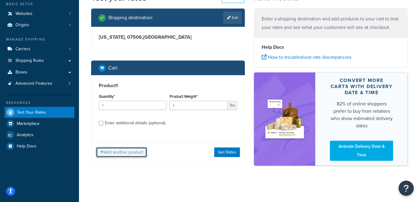
click at [127, 149] on button "Add another product" at bounding box center [121, 152] width 51 height 10
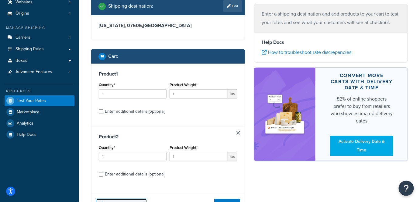
scroll to position [92, 0]
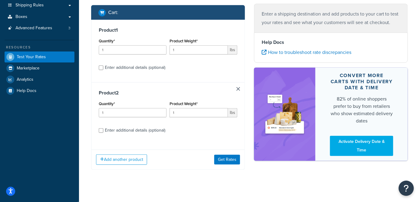
click at [236, 84] on div "Product 2 Quantity* 1 Product Weight* 1 lbs Enter additional details (optional)" at bounding box center [167, 113] width 153 height 63
click at [236, 85] on div "Product 2 Quantity* 1 Product Weight* 1 lbs Enter additional details (optional)" at bounding box center [167, 113] width 153 height 63
click at [236, 87] on div "Product 2 Quantity* 1 Product Weight* 1 lbs Enter additional details (optional)" at bounding box center [167, 113] width 153 height 63
click at [236, 92] on h3 "Product 2" at bounding box center [168, 93] width 139 height 6
click at [239, 88] on link at bounding box center [238, 89] width 4 height 4
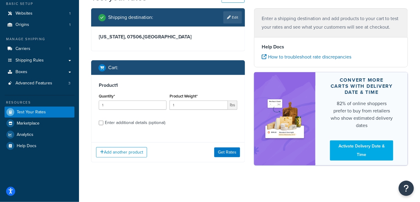
scroll to position [37, 0]
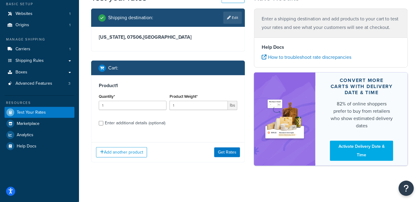
click at [142, 124] on div "Enter additional details (optional)" at bounding box center [135, 123] width 60 height 9
click at [103, 124] on input "Enter additional details (optional)" at bounding box center [101, 123] width 5 height 5
checkbox input "true"
select select "88490"
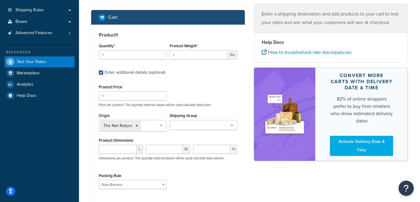
scroll to position [92, 0]
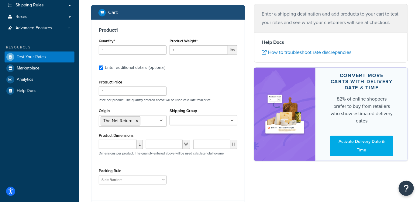
click at [202, 124] on ul at bounding box center [204, 120] width 68 height 10
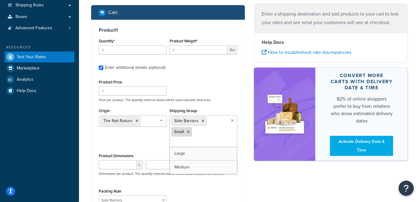
click at [187, 132] on icon at bounding box center [188, 132] width 3 height 4
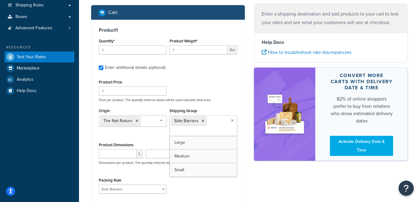
click at [250, 180] on div "Shipping destination : Edit New Jersey, 07506 , United States Cart : Product 1 …" at bounding box center [250, 96] width 326 height 286
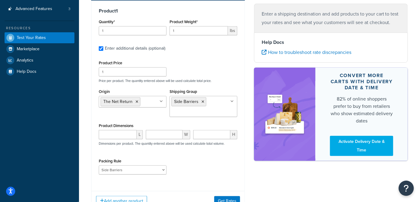
scroll to position [160, 0]
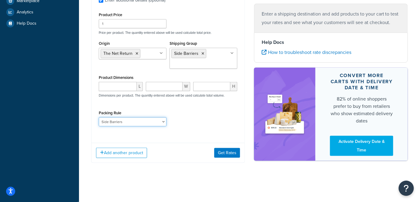
click at [135, 124] on select "Side Barriers" at bounding box center [133, 121] width 68 height 9
click at [135, 123] on select "Side Barriers" at bounding box center [133, 121] width 68 height 9
click at [232, 151] on button "Get Rates" at bounding box center [227, 153] width 26 height 10
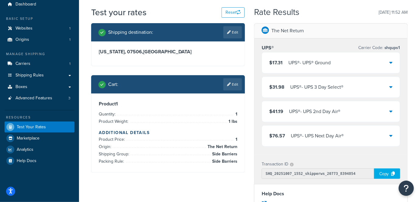
scroll to position [22, 0]
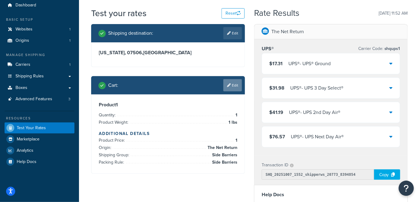
click at [229, 86] on icon at bounding box center [229, 85] width 4 height 4
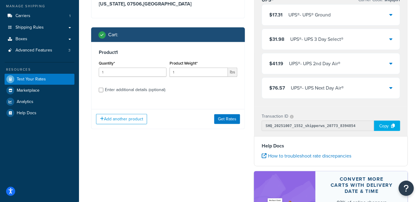
scroll to position [77, 0]
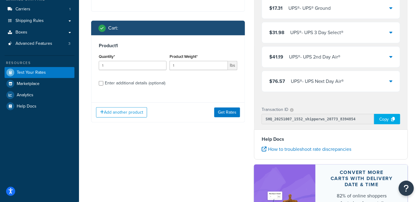
click at [139, 81] on div "Enter additional details (optional)" at bounding box center [135, 83] width 60 height 9
click at [103, 81] on input "Enter additional details (optional)" at bounding box center [101, 83] width 5 height 5
checkbox input "true"
select select "88490"
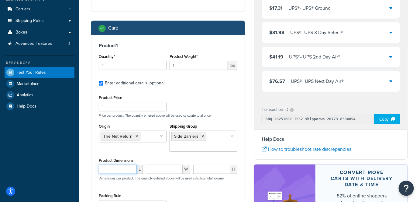
click at [119, 169] on input "number" at bounding box center [118, 168] width 38 height 9
type input "17"
type input "14"
type input "7"
click at [129, 154] on div "Origin The Net Return No results found Shipping Group Side Barriers Large Mediu…" at bounding box center [168, 139] width 142 height 34
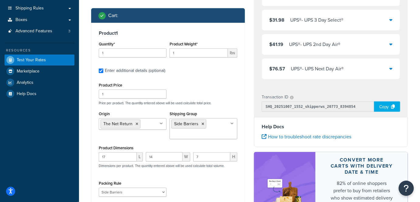
scroll to position [132, 0]
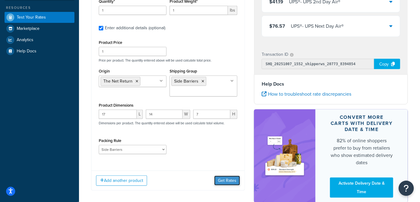
click at [225, 177] on button "Get Rates" at bounding box center [227, 180] width 26 height 10
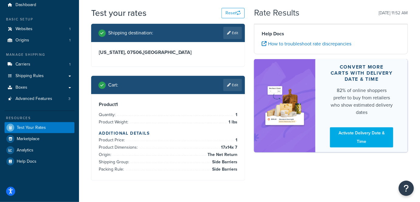
scroll to position [0, 0]
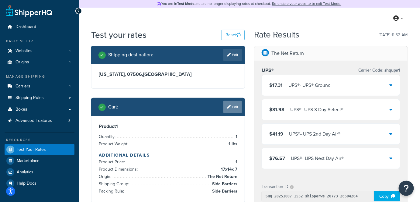
click at [231, 108] on link "Edit" at bounding box center [232, 107] width 19 height 12
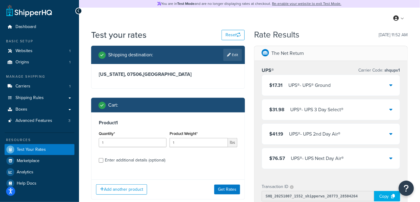
click at [142, 161] on div "Enter additional details (optional)" at bounding box center [135, 160] width 60 height 9
click at [103, 161] on input "Enter additional details (optional)" at bounding box center [101, 160] width 5 height 5
checkbox input "true"
select select "88490"
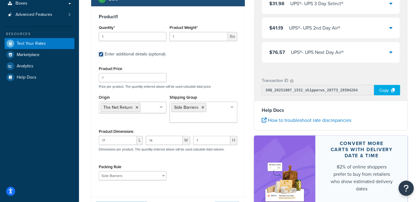
scroll to position [83, 0]
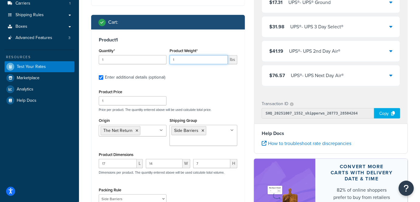
click at [192, 60] on input "1" at bounding box center [199, 59] width 58 height 9
type input "8"
click at [278, 98] on div "Transaction ID SHQ_20251007_1552_shipperws_20773_28504264 Copy" at bounding box center [330, 108] width 153 height 29
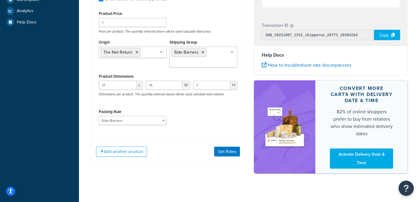
scroll to position [166, 0]
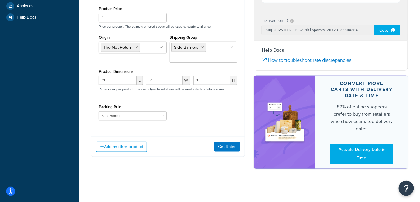
click at [214, 151] on div "Add another product Get Rates" at bounding box center [167, 146] width 153 height 20
click at [216, 147] on button "Get Rates" at bounding box center [227, 147] width 26 height 10
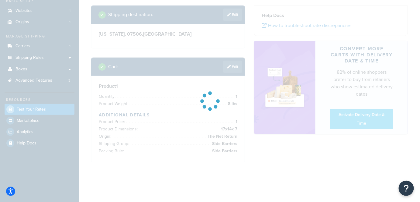
scroll to position [33, 0]
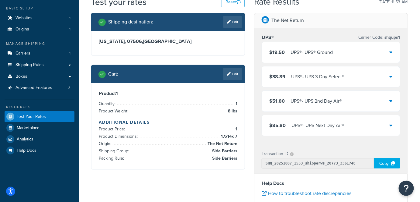
click at [382, 52] on div "$19.50 UPS® - UPS® Ground" at bounding box center [331, 52] width 138 height 21
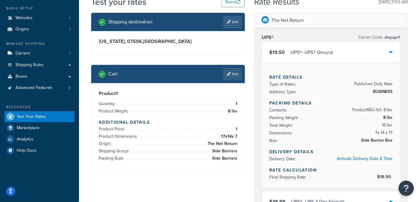
click at [227, 78] on link "Edit" at bounding box center [232, 74] width 19 height 12
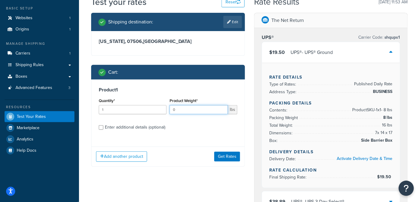
click at [222, 111] on input "0" at bounding box center [199, 109] width 58 height 9
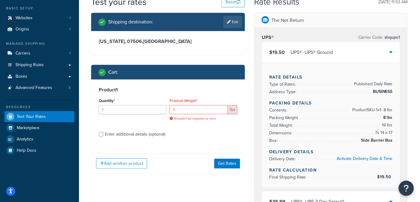
click at [193, 131] on div "Product 1 Quantity* 1 Product Weight* 0 lbs Shouldn't be negative or zero Enter…" at bounding box center [167, 113] width 153 height 69
type input "1"
click at [223, 108] on input "1" at bounding box center [199, 109] width 58 height 9
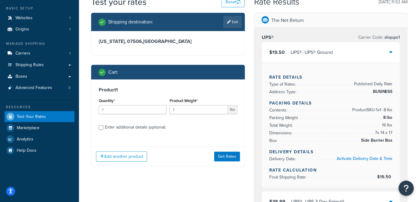
click at [206, 124] on label "Enter additional details (optional)" at bounding box center [171, 127] width 133 height 10
click at [103, 125] on input "Enter additional details (optional)" at bounding box center [101, 127] width 5 height 5
checkbox input "true"
select select "88490"
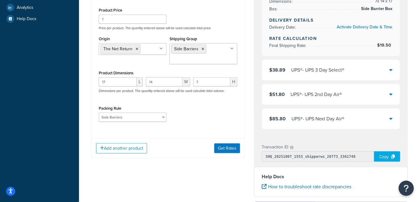
scroll to position [171, 0]
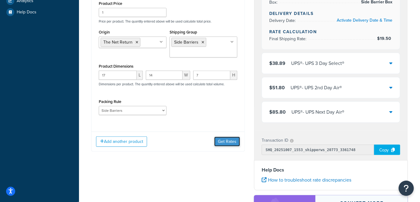
click at [227, 142] on button "Get Rates" at bounding box center [227, 141] width 26 height 10
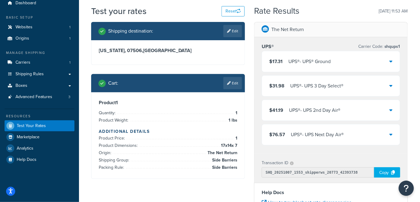
scroll to position [0, 0]
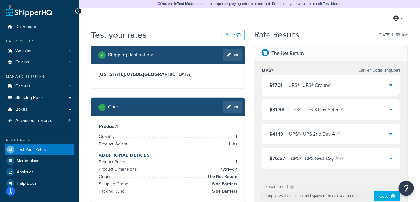
click at [373, 84] on div "$17.31 UPS® - UPS® Ground" at bounding box center [331, 85] width 138 height 21
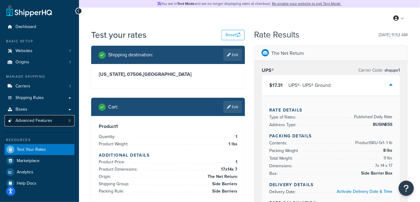
click at [50, 120] on span "Advanced Features" at bounding box center [34, 120] width 37 height 5
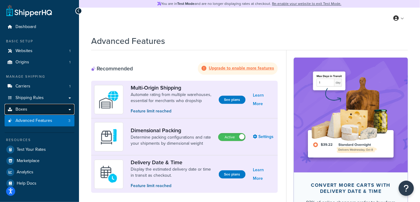
click at [49, 106] on link "Boxes" at bounding box center [40, 109] width 70 height 11
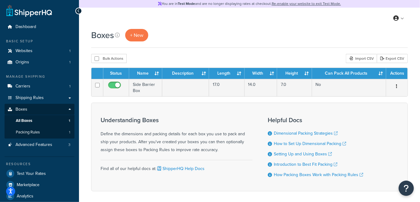
click at [249, 47] on div "Boxes + New" at bounding box center [249, 38] width 317 height 19
click at [51, 56] on link "Websites 1" at bounding box center [40, 50] width 70 height 11
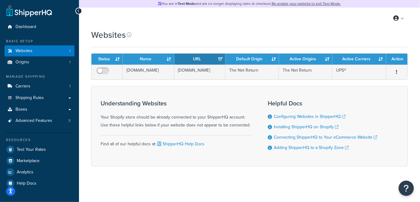
click at [273, 21] on div "My Profile Billing Global Settings Contact Us Logout" at bounding box center [249, 18] width 341 height 21
click at [191, 39] on div "Websites" at bounding box center [249, 35] width 317 height 12
click at [46, 100] on link "Shipping Rules" at bounding box center [40, 97] width 70 height 11
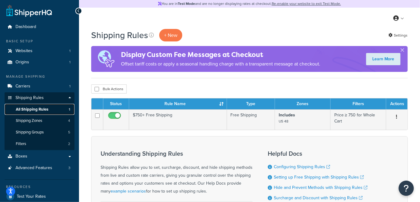
click at [45, 110] on span "All Shipping Rules" at bounding box center [32, 109] width 33 height 5
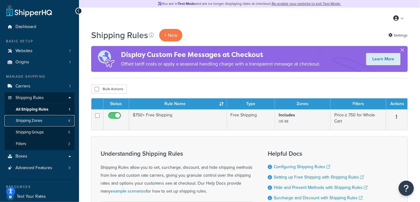
click at [47, 123] on link "Shipping Zones 4" at bounding box center [40, 120] width 70 height 11
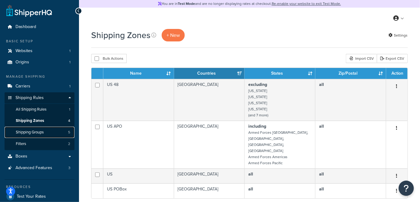
click at [55, 132] on link "Shipping Groups 5" at bounding box center [40, 131] width 70 height 11
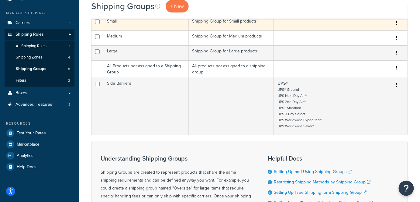
scroll to position [158, 0]
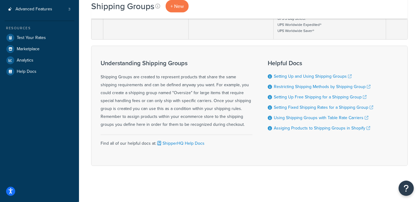
click at [102, 95] on div "Understanding Shipping Groups Shipping Groups are created to represent products…" at bounding box center [177, 94] width 152 height 69
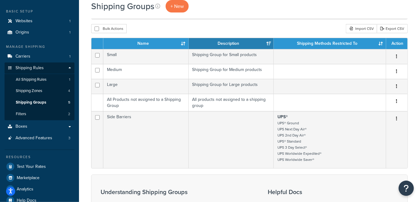
scroll to position [20, 0]
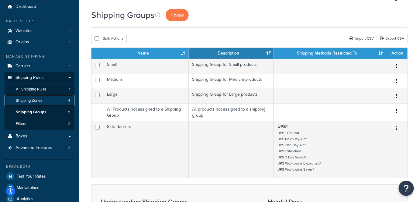
click at [47, 103] on link "Shipping Zones 4" at bounding box center [40, 100] width 70 height 11
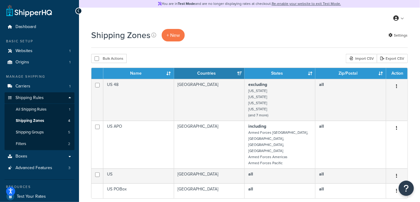
click at [49, 99] on link "Shipping Rules" at bounding box center [40, 97] width 70 height 11
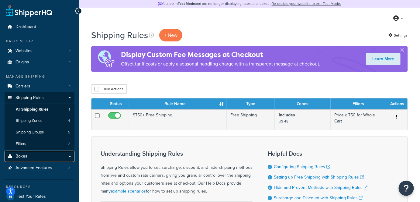
click at [33, 156] on link "Boxes" at bounding box center [40, 155] width 70 height 11
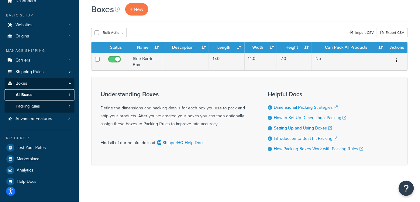
click at [40, 94] on link "All Boxes 1" at bounding box center [40, 94] width 70 height 11
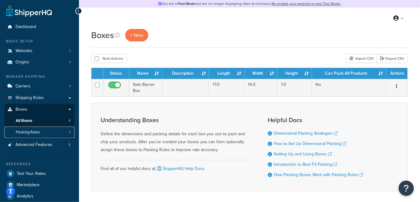
click at [56, 132] on link "Packing Rules 1" at bounding box center [40, 131] width 70 height 11
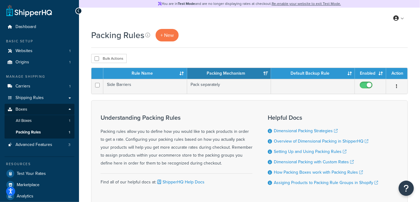
click at [83, 118] on div "Packing Rules + New Bulk Actions Duplicate Delete Contact Us Send Us A Message …" at bounding box center [249, 127] width 341 height 197
click at [105, 141] on div "Understanding Packing Rules Packing rules allow you to define how you would lik…" at bounding box center [177, 140] width 152 height 53
click at [60, 85] on link "Carriers 1" at bounding box center [40, 86] width 70 height 11
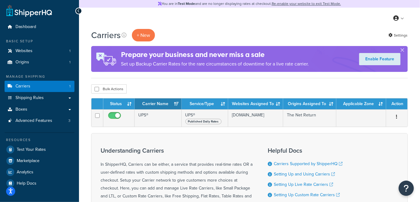
click at [110, 143] on div "Understanding Carriers In ShipperHQ, Carriers can be either, a service that pro…" at bounding box center [177, 188] width 152 height 93
click at [61, 121] on link "Advanced Features 3" at bounding box center [40, 120] width 70 height 11
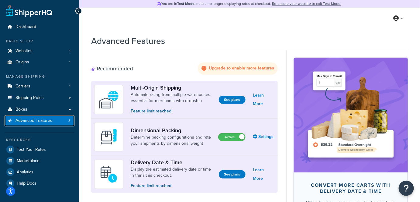
drag, startPoint x: 31, startPoint y: 208, endPoint x: 19, endPoint y: 121, distance: 87.4
click at [19, 121] on span "Advanced Features" at bounding box center [34, 120] width 37 height 5
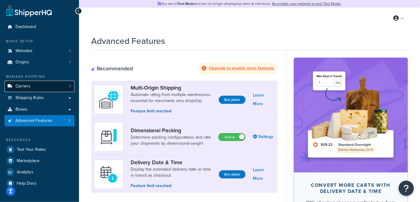
click at [41, 89] on link "Carriers 1" at bounding box center [40, 86] width 70 height 11
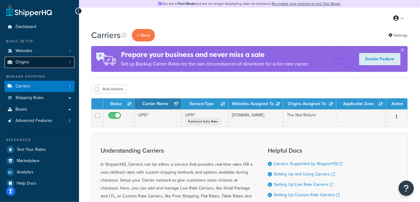
click at [36, 57] on link "Origins 1" at bounding box center [40, 62] width 70 height 11
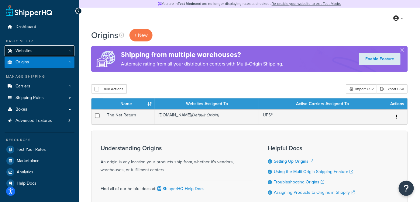
click at [57, 55] on link "Websites 1" at bounding box center [40, 50] width 70 height 11
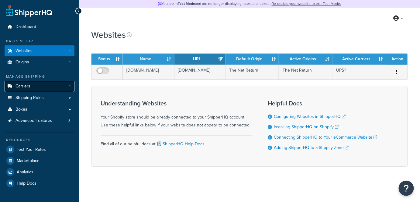
click at [42, 88] on link "Carriers 1" at bounding box center [40, 86] width 70 height 11
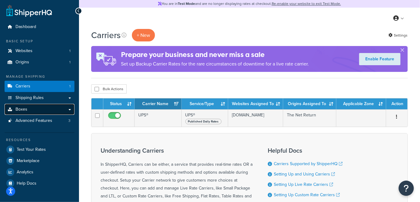
click at [41, 108] on link "Boxes" at bounding box center [40, 109] width 70 height 11
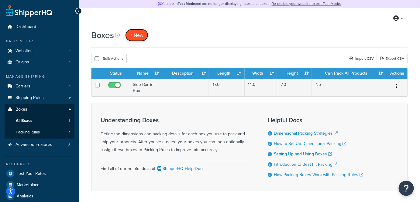
click at [136, 29] on link "+ New" at bounding box center [136, 35] width 23 height 12
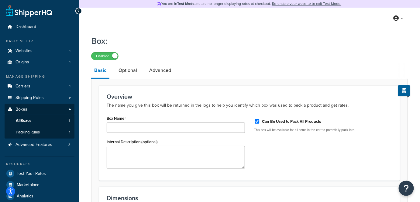
click at [141, 137] on div "Internal Description (optional)" at bounding box center [176, 152] width 138 height 31
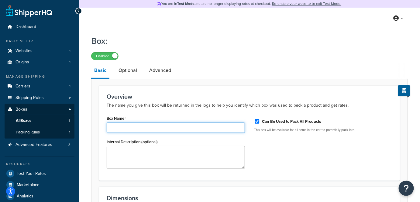
click at [141, 126] on input "Box Name" at bounding box center [176, 127] width 138 height 10
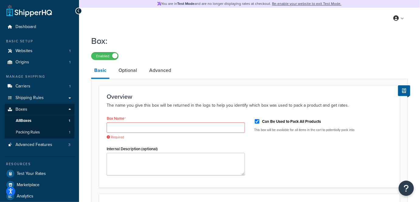
click at [144, 103] on p "The name you give this box will be returned in the logs to help you identify wh…" at bounding box center [250, 105] width 286 height 7
click at [132, 123] on input "Box Name" at bounding box center [176, 127] width 138 height 10
click at [133, 115] on div "Box Name Required" at bounding box center [176, 127] width 138 height 26
click at [125, 126] on input "Box Name" at bounding box center [176, 127] width 138 height 10
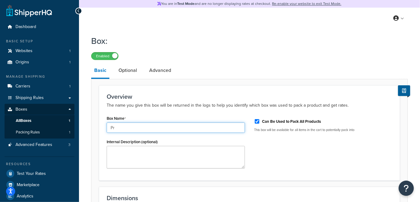
type input "P"
type input "12x12x42"
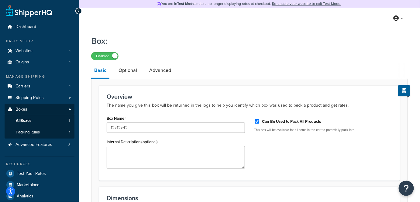
click at [264, 150] on div "Box Name 12x12x42 Internal Description (optional) Can Be Used to Pack All Produ…" at bounding box center [249, 143] width 295 height 59
click at [268, 117] on div "Can Be Used to Pack All Products" at bounding box center [323, 120] width 138 height 9
click at [259, 121] on input "Can Be Used to Pack All Products" at bounding box center [257, 121] width 6 height 5
checkbox input "false"
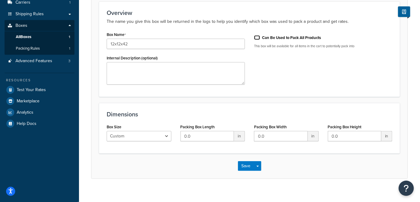
scroll to position [90, 0]
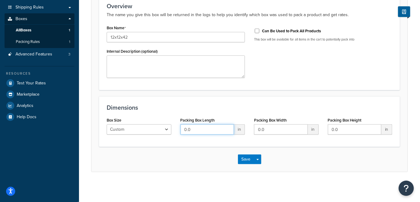
click at [197, 127] on input "0.0" at bounding box center [208, 129] width 54 height 10
click at [162, 112] on div "Dimensions Box Size Custom USPS Small Flat Box USPS Medium Flat Box USPS Large …" at bounding box center [249, 121] width 301 height 50
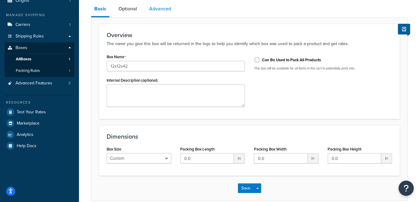
scroll to position [0, 0]
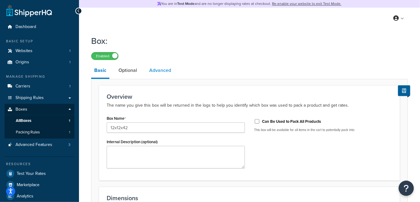
click at [156, 72] on link "Advanced" at bounding box center [160, 70] width 28 height 15
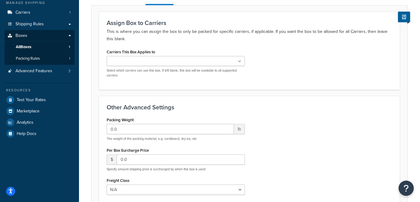
scroll to position [69, 0]
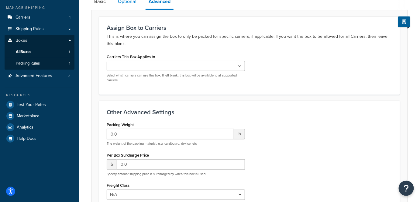
click at [126, 7] on link "Optional" at bounding box center [127, 1] width 25 height 15
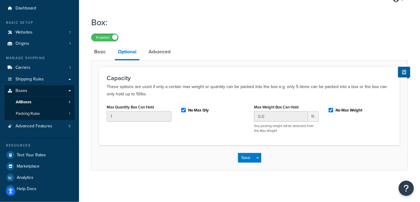
scroll to position [18, 0]
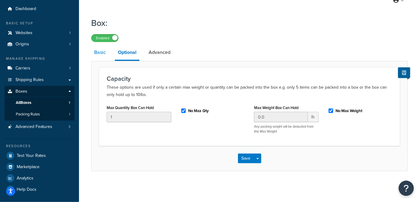
click at [105, 57] on link "Basic" at bounding box center [100, 52] width 18 height 15
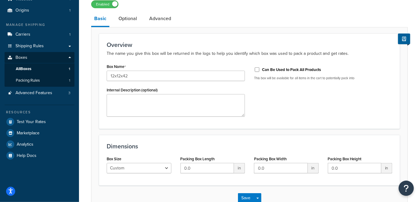
scroll to position [90, 0]
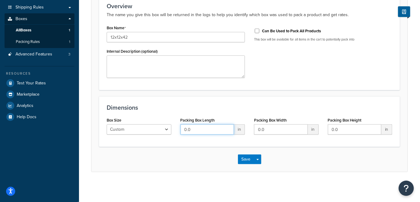
click at [195, 131] on input "0.0" at bounding box center [208, 129] width 54 height 10
type input "12"
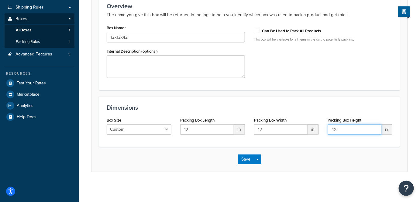
type input "42"
click at [206, 147] on div "Save Save Dropdown Save and Edit Save and Duplicate Save and Create New" at bounding box center [249, 159] width 316 height 25
click at [244, 153] on div "Save Save Dropdown Save and Edit Save and Duplicate Save and Create New" at bounding box center [249, 159] width 316 height 25
click at [243, 160] on button "Save" at bounding box center [246, 159] width 16 height 10
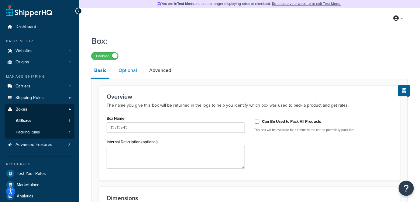
click at [125, 75] on link "Optional" at bounding box center [128, 70] width 25 height 15
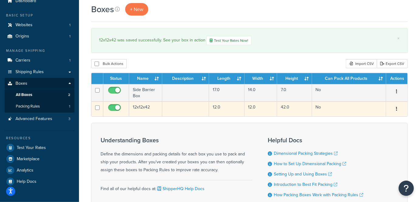
scroll to position [27, 0]
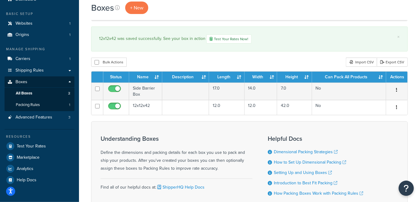
click at [175, 126] on div "Understanding Boxes Define the dimensions and packing details for each box you …" at bounding box center [249, 165] width 317 height 88
click at [239, 131] on div "Understanding Boxes Define the dimensions and packing details for each box you …" at bounding box center [177, 165] width 152 height 70
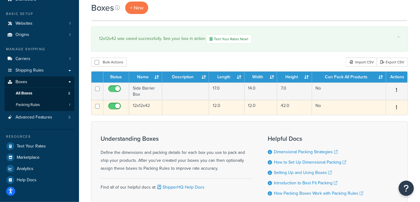
click at [399, 109] on button "button" at bounding box center [397, 107] width 9 height 10
click at [398, 109] on button "button" at bounding box center [397, 107] width 9 height 10
drag, startPoint x: 154, startPoint y: 102, endPoint x: 130, endPoint y: 102, distance: 23.4
click at [130, 102] on td "12x12x42" at bounding box center [145, 107] width 33 height 15
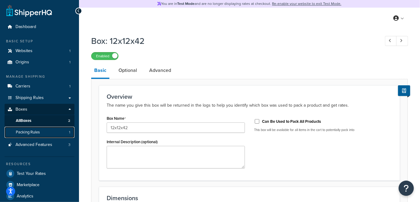
click at [63, 128] on link "Packing Rules 1" at bounding box center [40, 131] width 70 height 11
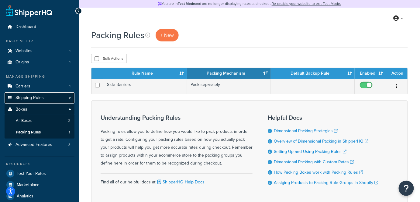
click at [70, 98] on link "Shipping Rules" at bounding box center [40, 97] width 70 height 11
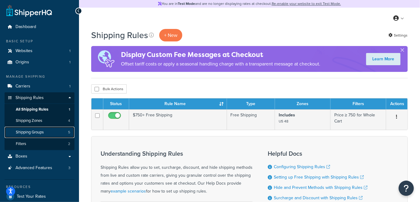
click at [44, 131] on span "Shipping Groups" at bounding box center [30, 131] width 28 height 5
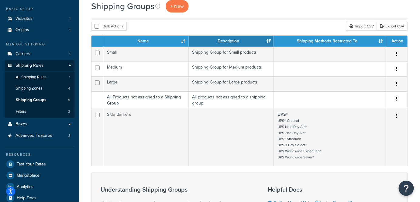
scroll to position [110, 0]
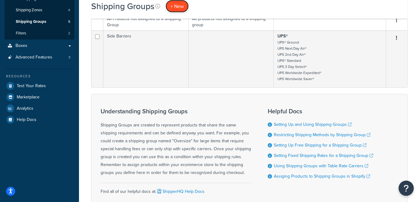
click at [173, 6] on span "+ New" at bounding box center [177, 6] width 13 height 7
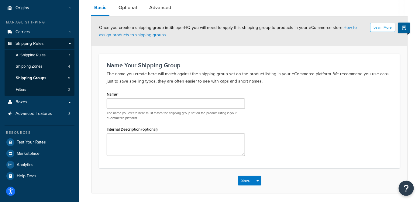
scroll to position [55, 0]
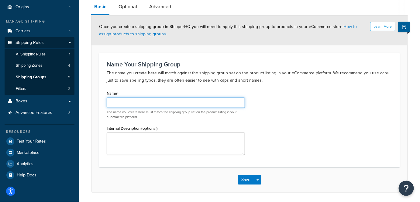
click at [123, 101] on input "Name" at bounding box center [176, 102] width 138 height 10
paste input "Side Barriers"
type input "2"
type input "12x12x42"
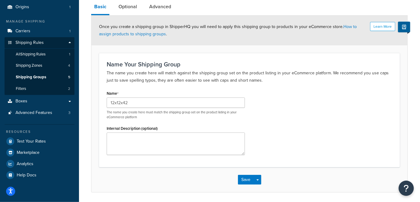
click at [366, 140] on div "Name 12x12x42 The name you create here must match the shipping group set on the…" at bounding box center [249, 124] width 295 height 71
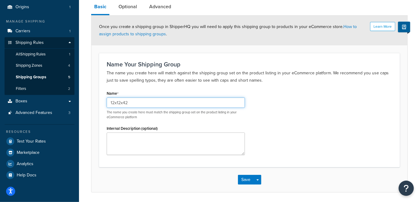
click at [147, 103] on input "12x12x42" at bounding box center [176, 102] width 138 height 10
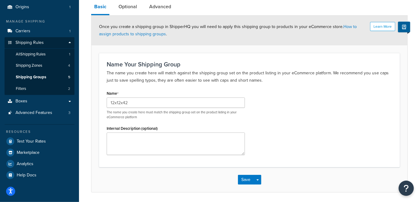
click at [281, 109] on div "Name 12x12x42 The name you create here must match the shipping group set on the…" at bounding box center [249, 124] width 295 height 71
click at [253, 181] on button "Save" at bounding box center [246, 179] width 16 height 10
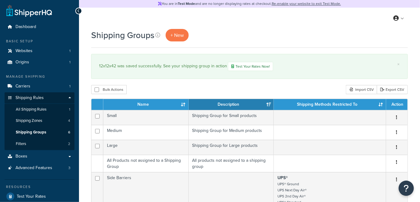
click at [125, 8] on div "My Profile Billing Global Settings Contact Us Logout" at bounding box center [249, 18] width 341 height 21
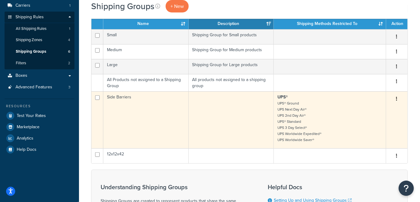
scroll to position [83, 0]
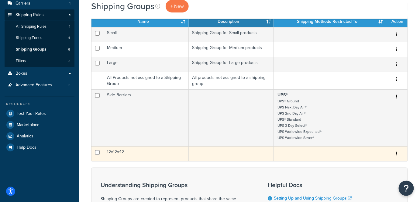
click at [114, 147] on td "12x12x42" at bounding box center [145, 153] width 85 height 15
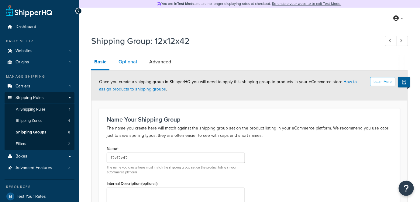
click at [128, 60] on link "Optional" at bounding box center [128, 61] width 25 height 15
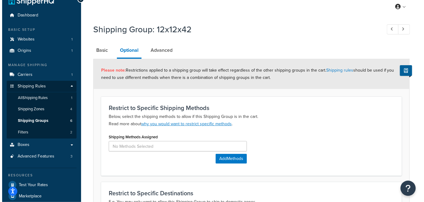
scroll to position [27, 0]
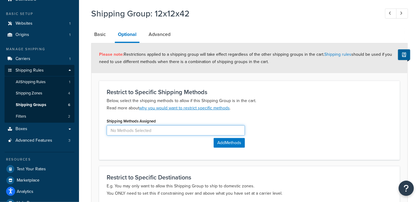
click at [150, 134] on input at bounding box center [176, 130] width 138 height 10
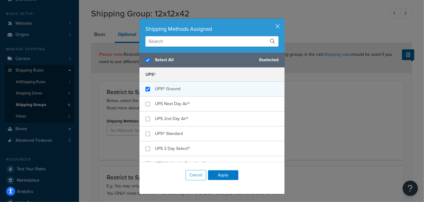
checkbox input "true"
click at [176, 88] on span "UPS® Ground" at bounding box center [168, 88] width 26 height 6
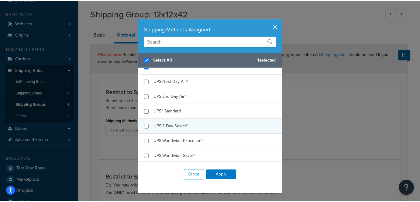
scroll to position [22, 0]
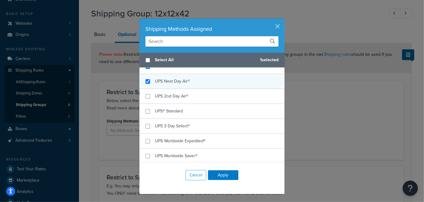
checkbox input "false"
checkbox input "true"
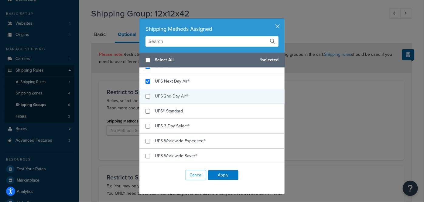
drag, startPoint x: 149, startPoint y: 80, endPoint x: 143, endPoint y: 95, distance: 16.3
click at [149, 80] on div "UPS Next Day Air®" at bounding box center [212, 81] width 145 height 15
checkbox input "true"
click at [143, 98] on div "UPS 2nd Day Air®" at bounding box center [212, 96] width 145 height 15
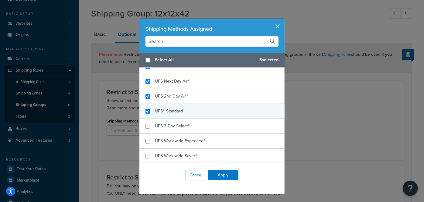
checkbox input "true"
click at [144, 106] on div "UPS® Standard" at bounding box center [212, 111] width 145 height 15
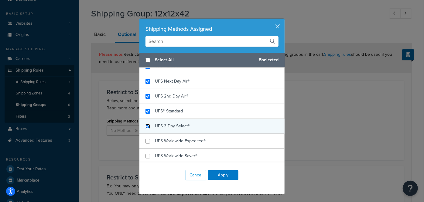
click at [146, 126] on input "checkbox" at bounding box center [148, 126] width 5 height 5
checkbox input "true"
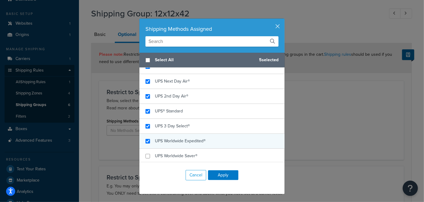
checkbox input "true"
click at [144, 142] on div "UPS Worldwide Expedited®" at bounding box center [212, 140] width 145 height 15
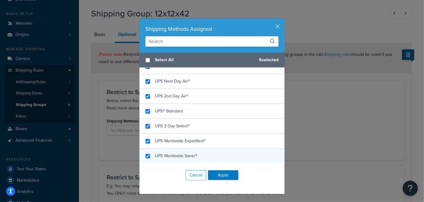
checkbox input "true"
click at [140, 153] on div "UPS Worldwide Saver®" at bounding box center [212, 155] width 145 height 15
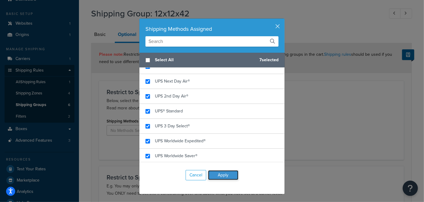
click at [221, 177] on button "Apply" at bounding box center [223, 175] width 30 height 10
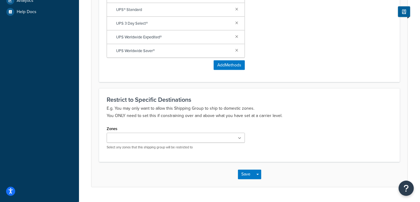
scroll to position [221, 0]
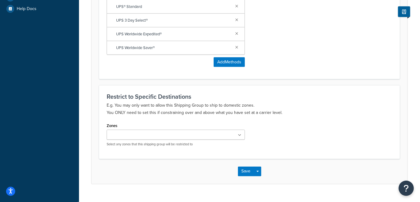
click at [171, 142] on p "Select any zones that this shipping group will be restricted to" at bounding box center [176, 144] width 138 height 5
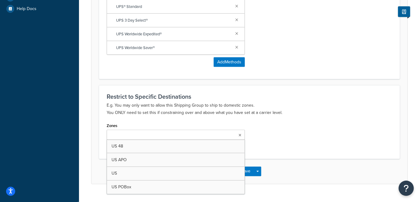
click at [171, 138] on ul at bounding box center [176, 134] width 138 height 10
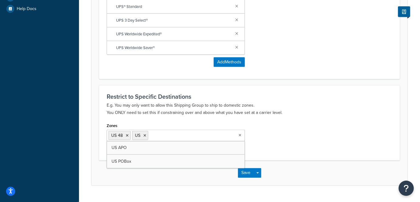
click at [296, 136] on div "Zones US 48 US US APO US POBox Select any zones that this shipping group will b…" at bounding box center [249, 136] width 295 height 31
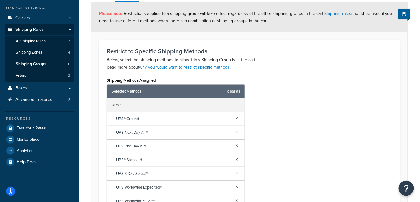
scroll to position [55, 0]
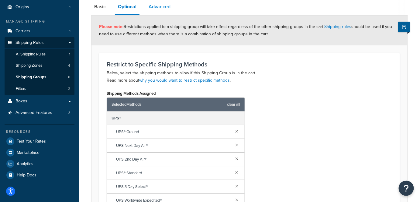
click at [156, 11] on link "Advanced" at bounding box center [160, 6] width 28 height 15
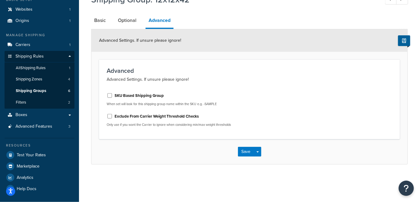
scroll to position [41, 0]
click at [247, 152] on button "Save" at bounding box center [246, 152] width 16 height 10
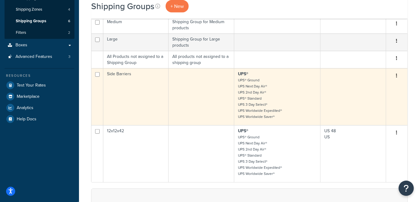
scroll to position [110, 0]
click at [347, 88] on td at bounding box center [354, 97] width 66 height 57
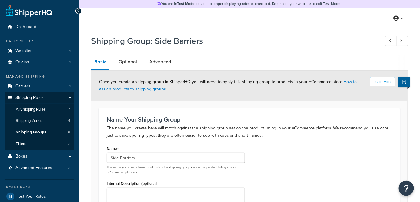
scroll to position [35, 0]
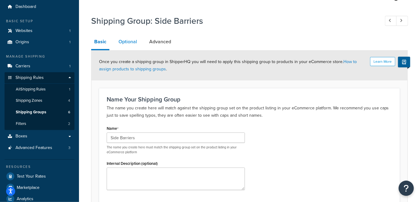
click at [126, 46] on link "Optional" at bounding box center [128, 41] width 25 height 15
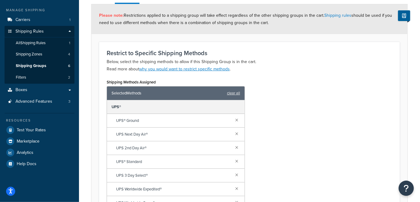
scroll to position [232, 0]
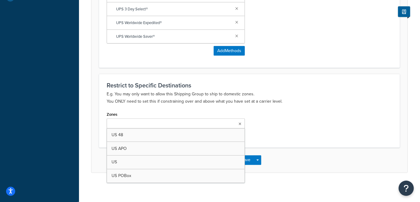
click at [132, 120] on input "Zones" at bounding box center [136, 123] width 54 height 7
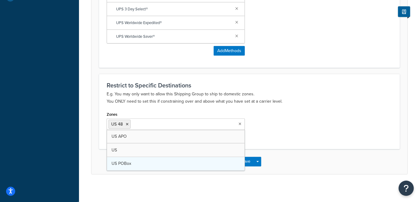
drag, startPoint x: 128, startPoint y: 151, endPoint x: 148, endPoint y: 150, distance: 19.8
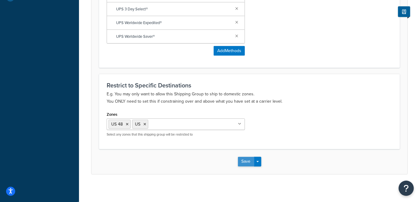
click at [244, 160] on button "Save" at bounding box center [246, 162] width 16 height 10
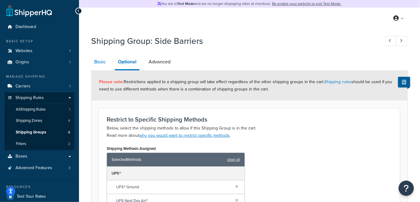
click at [103, 60] on link "Basic" at bounding box center [100, 61] width 18 height 15
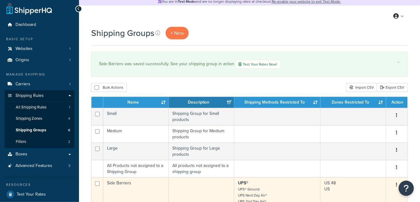
scroll to position [83, 0]
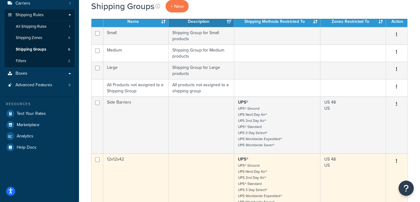
click at [205, 165] on td at bounding box center [202, 181] width 66 height 57
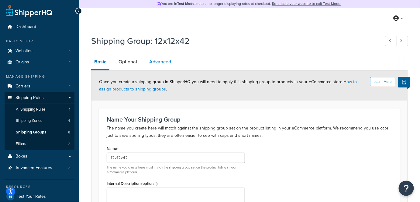
click at [164, 55] on link "Advanced" at bounding box center [160, 61] width 28 height 15
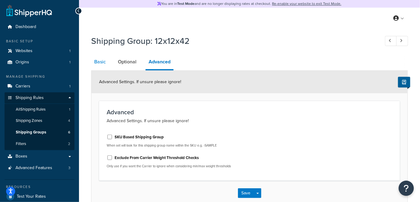
click at [99, 61] on link "Basic" at bounding box center [100, 61] width 18 height 15
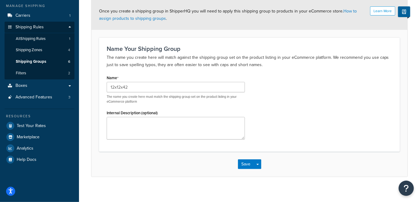
scroll to position [75, 0]
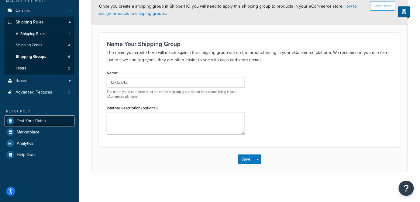
click at [47, 123] on link "Test Your Rates" at bounding box center [40, 120] width 70 height 11
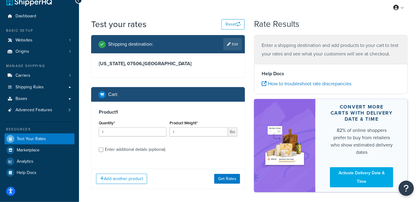
scroll to position [37, 0]
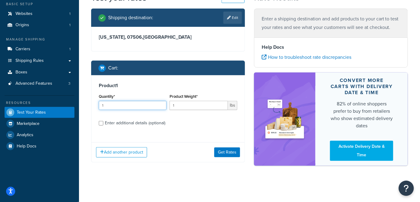
click at [150, 109] on input "1" at bounding box center [133, 105] width 68 height 9
click at [148, 85] on h3 "Product 1" at bounding box center [168, 85] width 139 height 6
click at [189, 109] on input "1" at bounding box center [199, 105] width 58 height 9
click at [140, 100] on div "Quantity* 1" at bounding box center [133, 101] width 68 height 18
click at [137, 110] on div "Quantity* 1" at bounding box center [132, 103] width 71 height 22
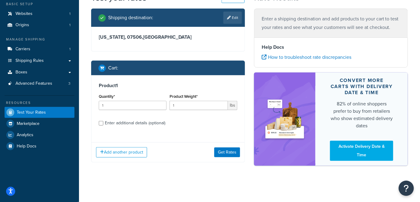
click at [108, 125] on div "Enter additional details (optional)" at bounding box center [135, 123] width 60 height 9
click at [103, 125] on input "Enter additional details (optional)" at bounding box center [101, 123] width 5 height 5
checkbox input "true"
select select "88490"
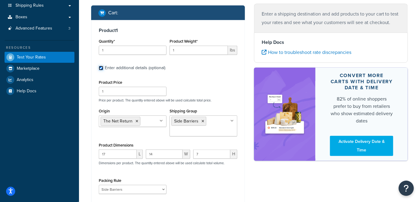
scroll to position [92, 0]
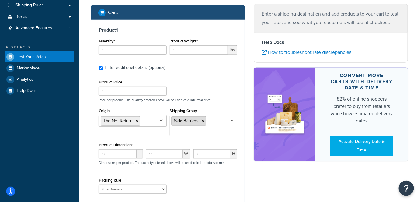
click at [202, 121] on icon at bounding box center [203, 121] width 3 height 4
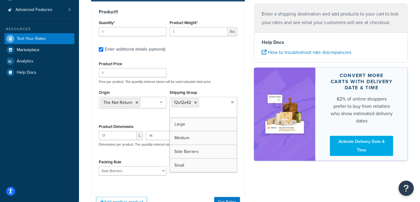
scroll to position [153, 0]
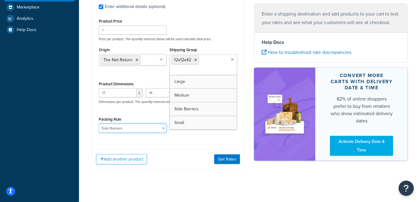
click at [123, 129] on select "Side Barriers" at bounding box center [133, 127] width 68 height 9
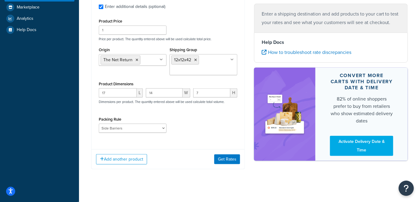
click at [124, 112] on div "Product Price 1 Price per product. The quantity entered above will be used calc…" at bounding box center [168, 77] width 139 height 120
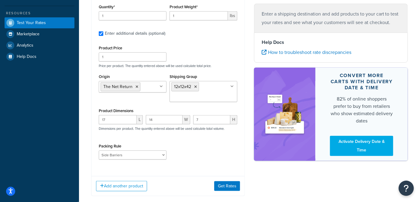
scroll to position [126, 0]
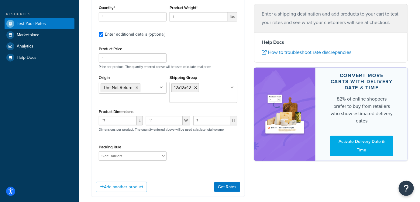
click at [225, 178] on div "Add another product Get Rates" at bounding box center [167, 187] width 153 height 20
click at [223, 183] on button "Get Rates" at bounding box center [227, 187] width 26 height 10
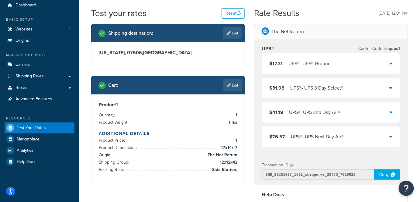
scroll to position [15, 0]
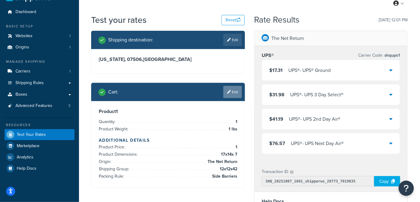
click at [236, 95] on link "Edit" at bounding box center [232, 92] width 19 height 12
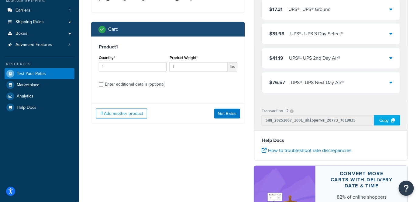
scroll to position [70, 0]
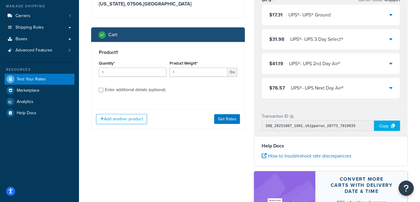
click at [132, 89] on div "Enter additional details (optional)" at bounding box center [135, 89] width 60 height 9
click at [103, 89] on input "Enter additional details (optional)" at bounding box center [101, 90] width 5 height 5
checkbox input "true"
select select "88490"
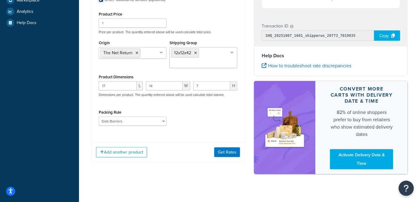
scroll to position [168, 0]
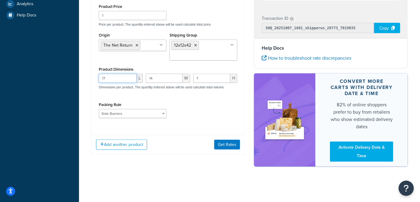
click at [123, 78] on input "17" at bounding box center [118, 78] width 38 height 9
type input "1"
click at [115, 72] on div "Product Dimensions 1 L W 7 H Dimensions per product. The quantity entered above…" at bounding box center [168, 80] width 139 height 31
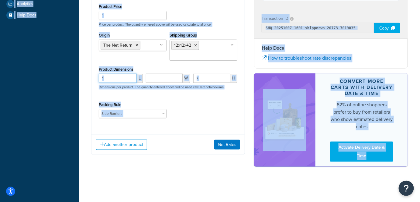
click at [116, 74] on input "1" at bounding box center [118, 78] width 38 height 9
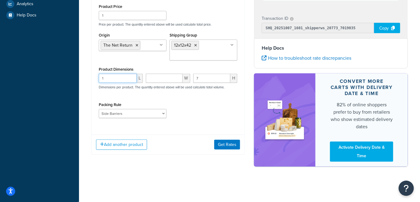
click at [116, 74] on input "1" at bounding box center [118, 78] width 38 height 9
click at [224, 147] on button "Get Rates" at bounding box center [227, 145] width 26 height 10
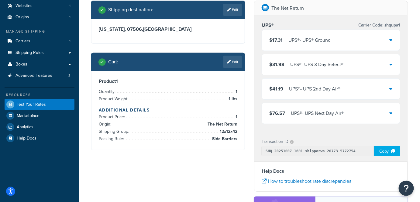
scroll to position [30, 0]
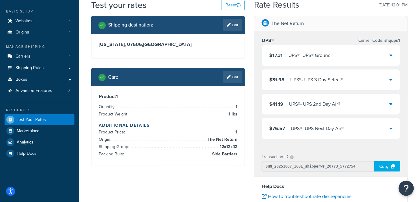
click at [385, 52] on div "$17.31 UPS® - UPS® Ground" at bounding box center [331, 55] width 138 height 21
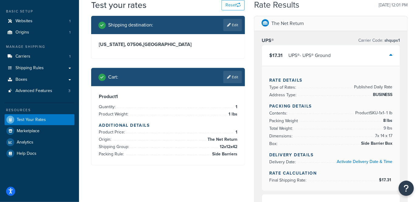
click at [385, 52] on div "$17.31 UPS® - UPS® Ground" at bounding box center [331, 55] width 138 height 21
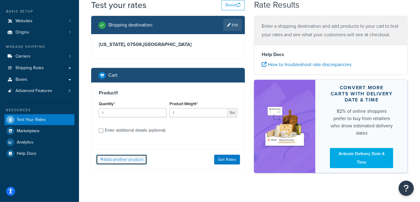
drag, startPoint x: 130, startPoint y: 161, endPoint x: 167, endPoint y: 126, distance: 51.2
click at [167, 126] on div "Product 1 Quantity* 1 Product Weight* 1 lbs Enter additional details (optional)…" at bounding box center [168, 125] width 154 height 87
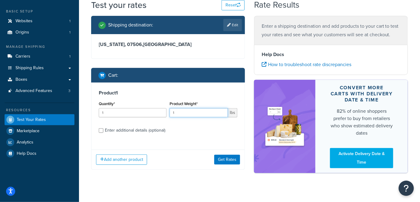
click at [184, 113] on input "1" at bounding box center [199, 112] width 58 height 9
click at [126, 131] on div "Enter additional details (optional)" at bounding box center [135, 130] width 60 height 9
click at [103, 131] on input "Enter additional details (optional)" at bounding box center [101, 130] width 5 height 5
checkbox input "true"
select select "88490"
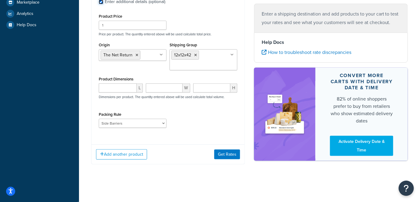
scroll to position [160, 0]
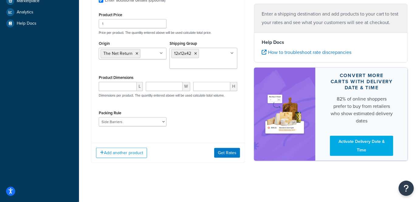
drag, startPoint x: 155, startPoint y: 126, endPoint x: 156, endPoint y: 121, distance: 5.4
click at [155, 126] on div "Packing Rule Side Barriers" at bounding box center [132, 120] width 71 height 22
click at [156, 121] on select "Side Barriers" at bounding box center [133, 121] width 68 height 9
select select
click at [99, 117] on select "Side Barriers" at bounding box center [133, 121] width 68 height 9
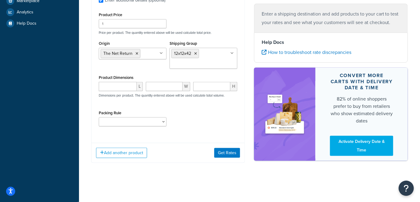
click at [148, 106] on div "Product Price 1 Price per product. The quantity entered above will be used calc…" at bounding box center [168, 71] width 139 height 120
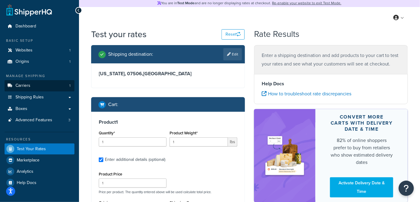
scroll to position [0, 0]
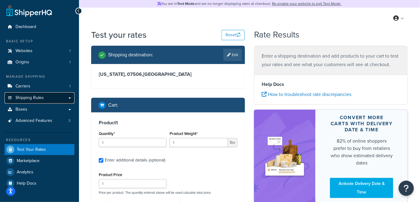
click at [57, 97] on link "Shipping Rules" at bounding box center [40, 97] width 70 height 11
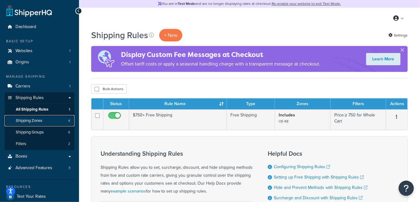
click at [36, 119] on span "Shipping Zones" at bounding box center [29, 120] width 26 height 5
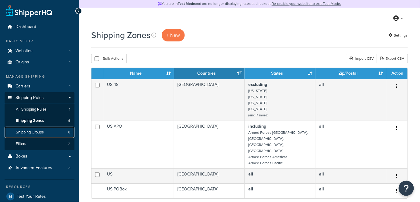
drag, startPoint x: 0, startPoint y: 0, endPoint x: 44, endPoint y: 131, distance: 138.5
click at [44, 131] on span "Shipping Groups" at bounding box center [30, 131] width 28 height 5
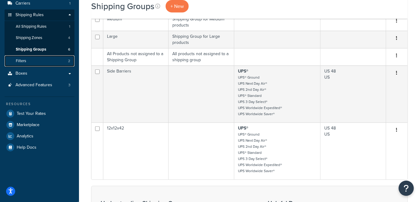
click at [60, 63] on link "Filters 2" at bounding box center [40, 60] width 70 height 11
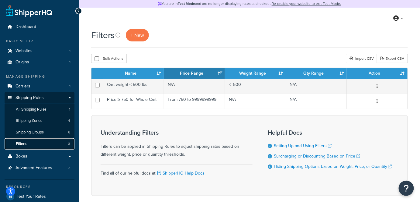
click at [56, 143] on link "Filters 2" at bounding box center [40, 143] width 70 height 11
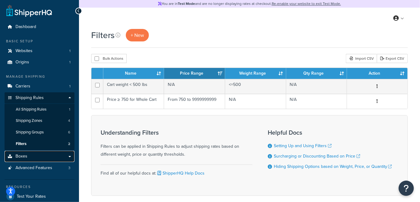
click at [60, 151] on link "Boxes" at bounding box center [40, 155] width 70 height 11
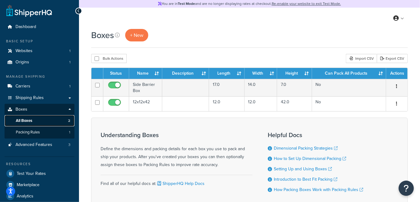
click at [54, 123] on link "All Boxes 2" at bounding box center [40, 120] width 70 height 11
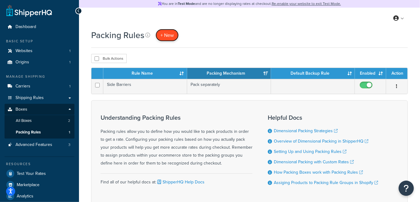
click at [167, 35] on span "+ New" at bounding box center [167, 35] width 13 height 7
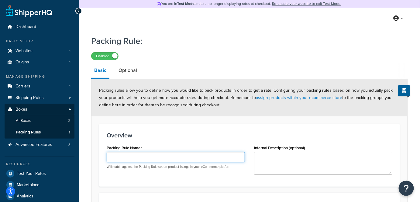
click at [136, 157] on input "Packing Rule Name" at bounding box center [176, 157] width 138 height 10
type input "12x12x42"
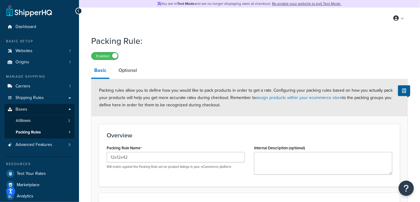
drag, startPoint x: 216, startPoint y: 126, endPoint x: 223, endPoint y: 122, distance: 8.4
click at [216, 125] on div "Overview Packing Rule Name 12x12x42 Will match against the Packing Rule set on …" at bounding box center [249, 155] width 301 height 63
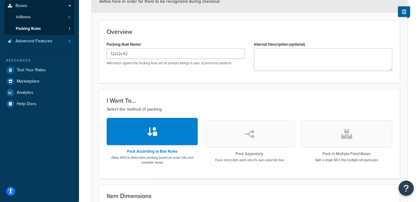
scroll to position [138, 0]
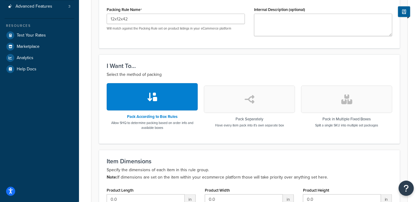
click at [243, 101] on button "button" at bounding box center [249, 98] width 91 height 27
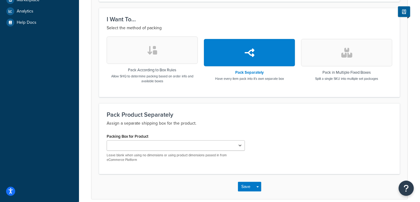
scroll to position [193, 0]
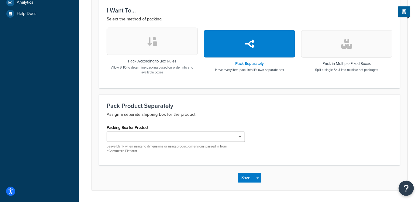
click at [209, 123] on div "Packing Box for Product Side Barrier Box 12x12x42 Leave blank when using no dim…" at bounding box center [176, 138] width 138 height 30
click at [187, 144] on p "Leave blank when using no dimensions or using product dimensions passed in from…" at bounding box center [176, 148] width 138 height 9
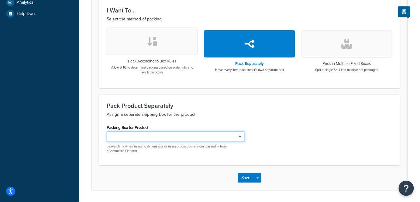
click at [187, 140] on select "Side Barrier Box 12x12x42" at bounding box center [176, 136] width 138 height 10
select select "743539"
click at [107, 131] on select "Side Barrier Box 12x12x42" at bounding box center [176, 136] width 138 height 10
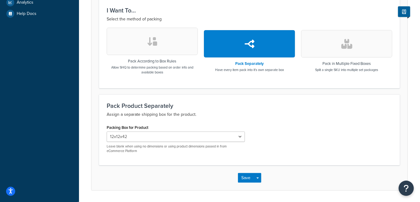
click at [236, 172] on div "Save Save Dropdown Save and Edit Save and Duplicate Save and Create New" at bounding box center [249, 177] width 316 height 25
click at [240, 174] on button "Save" at bounding box center [246, 178] width 16 height 10
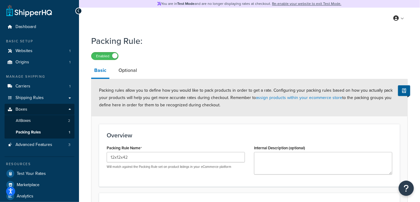
click at [196, 136] on h3 "Overview" at bounding box center [250, 135] width 286 height 7
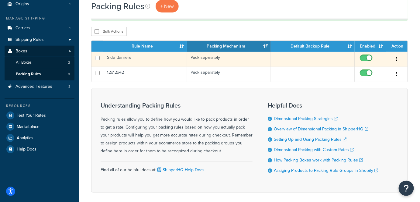
scroll to position [57, 0]
